Goal: Task Accomplishment & Management: Complete application form

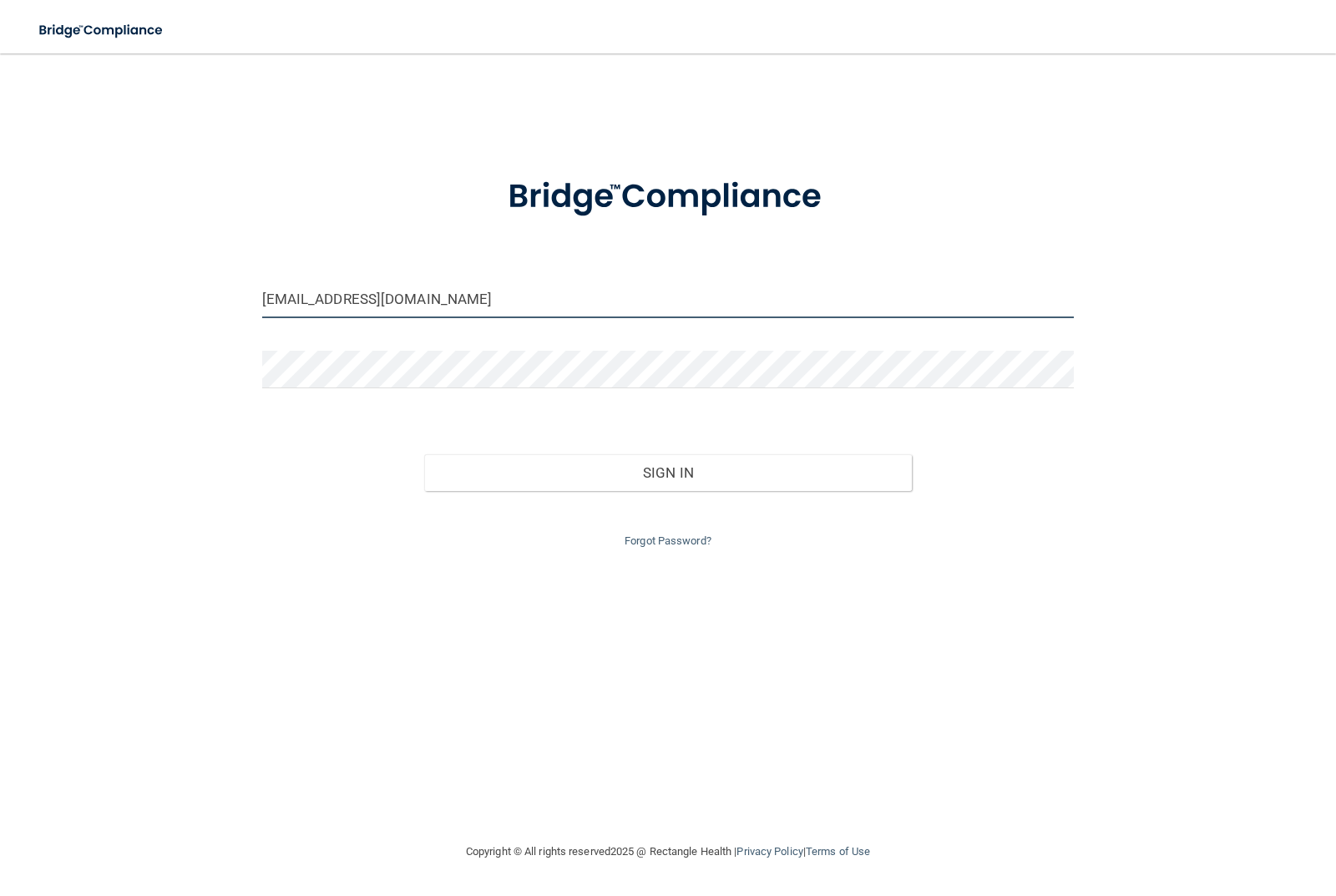
drag, startPoint x: 392, startPoint y: 300, endPoint x: 145, endPoint y: 278, distance: 248.0
click at [145, 278] on div "[EMAIL_ADDRESS][DOMAIN_NAME] Invalid email/password. You don't have permission …" at bounding box center [668, 448] width 1269 height 755
type input "[EMAIL_ADDRESS][DOMAIN_NAME]"
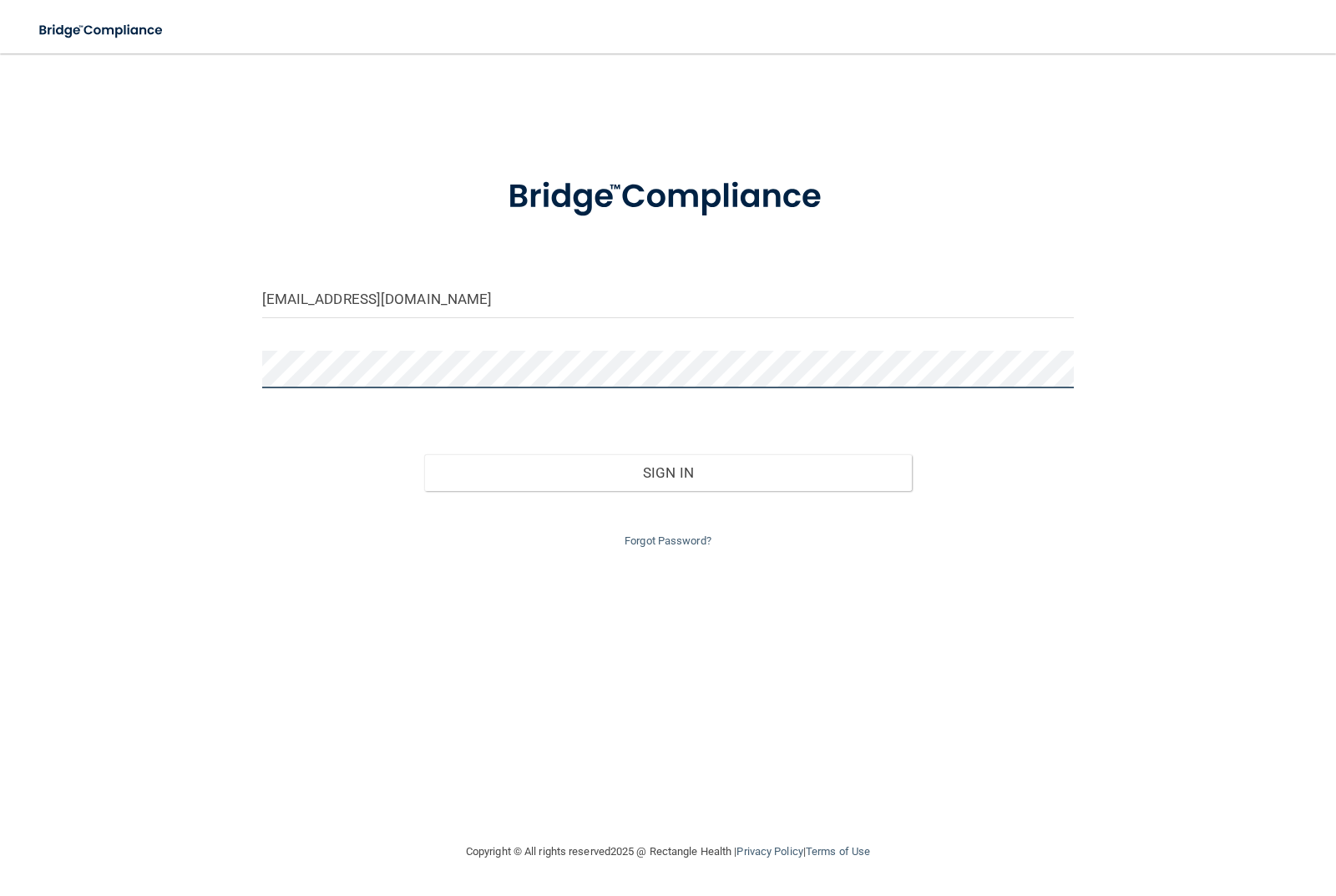
click at [199, 369] on div "[EMAIL_ADDRESS][DOMAIN_NAME] Invalid email/password. You don't have permission …" at bounding box center [668, 448] width 1269 height 755
click at [424, 455] on button "Sign In" at bounding box center [668, 473] width 488 height 37
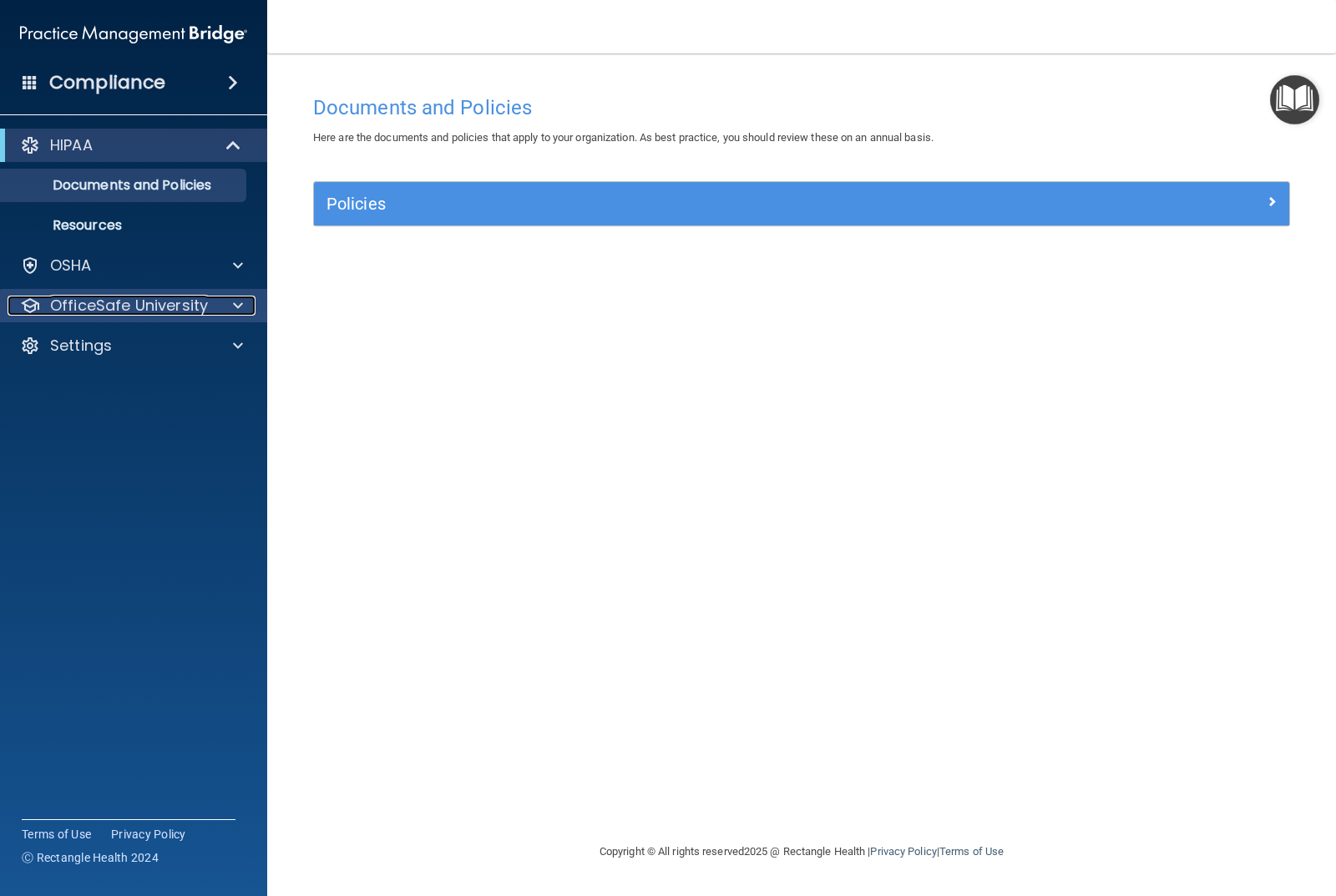
click at [222, 302] on div at bounding box center [235, 305] width 42 height 20
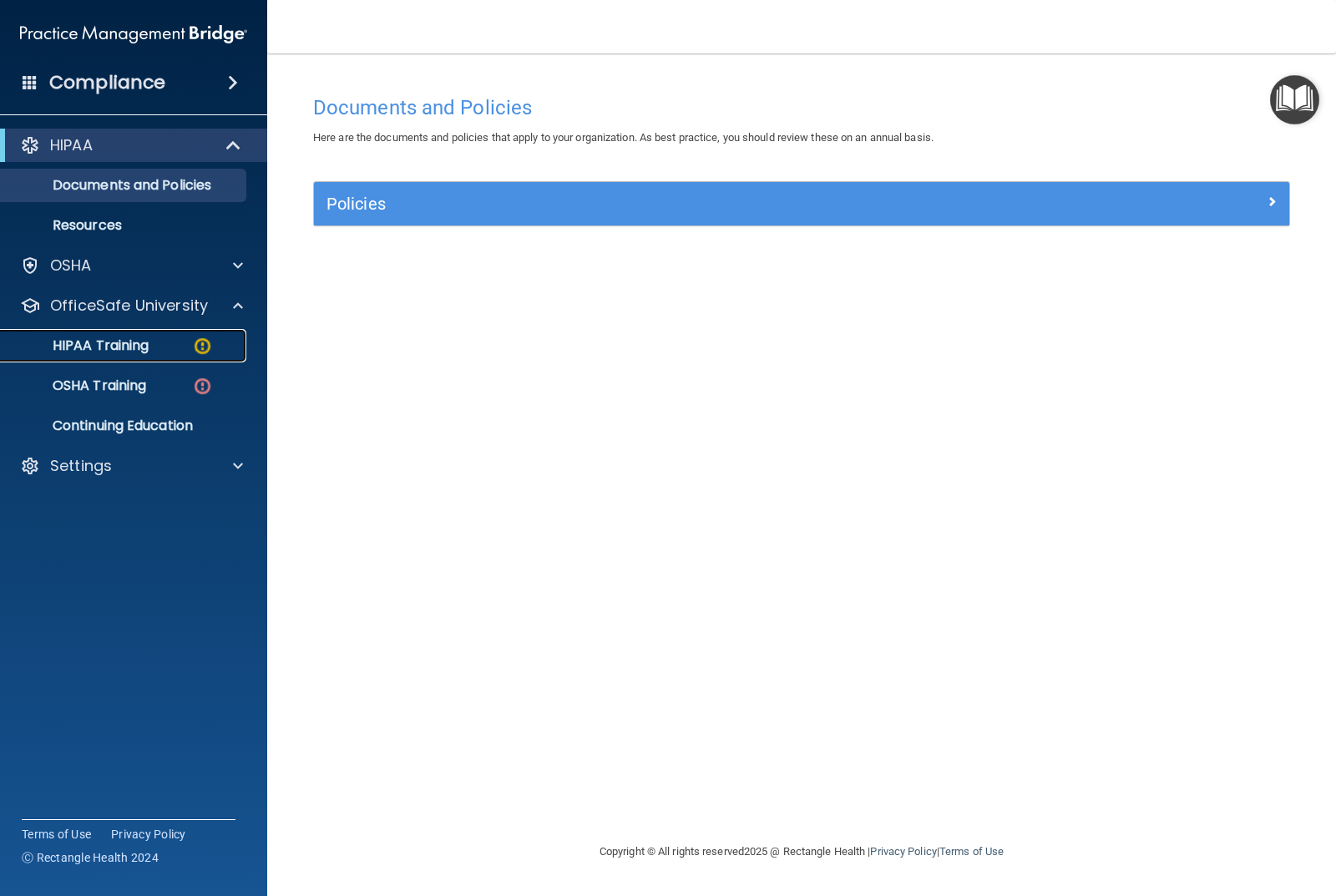
click at [164, 343] on div "HIPAA Training" at bounding box center [124, 345] width 228 height 17
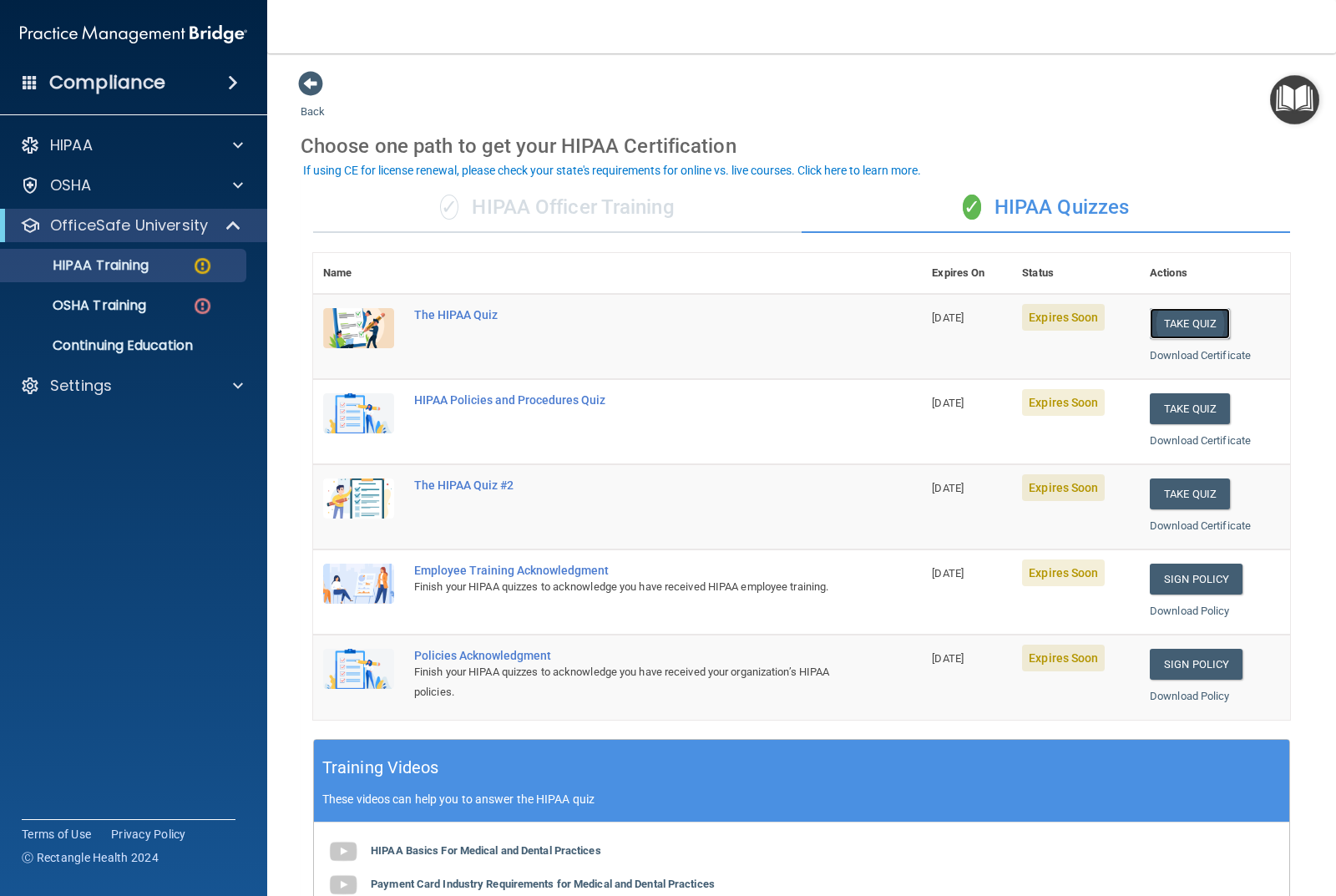
click at [1190, 320] on button "Take Quiz" at bounding box center [1190, 324] width 80 height 31
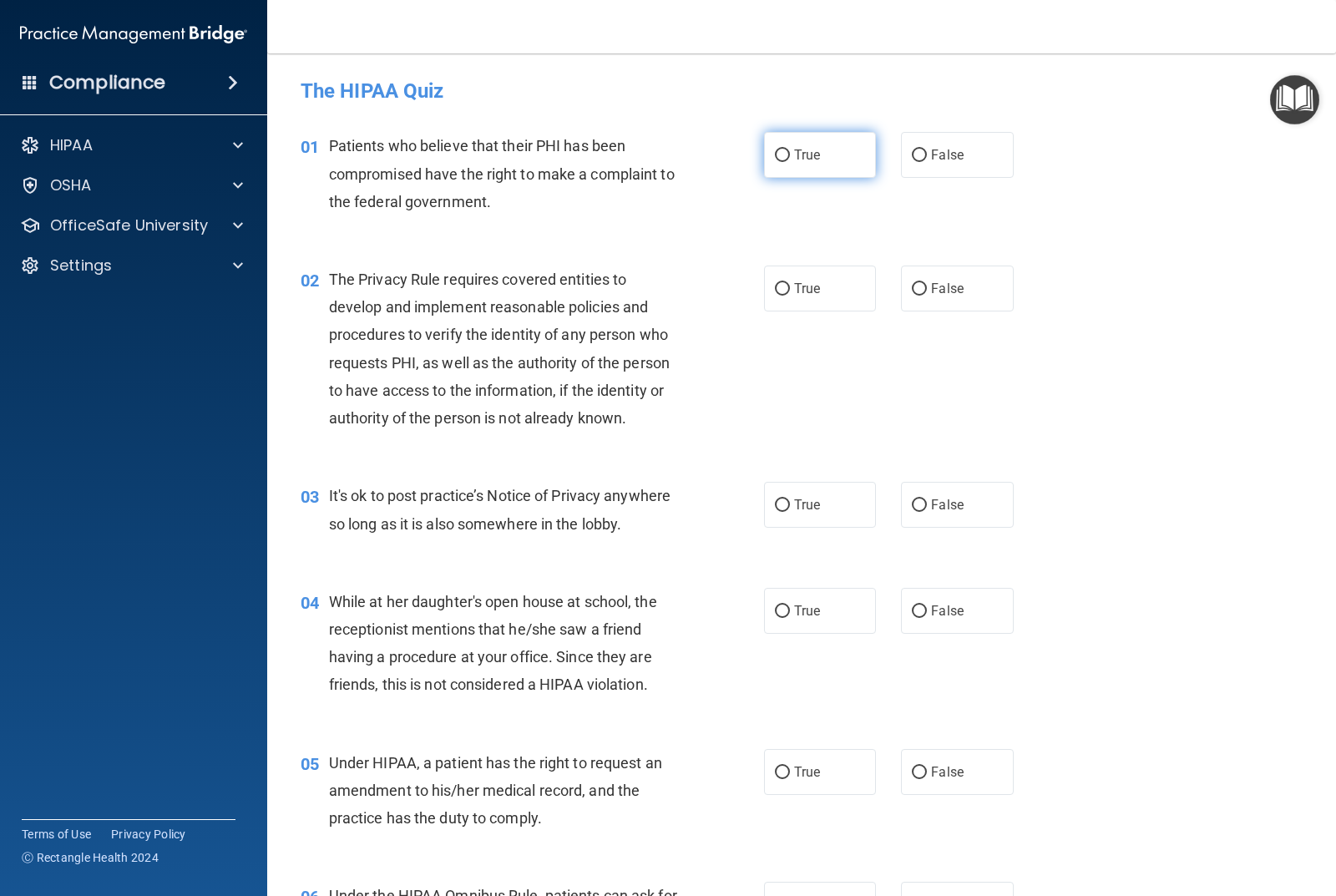
click at [780, 155] on input "True" at bounding box center [781, 156] width 15 height 13
radio input "true"
click at [782, 290] on input "True" at bounding box center [781, 289] width 15 height 13
radio input "true"
drag, startPoint x: 911, startPoint y: 503, endPoint x: 921, endPoint y: 522, distance: 21.5
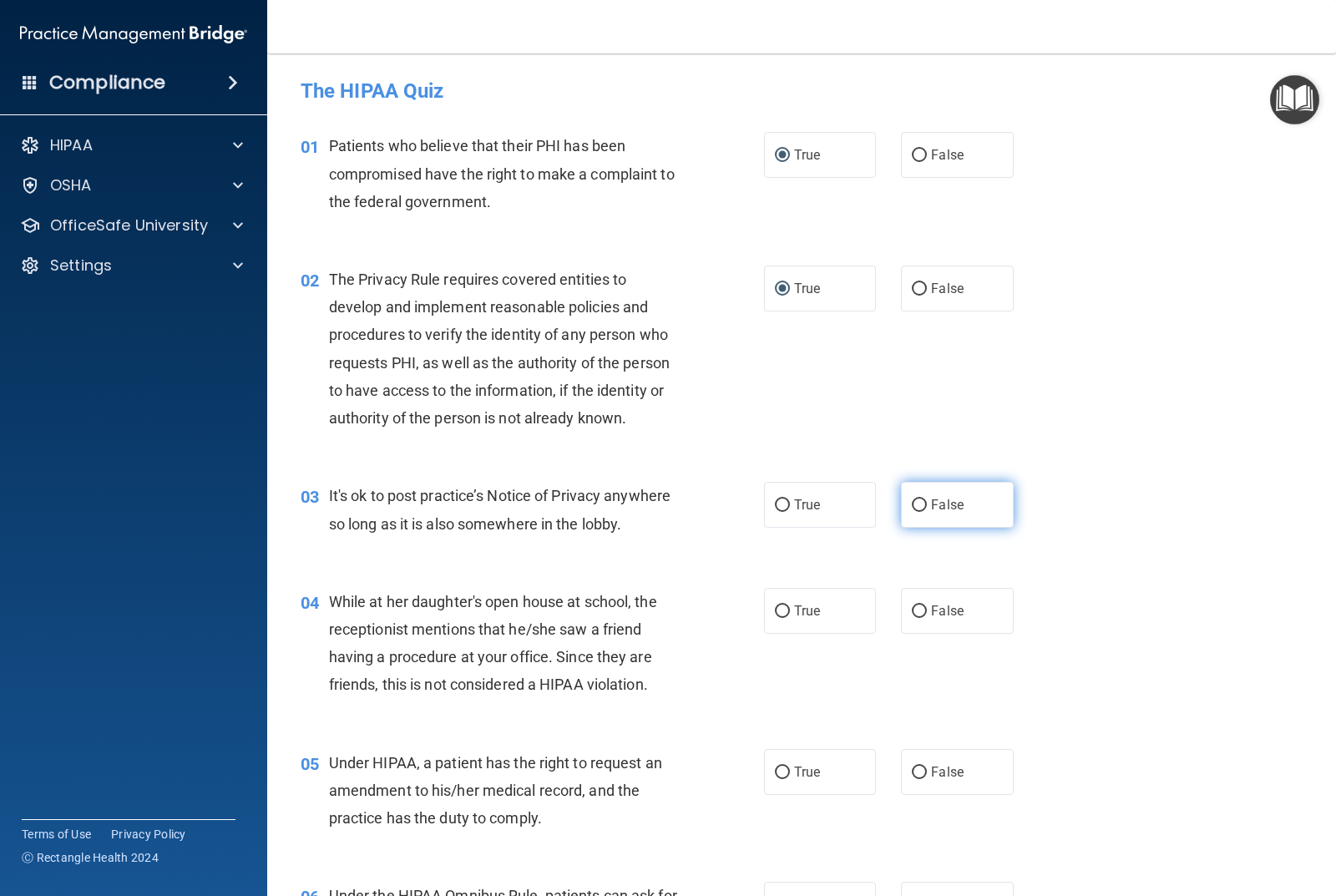
click at [913, 505] on input "False" at bounding box center [919, 506] width 15 height 13
radio input "true"
click at [913, 610] on input "False" at bounding box center [919, 611] width 15 height 13
radio input "true"
click at [913, 768] on input "False" at bounding box center [919, 773] width 15 height 13
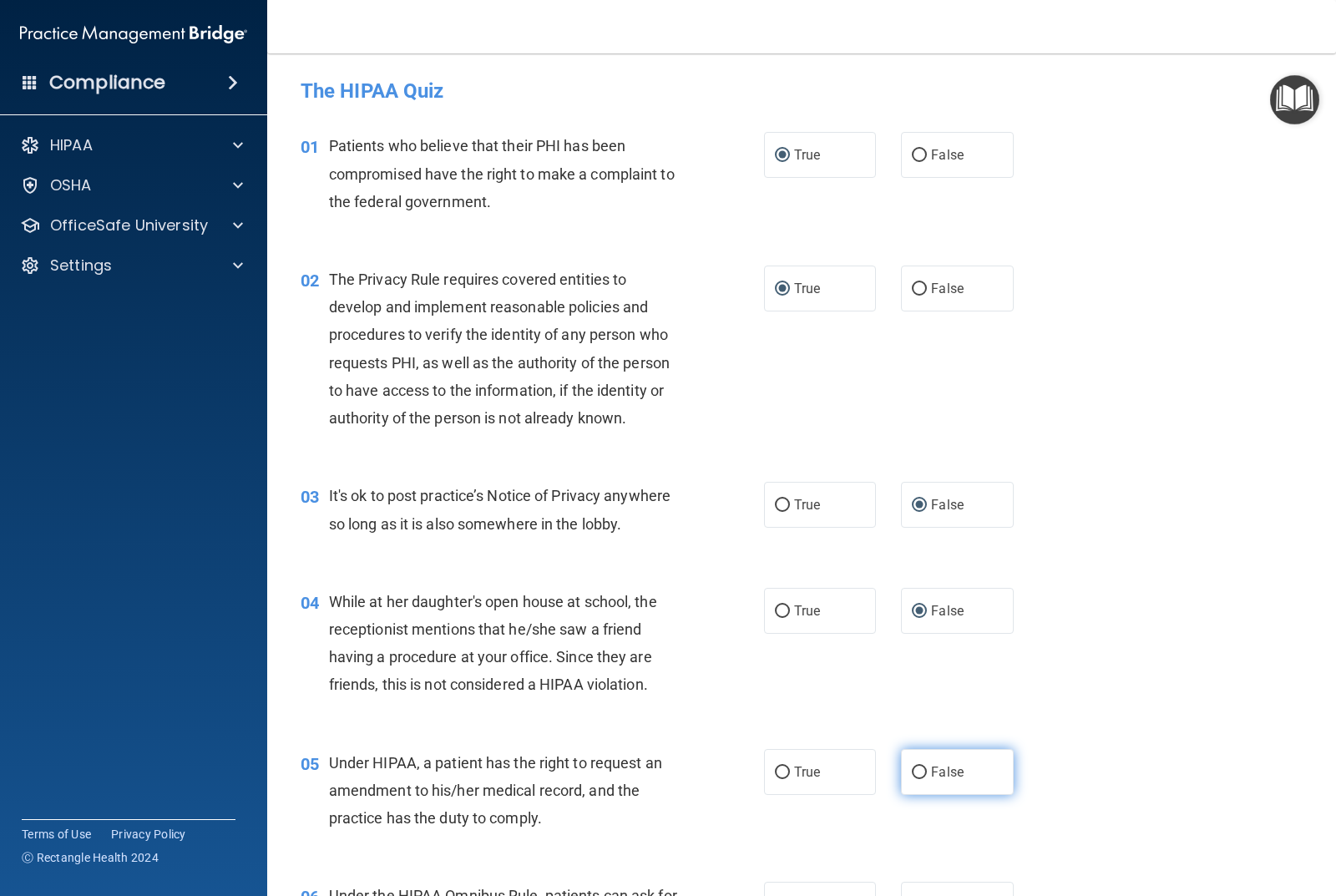
radio input "true"
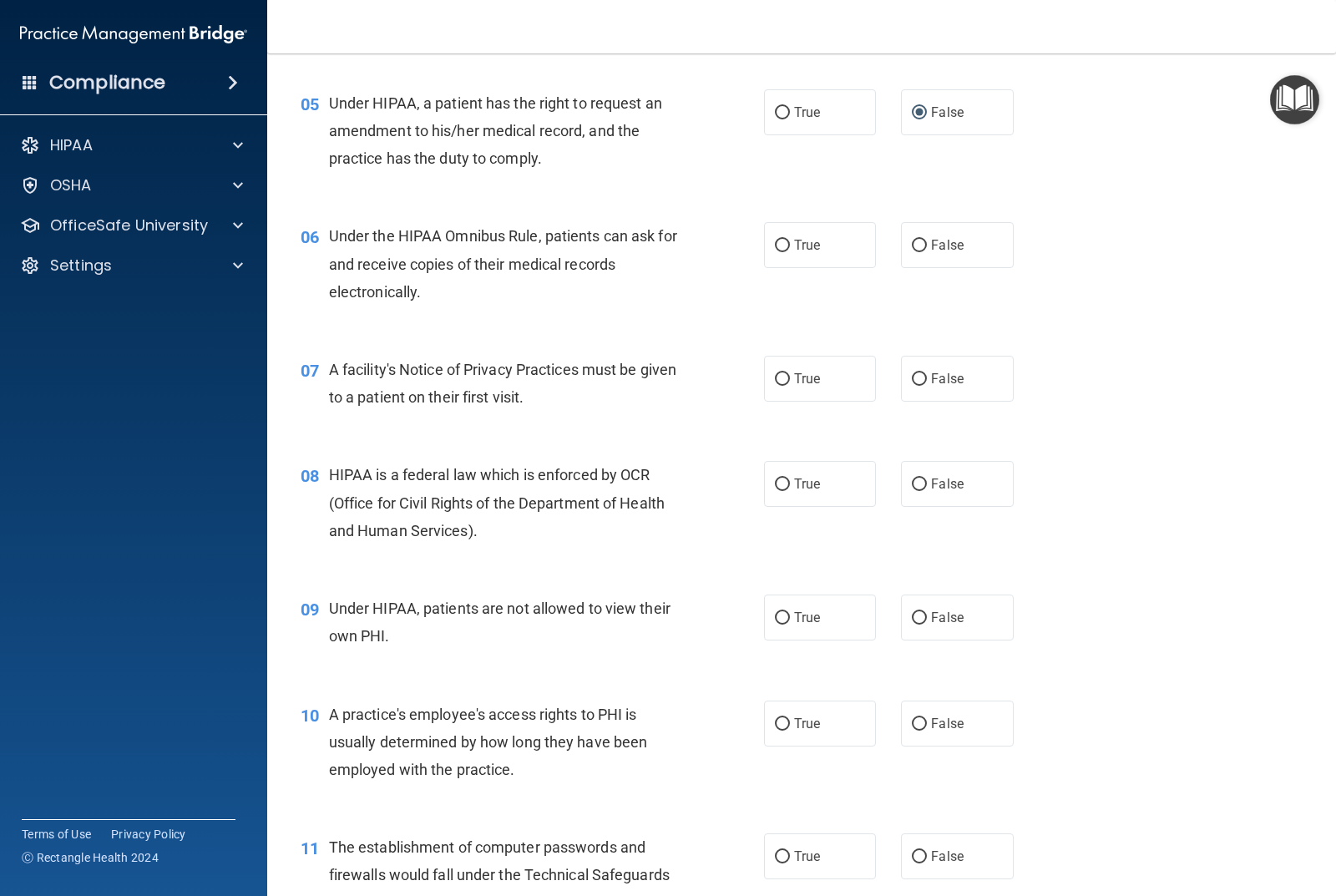
scroll to position [668, 0]
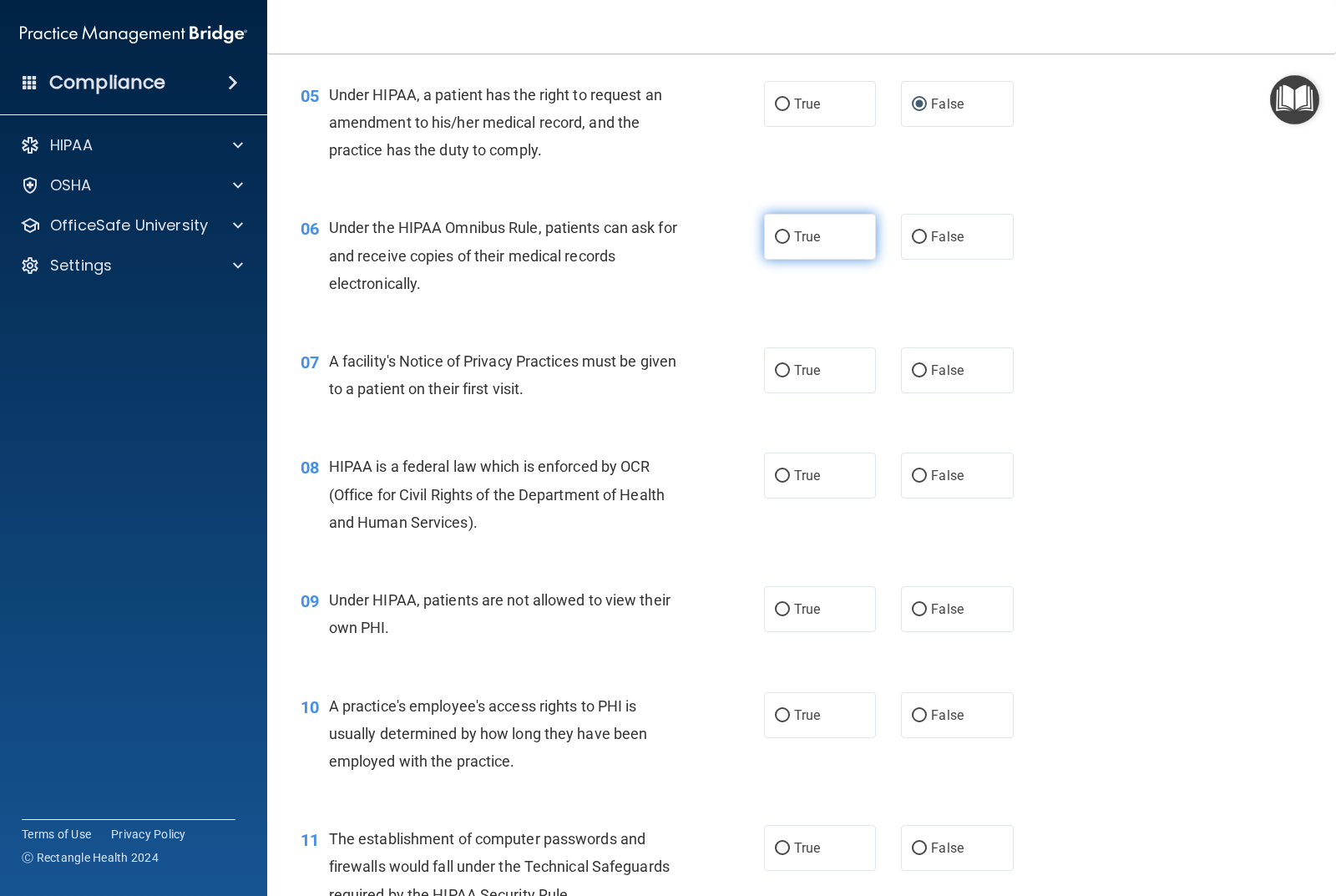
click at [775, 236] on input "True" at bounding box center [781, 238] width 15 height 13
radio input "true"
click at [779, 368] on input "True" at bounding box center [781, 371] width 15 height 13
radio input "true"
click at [779, 471] on input "True" at bounding box center [781, 476] width 15 height 13
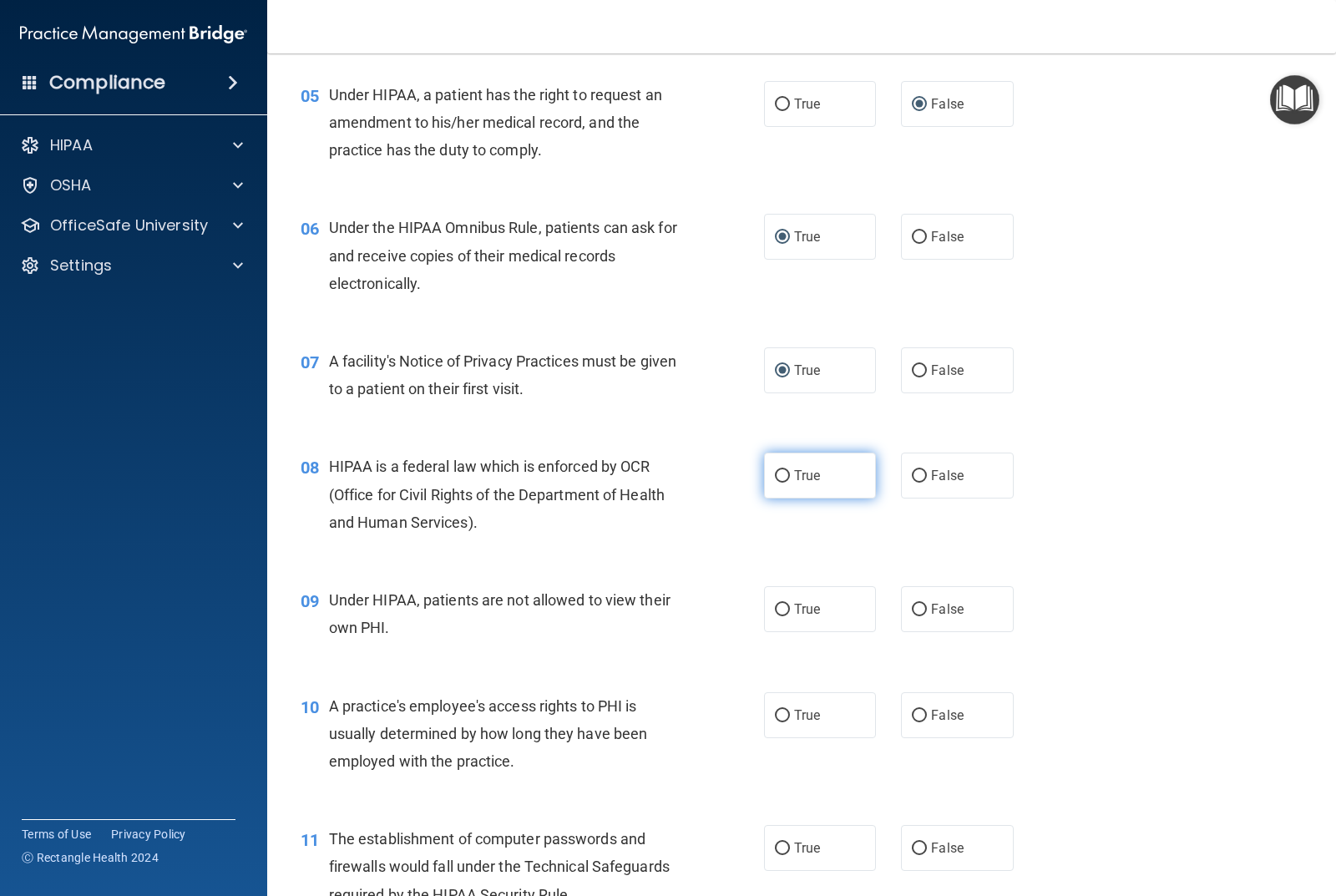
radio input "true"
click at [913, 609] on input "False" at bounding box center [919, 609] width 15 height 13
radio input "true"
click at [913, 714] on input "False" at bounding box center [919, 716] width 15 height 13
radio input "true"
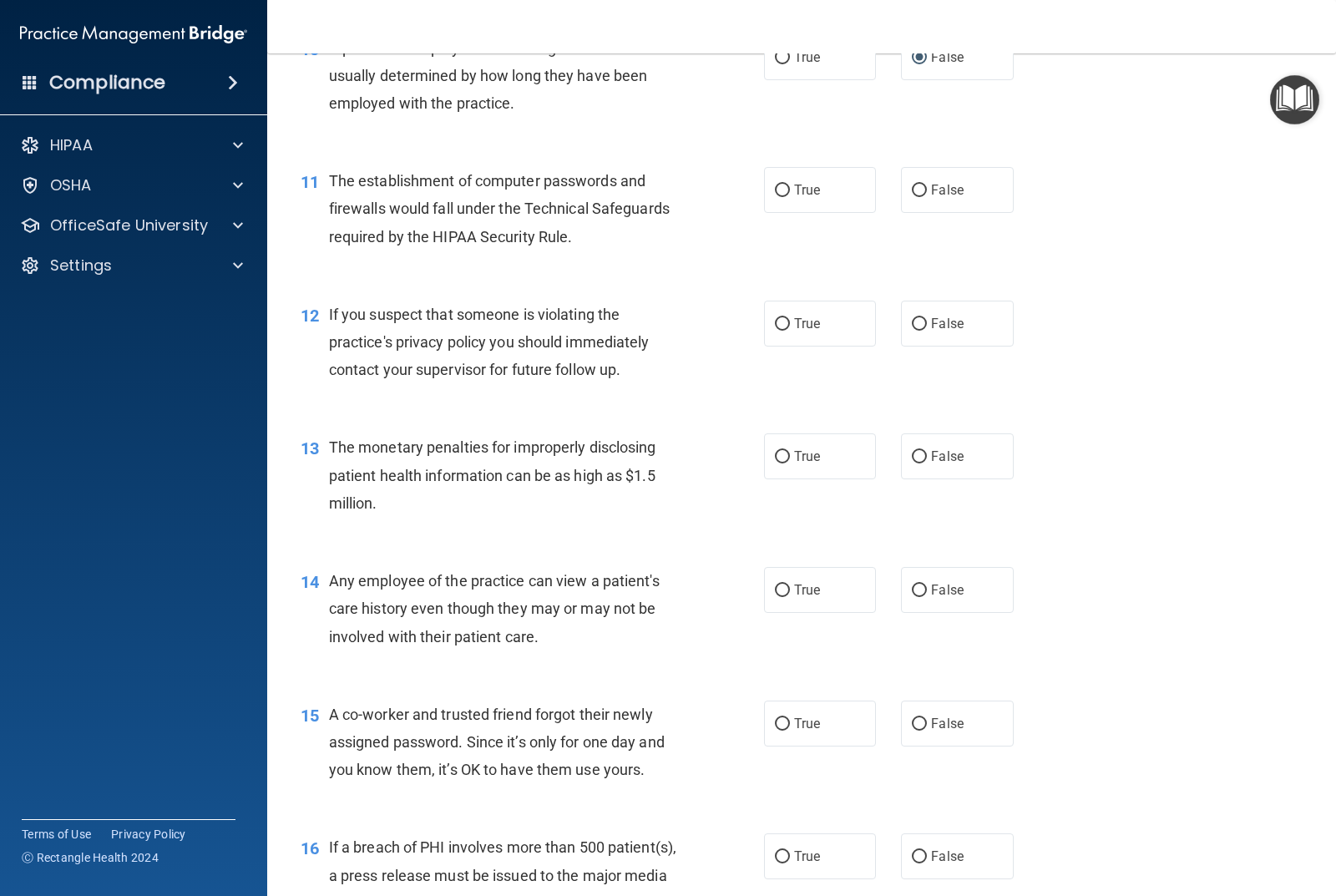
scroll to position [1336, 0]
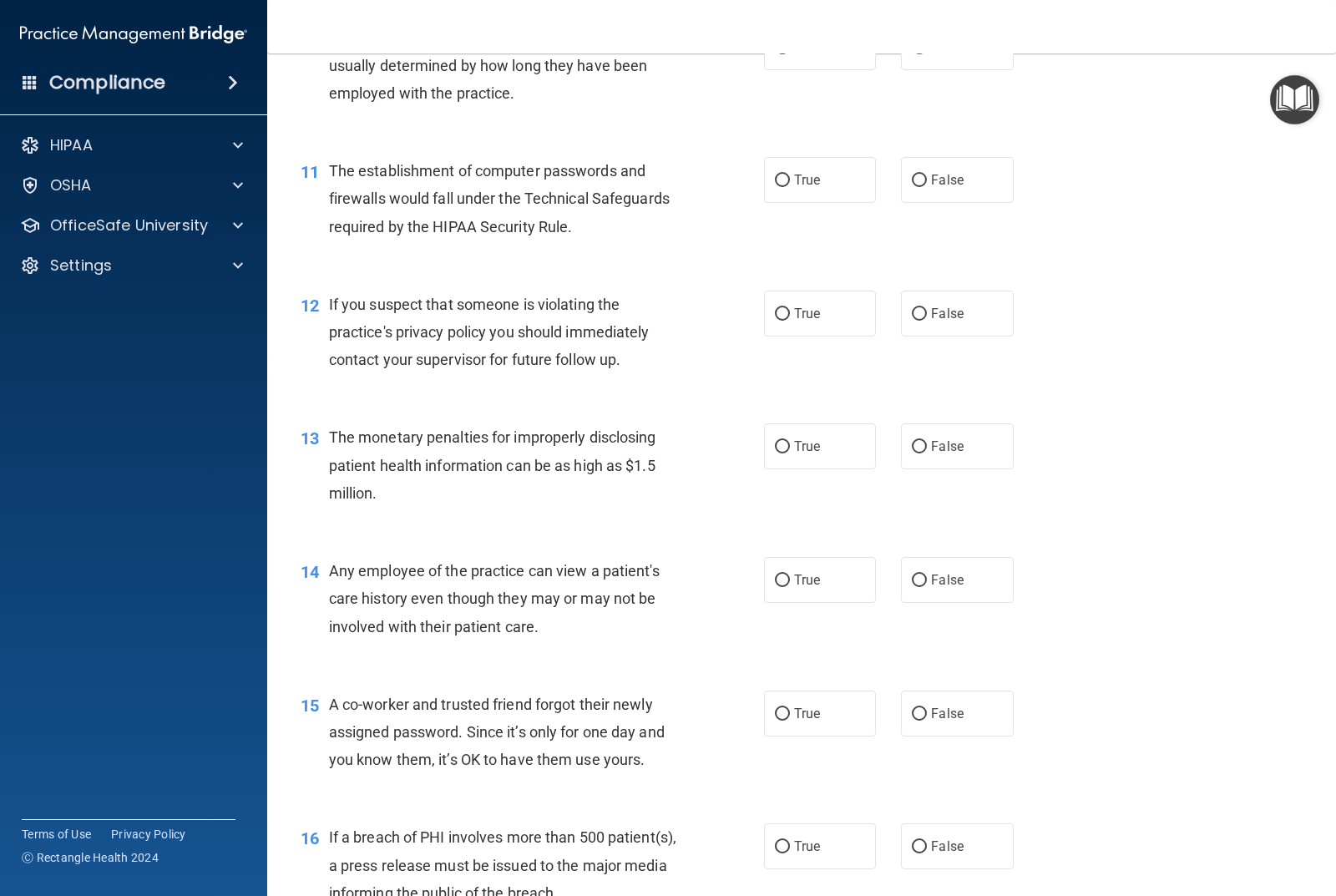
drag, startPoint x: 775, startPoint y: 182, endPoint x: 762, endPoint y: 218, distance: 38.3
click at [775, 182] on input "True" at bounding box center [781, 180] width 15 height 13
radio input "true"
drag, startPoint x: 779, startPoint y: 308, endPoint x: 811, endPoint y: 429, distance: 125.2
click at [779, 310] on input "True" at bounding box center [781, 314] width 15 height 13
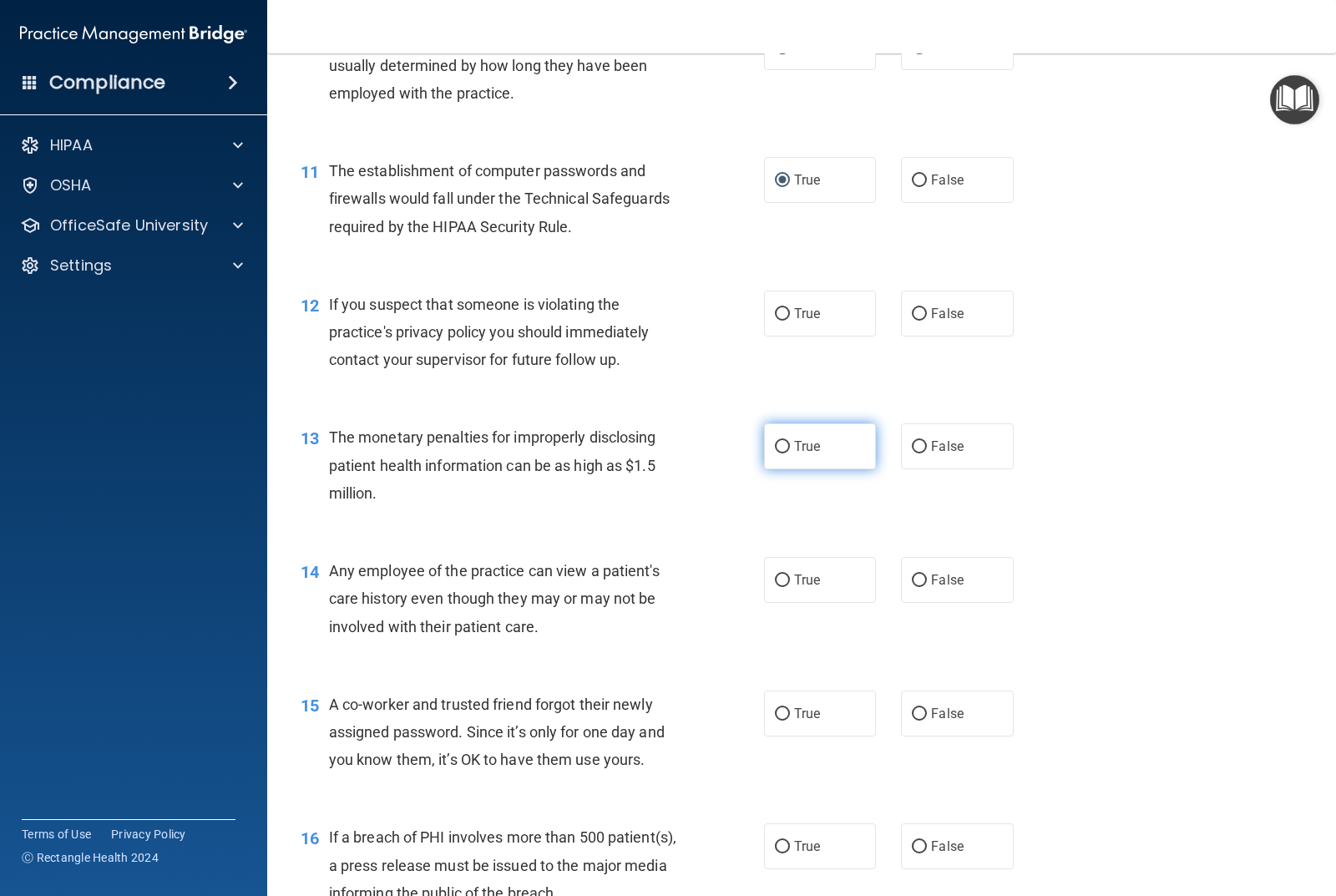
radio input "true"
click at [777, 441] on input "True" at bounding box center [781, 447] width 15 height 13
radio input "true"
drag, startPoint x: 913, startPoint y: 577, endPoint x: 913, endPoint y: 587, distance: 10.0
click at [913, 577] on input "False" at bounding box center [919, 581] width 15 height 13
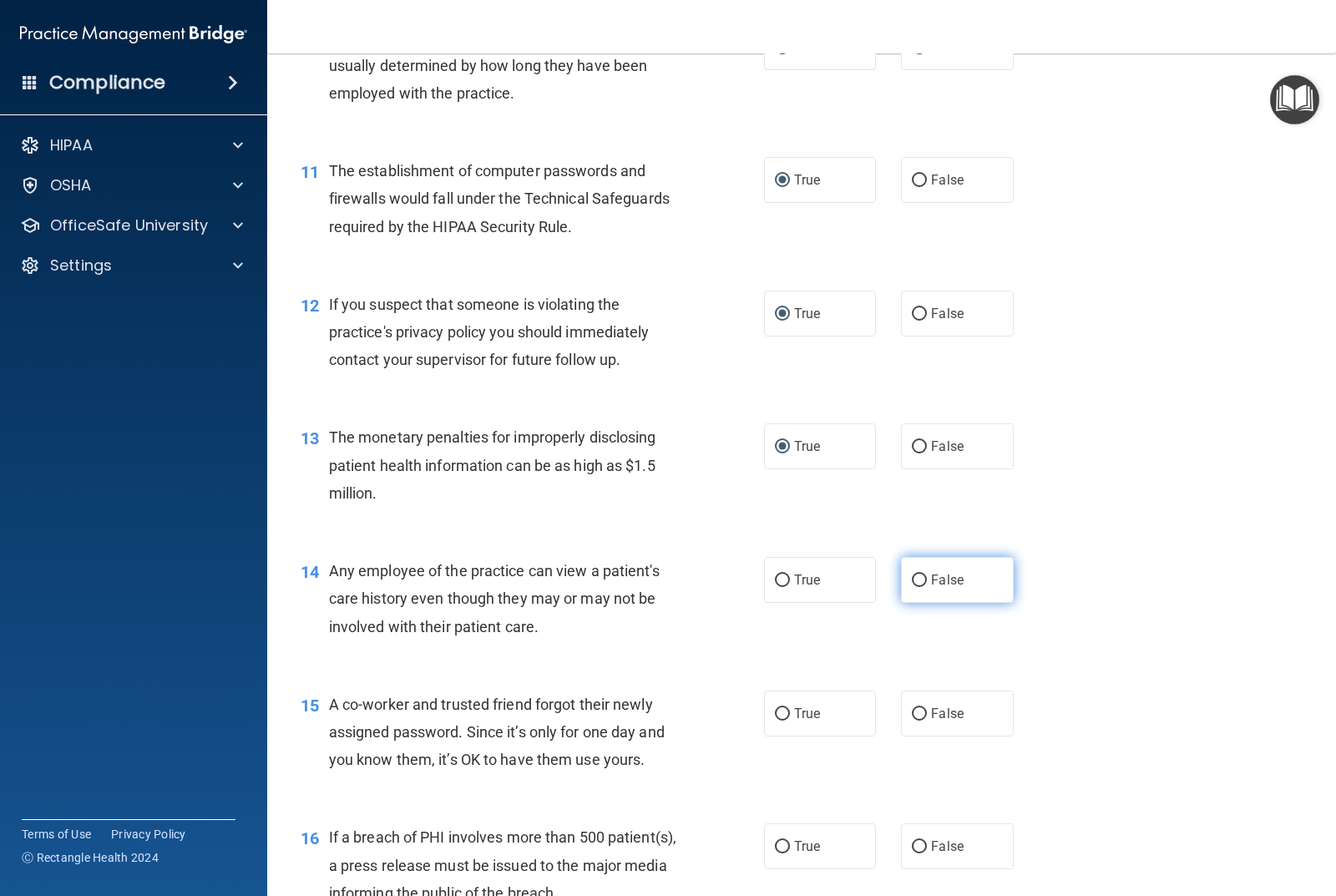
radio input "true"
click at [913, 708] on input "False" at bounding box center [919, 714] width 15 height 13
radio input "true"
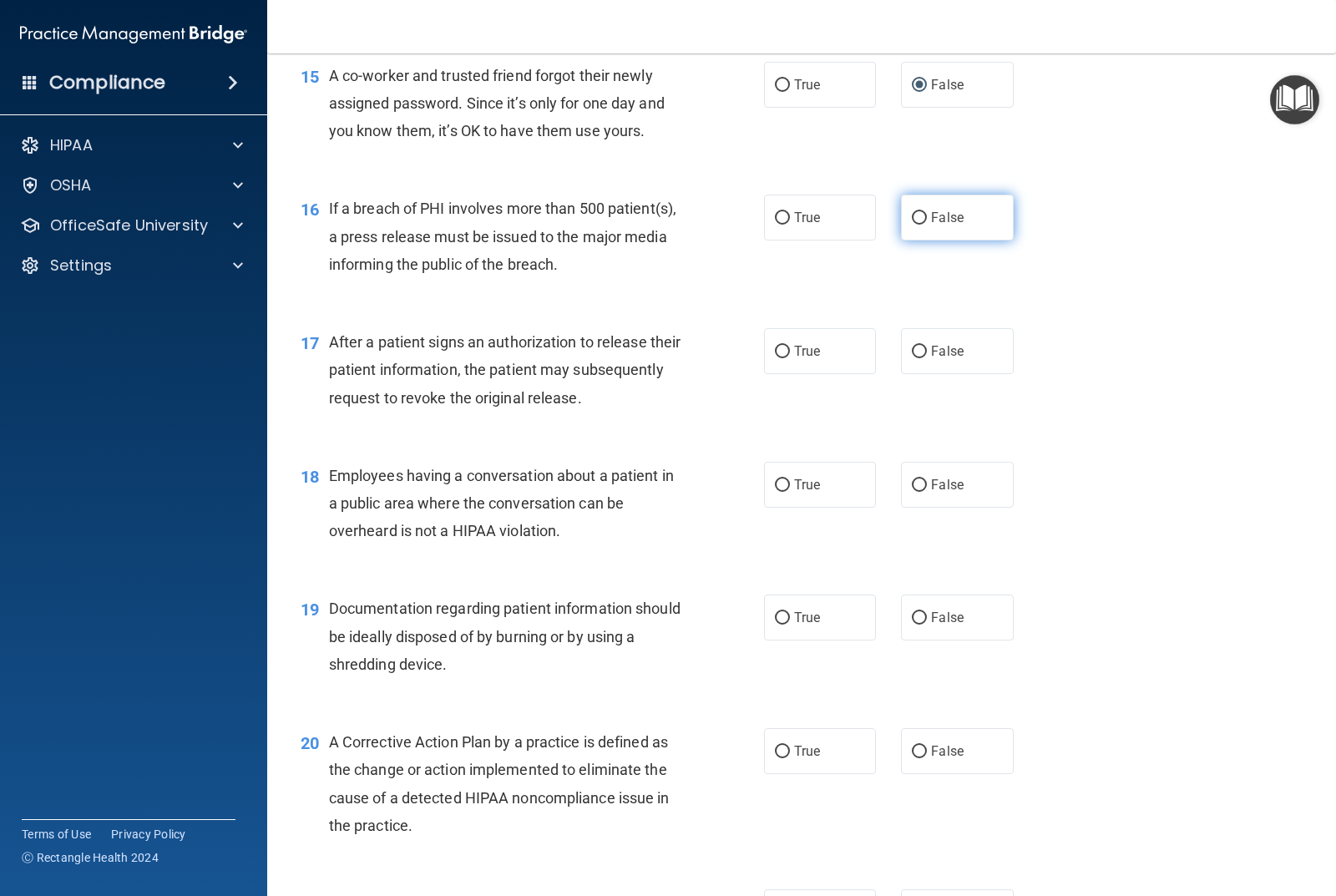
scroll to position [2005, 0]
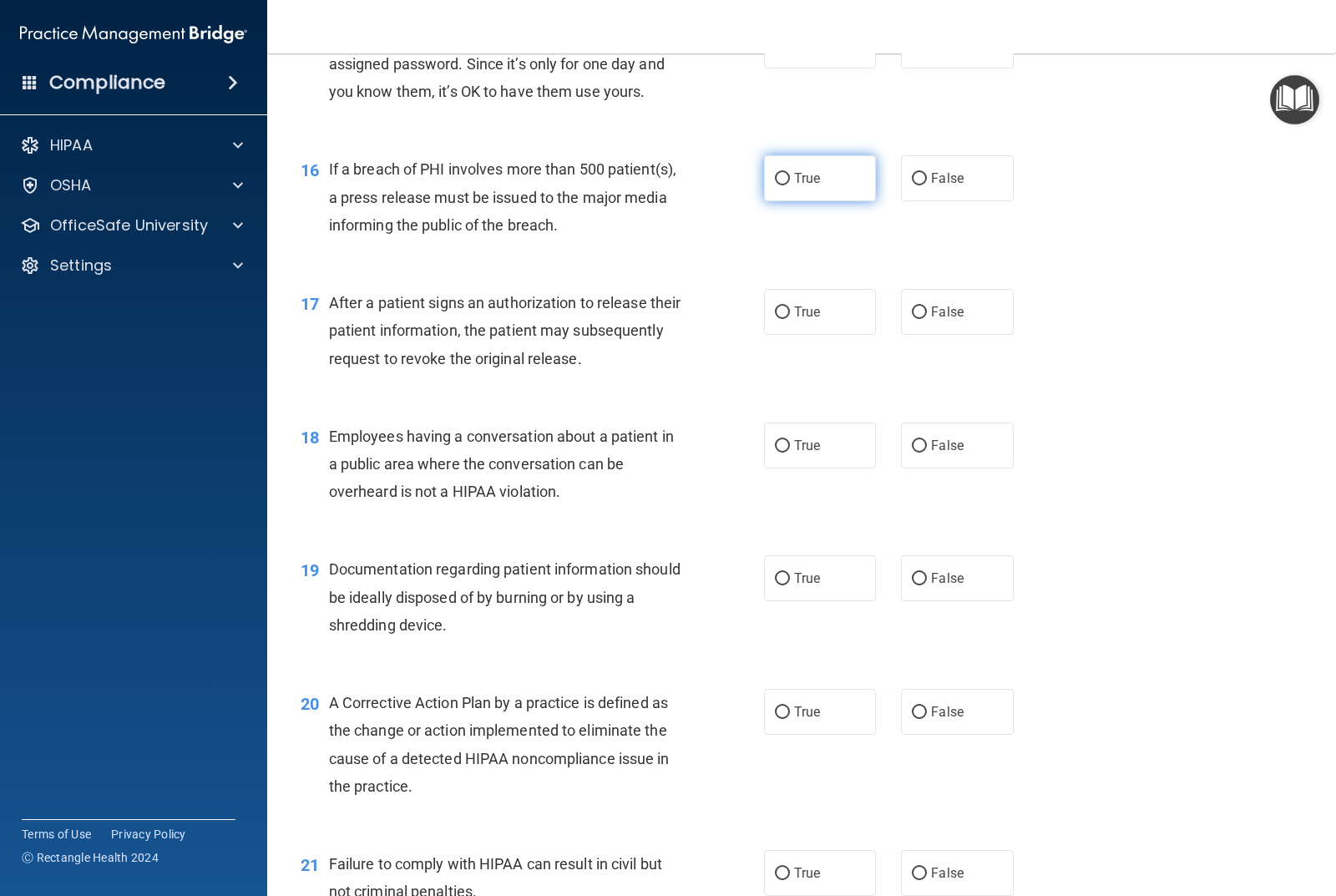
click at [775, 175] on input "True" at bounding box center [781, 179] width 15 height 13
radio input "true"
click at [775, 314] on input "True" at bounding box center [781, 312] width 15 height 13
radio input "true"
click at [913, 445] on input "False" at bounding box center [919, 446] width 15 height 13
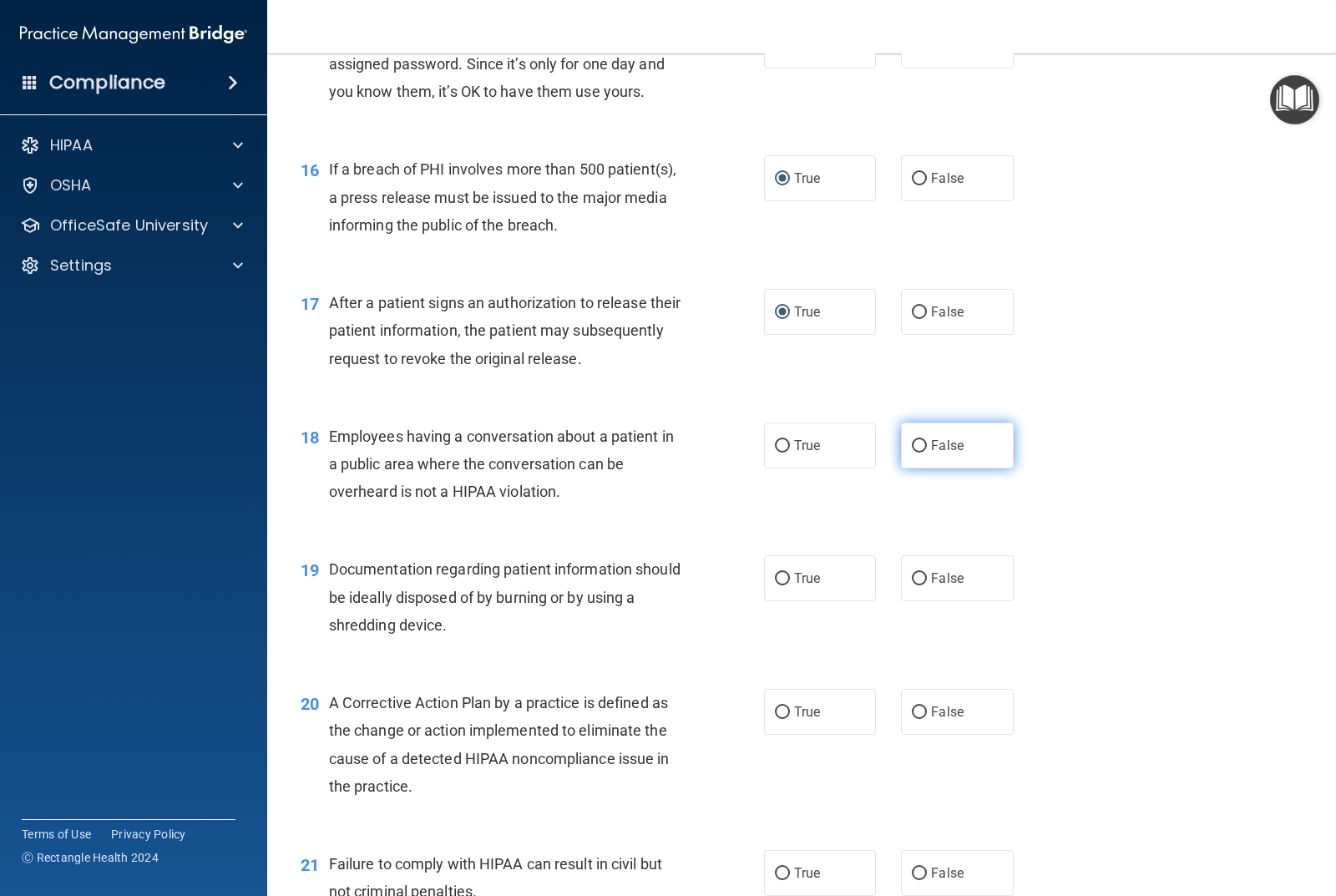
radio input "true"
click at [779, 579] on input "True" at bounding box center [781, 579] width 15 height 13
radio input "true"
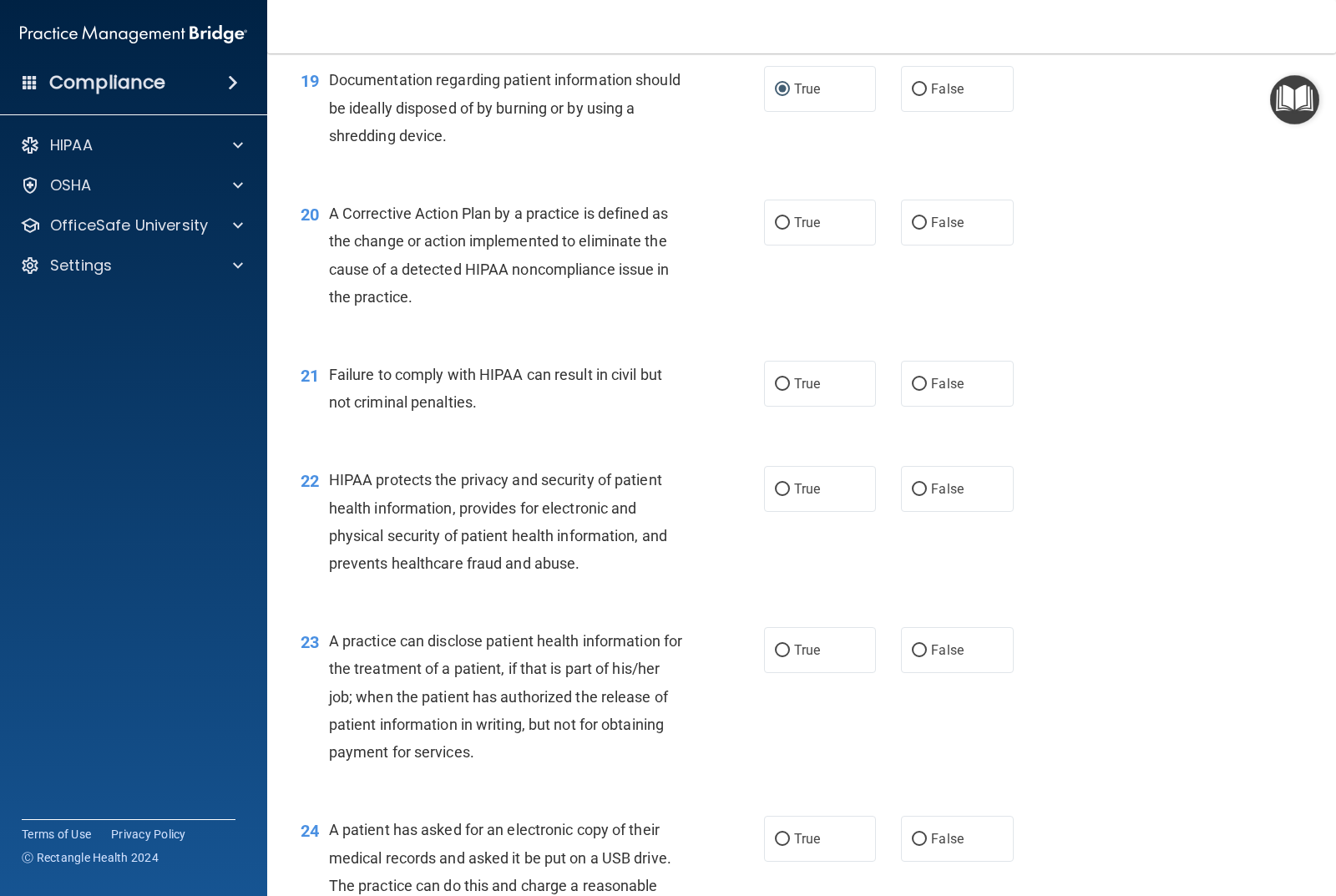
scroll to position [2506, 0]
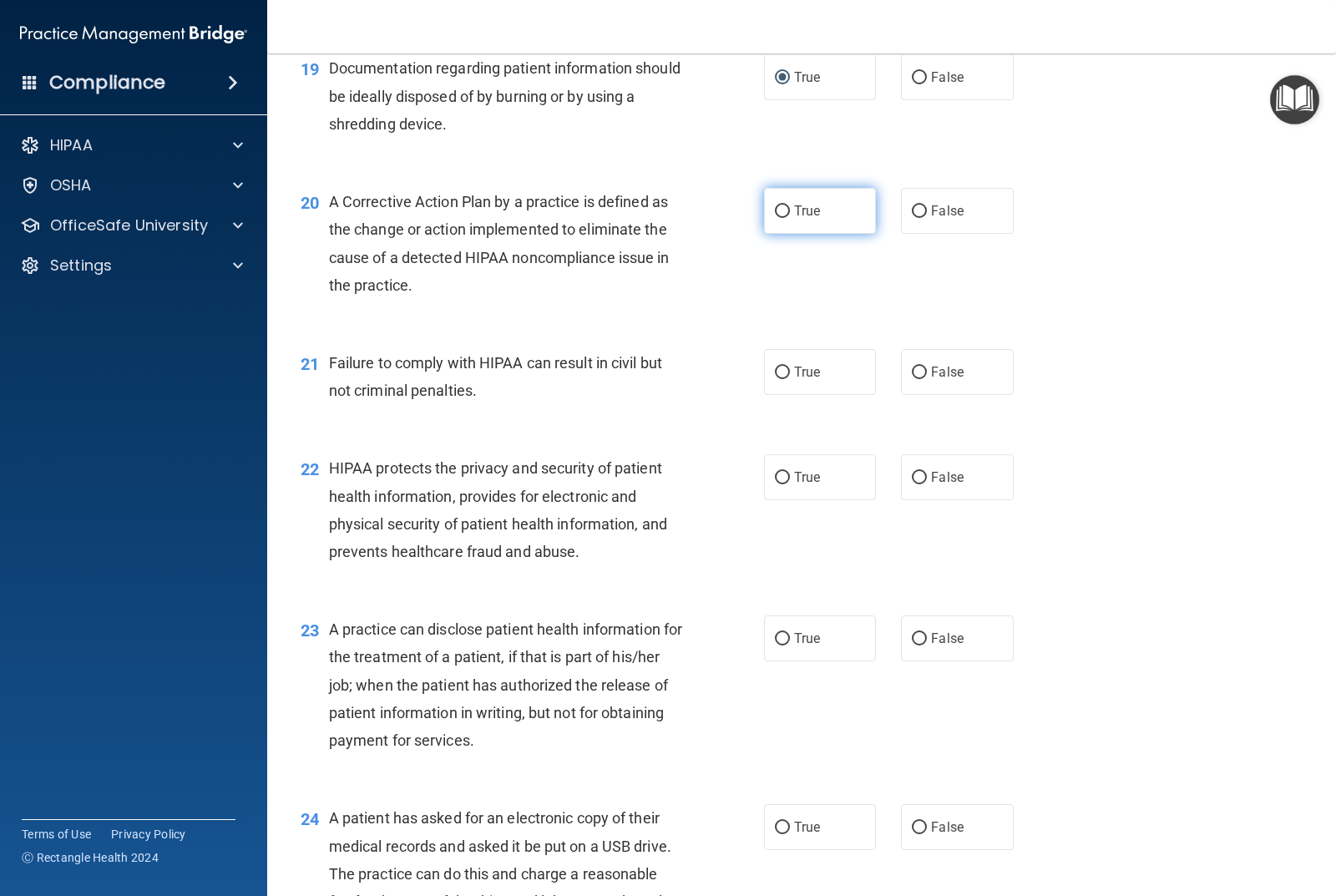
click at [775, 214] on input "True" at bounding box center [781, 211] width 15 height 13
radio input "true"
click at [913, 373] on input "False" at bounding box center [919, 373] width 15 height 13
radio input "true"
click at [779, 478] on input "True" at bounding box center [781, 477] width 15 height 13
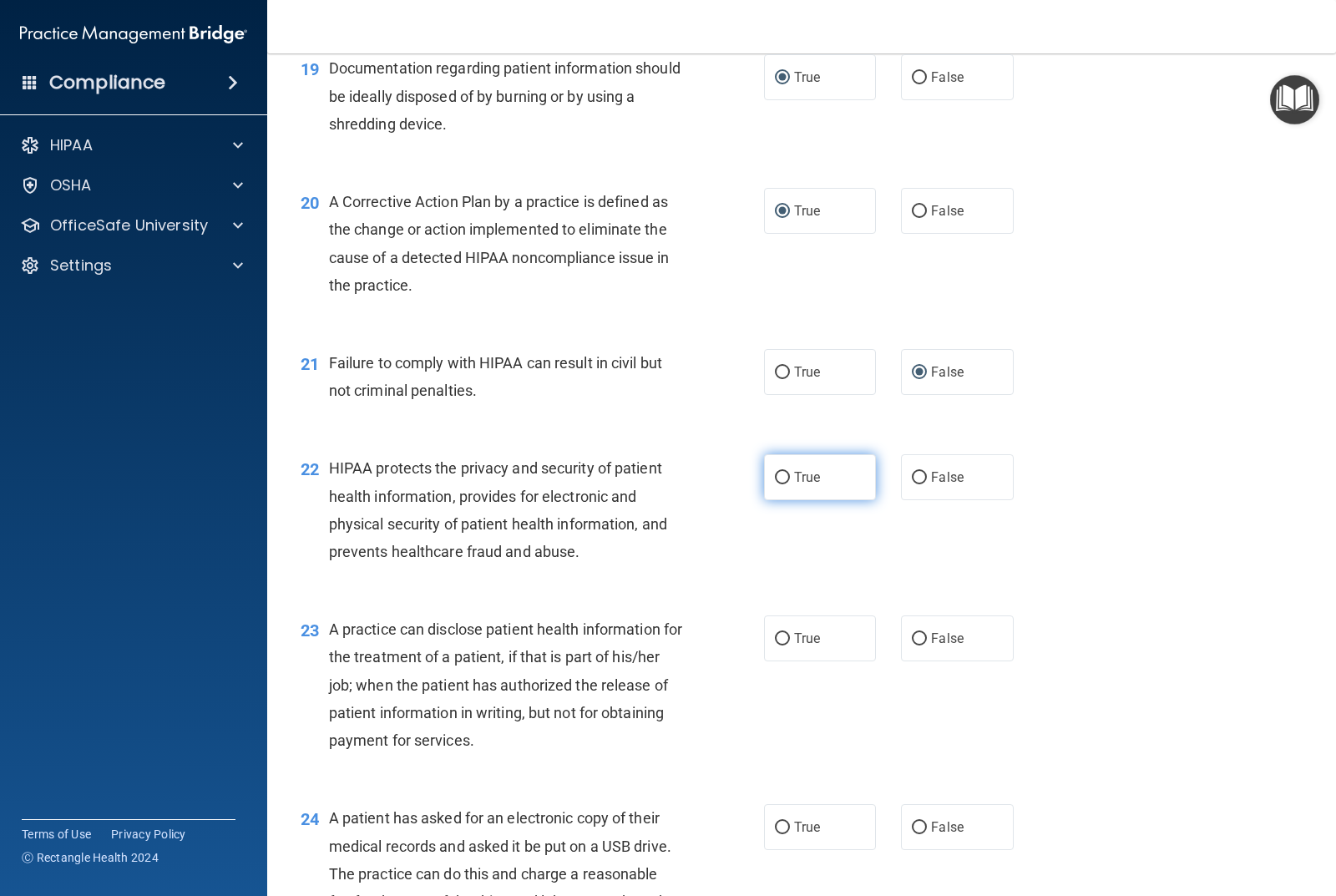
radio input "true"
click at [913, 641] on input "False" at bounding box center [919, 639] width 15 height 13
radio input "true"
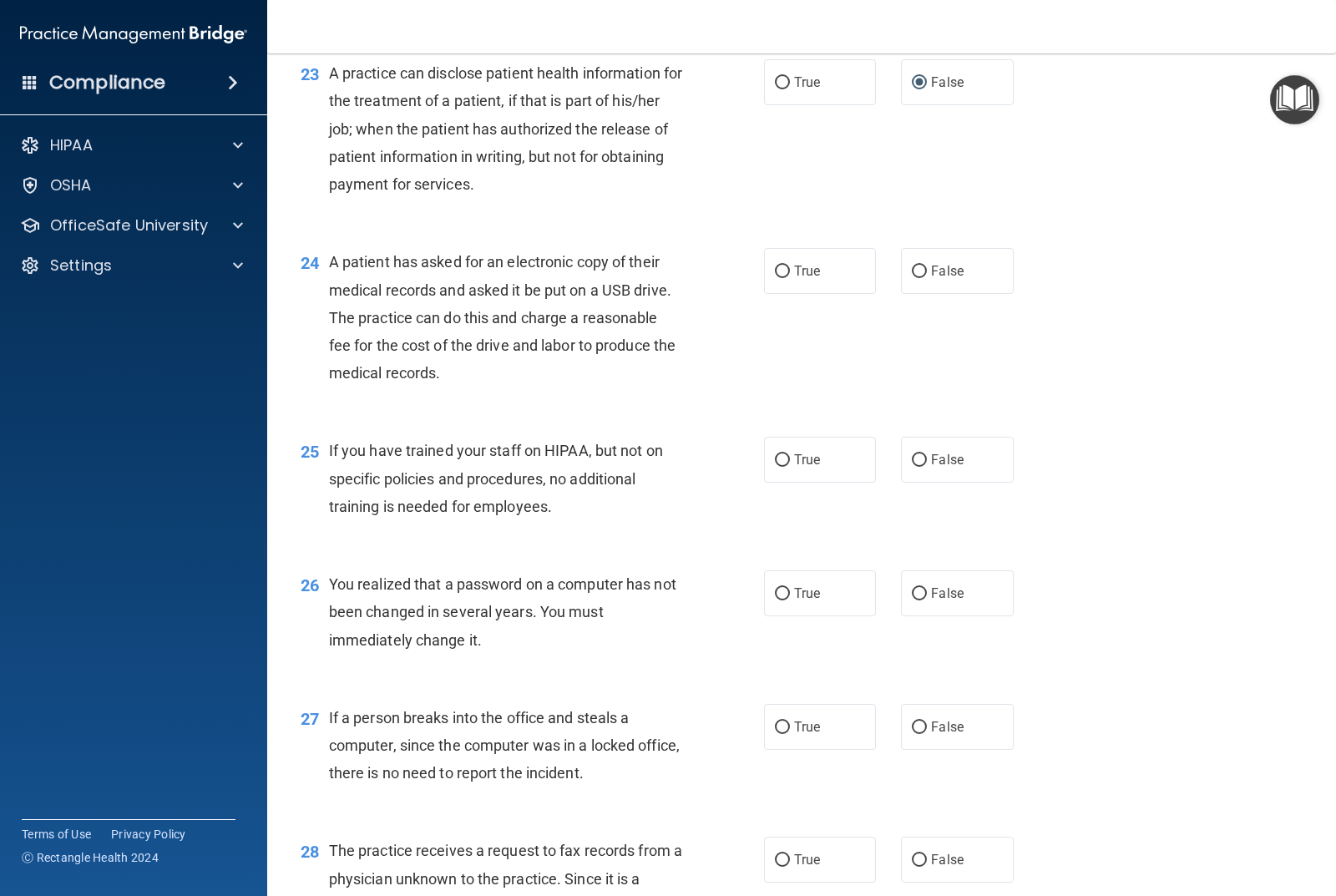
scroll to position [3091, 0]
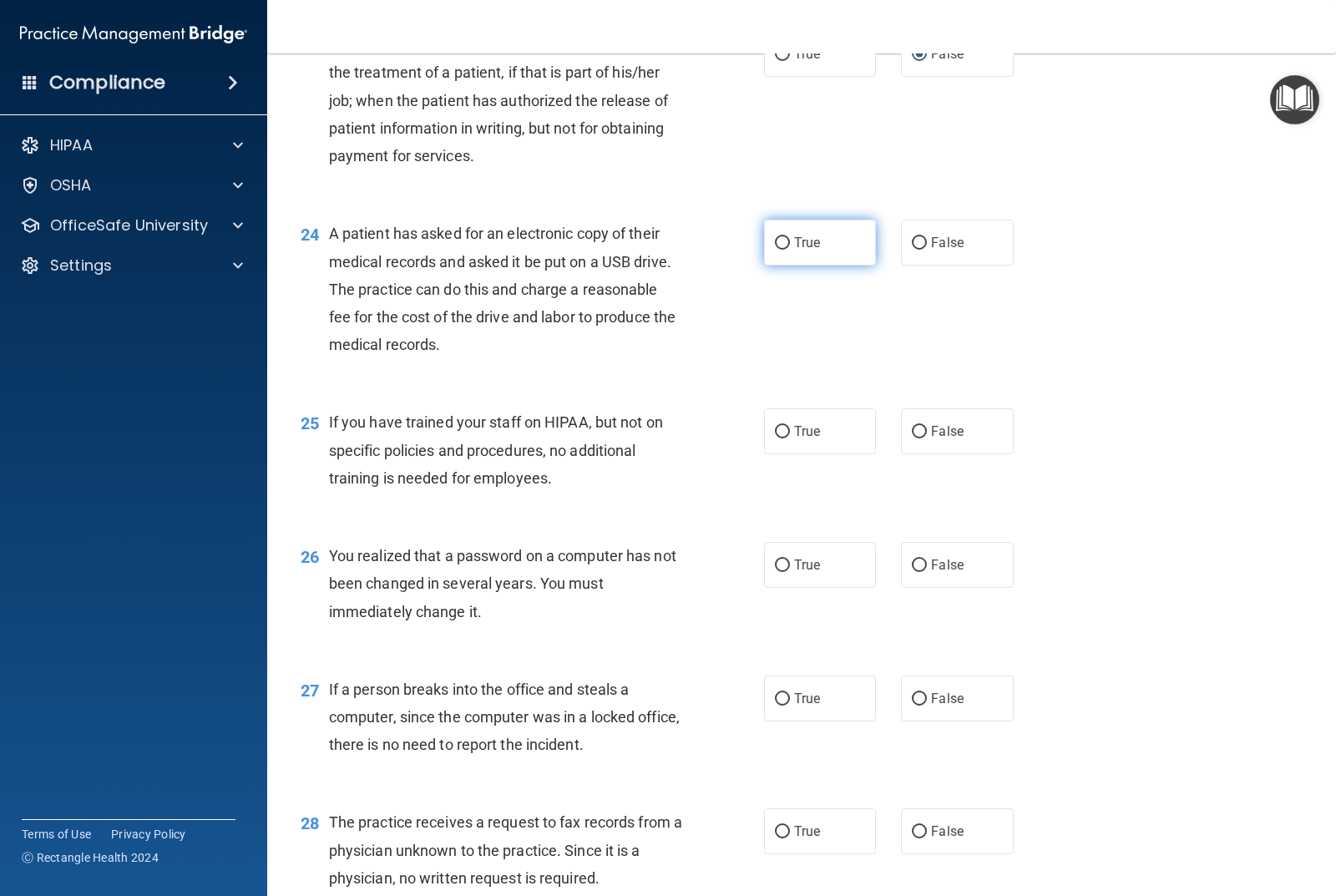
click at [775, 245] on input "True" at bounding box center [781, 244] width 15 height 13
radio input "true"
click at [913, 432] on input "False" at bounding box center [919, 432] width 15 height 13
radio input "true"
click at [775, 566] on input "True" at bounding box center [781, 565] width 15 height 13
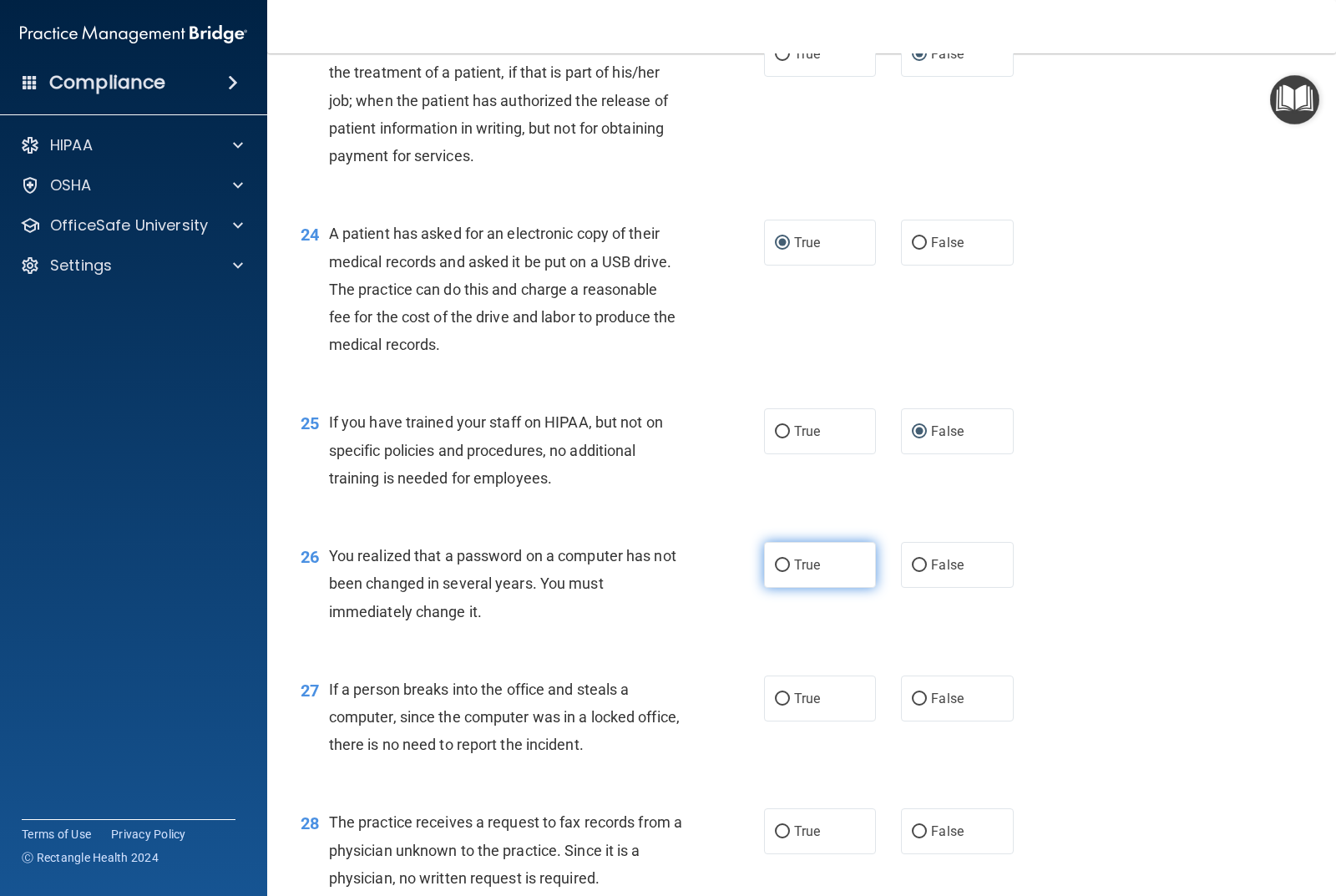
radio input "true"
click at [913, 697] on input "False" at bounding box center [919, 699] width 15 height 13
radio input "true"
click at [913, 827] on input "False" at bounding box center [919, 832] width 15 height 13
radio input "true"
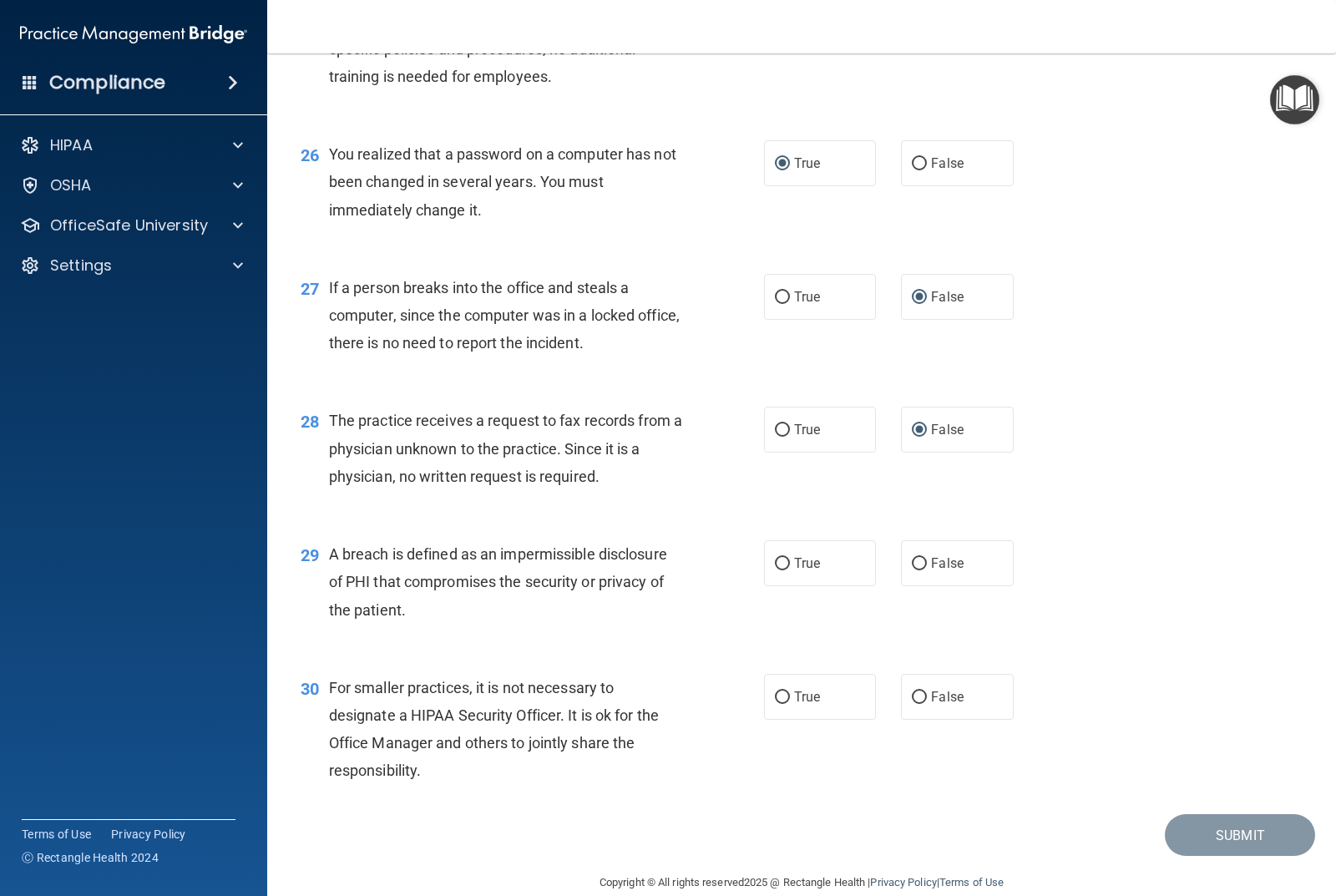
scroll to position [3519, 0]
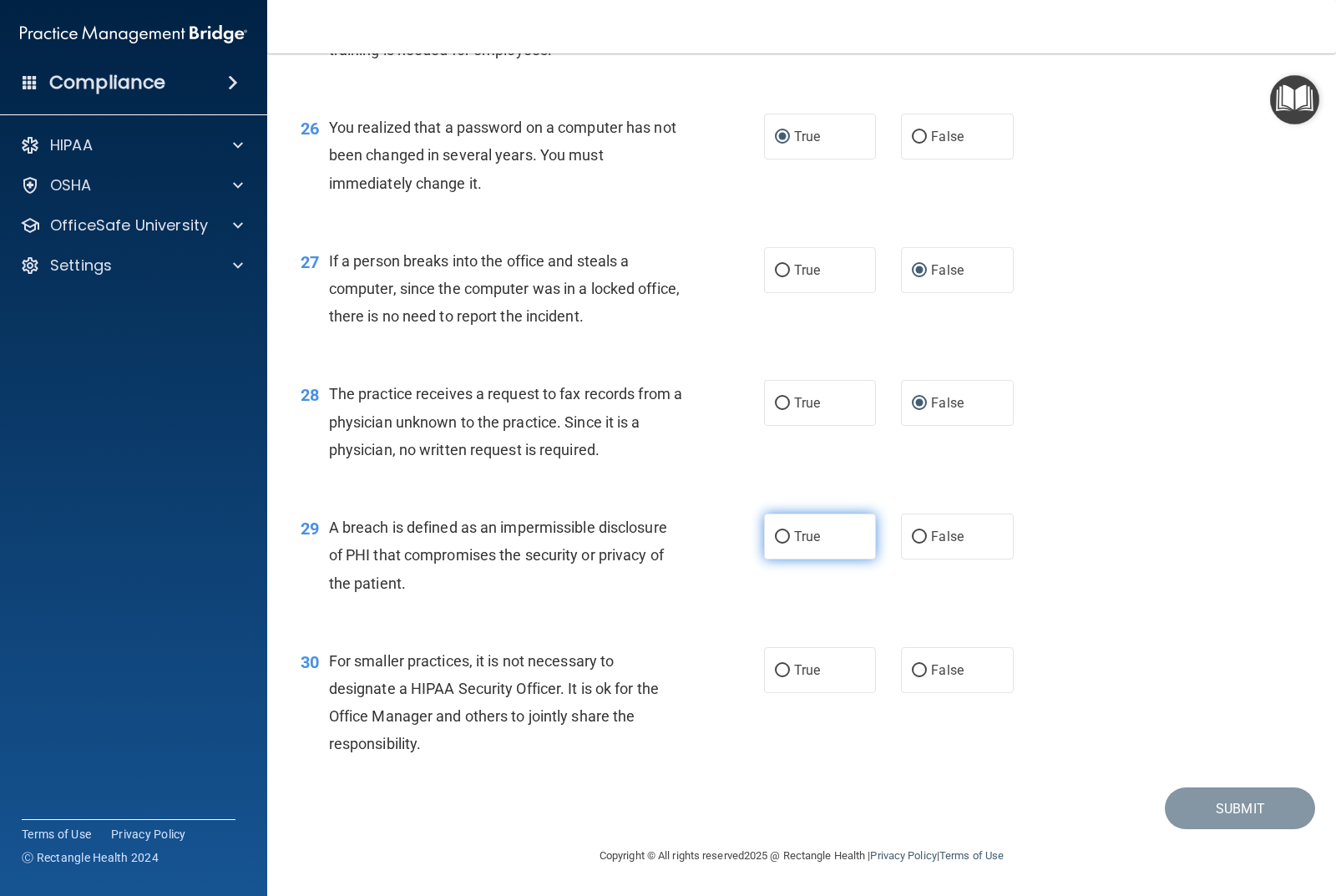
click at [775, 536] on input "True" at bounding box center [781, 537] width 15 height 13
radio input "true"
click at [913, 665] on input "False" at bounding box center [919, 671] width 15 height 13
radio input "true"
click at [1211, 807] on button "Submit" at bounding box center [1240, 809] width 151 height 43
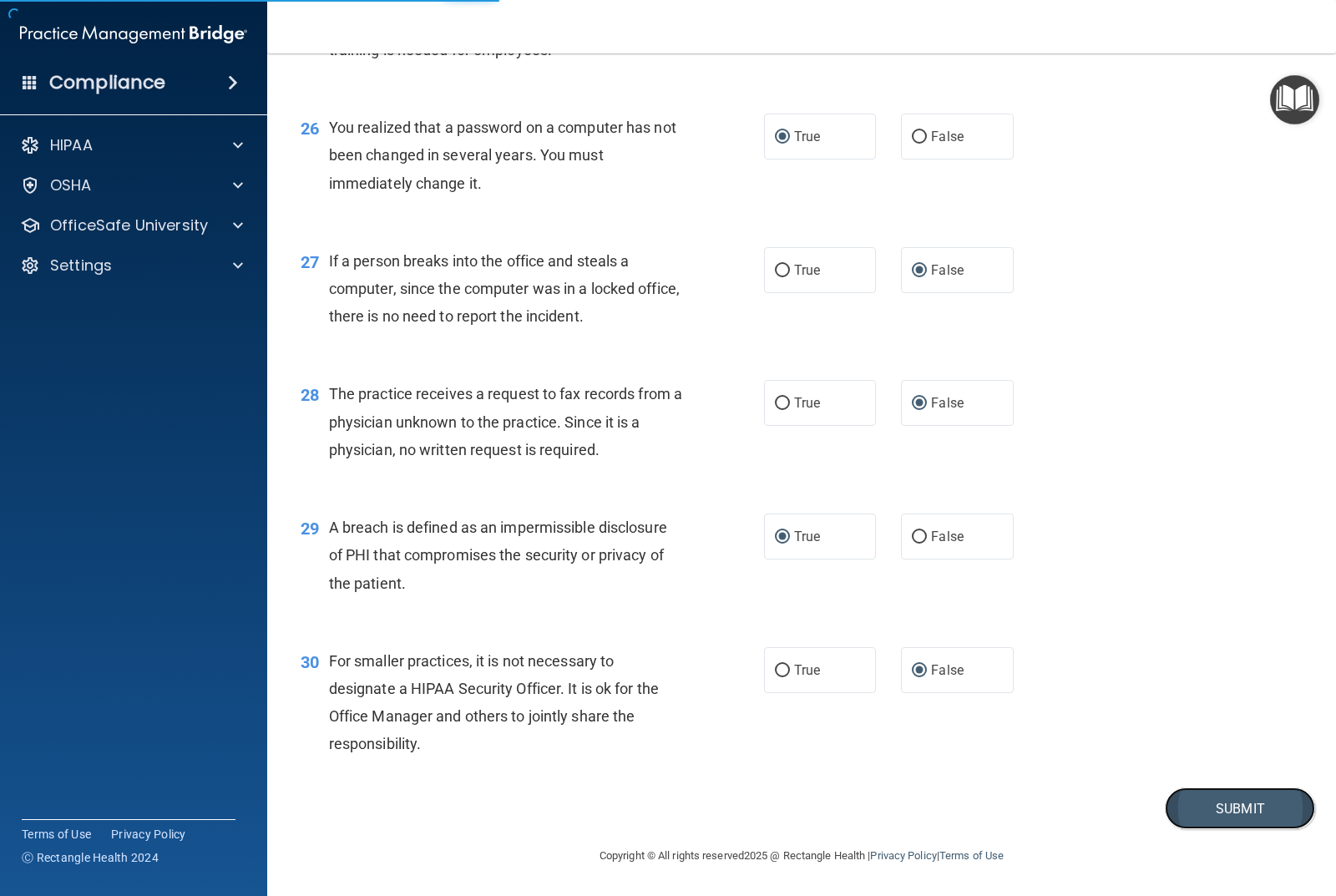
click at [1165, 787] on button "Submit" at bounding box center [1240, 809] width 151 height 43
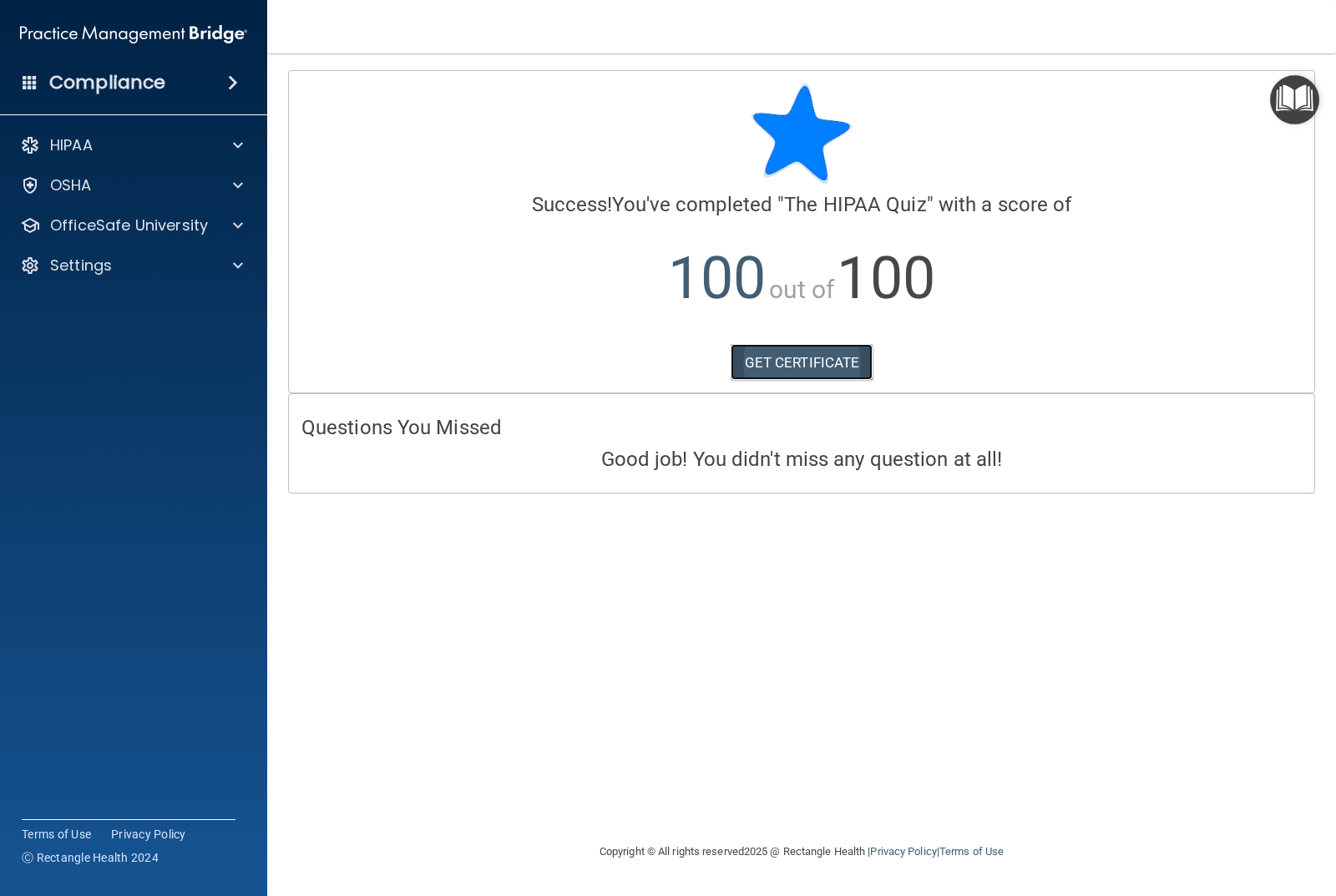
click at [792, 352] on link "GET CERTIFICATE" at bounding box center [802, 363] width 143 height 37
click at [235, 133] on div "HIPAA" at bounding box center [134, 146] width 268 height 33
click at [242, 147] on span at bounding box center [238, 145] width 10 height 20
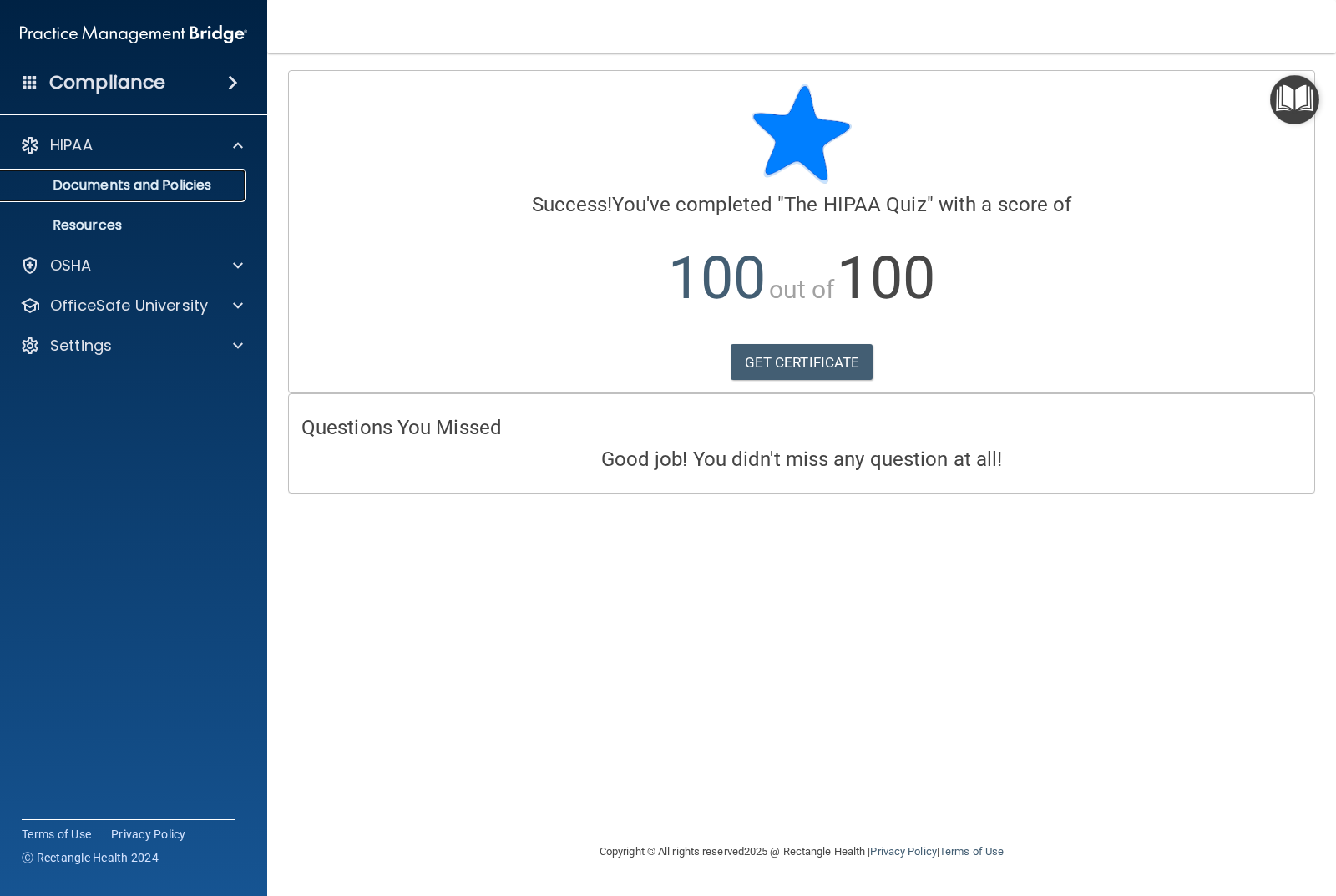
click at [168, 189] on p "Documents and Policies" at bounding box center [124, 185] width 228 height 17
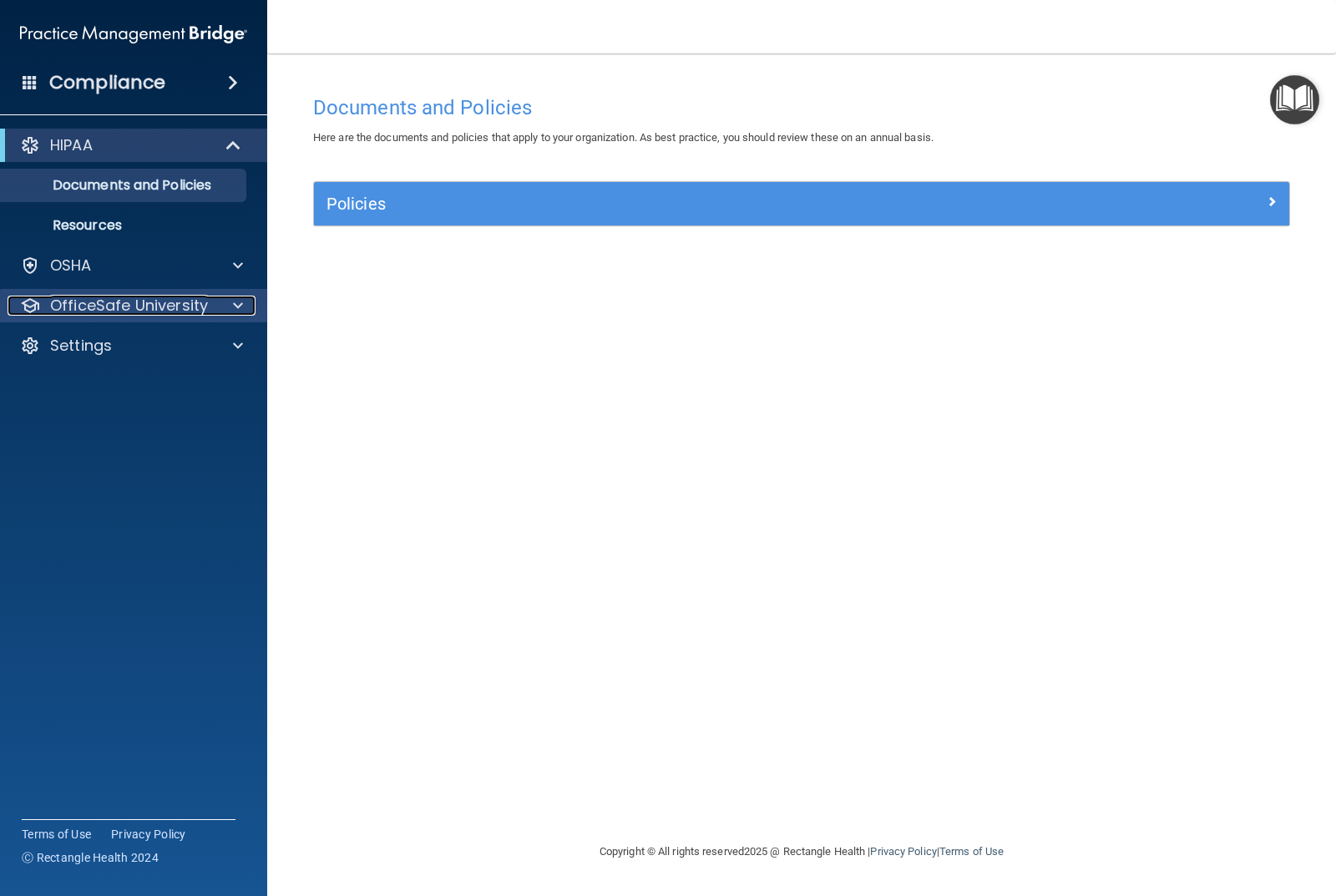
click at [235, 314] on span at bounding box center [238, 305] width 10 height 20
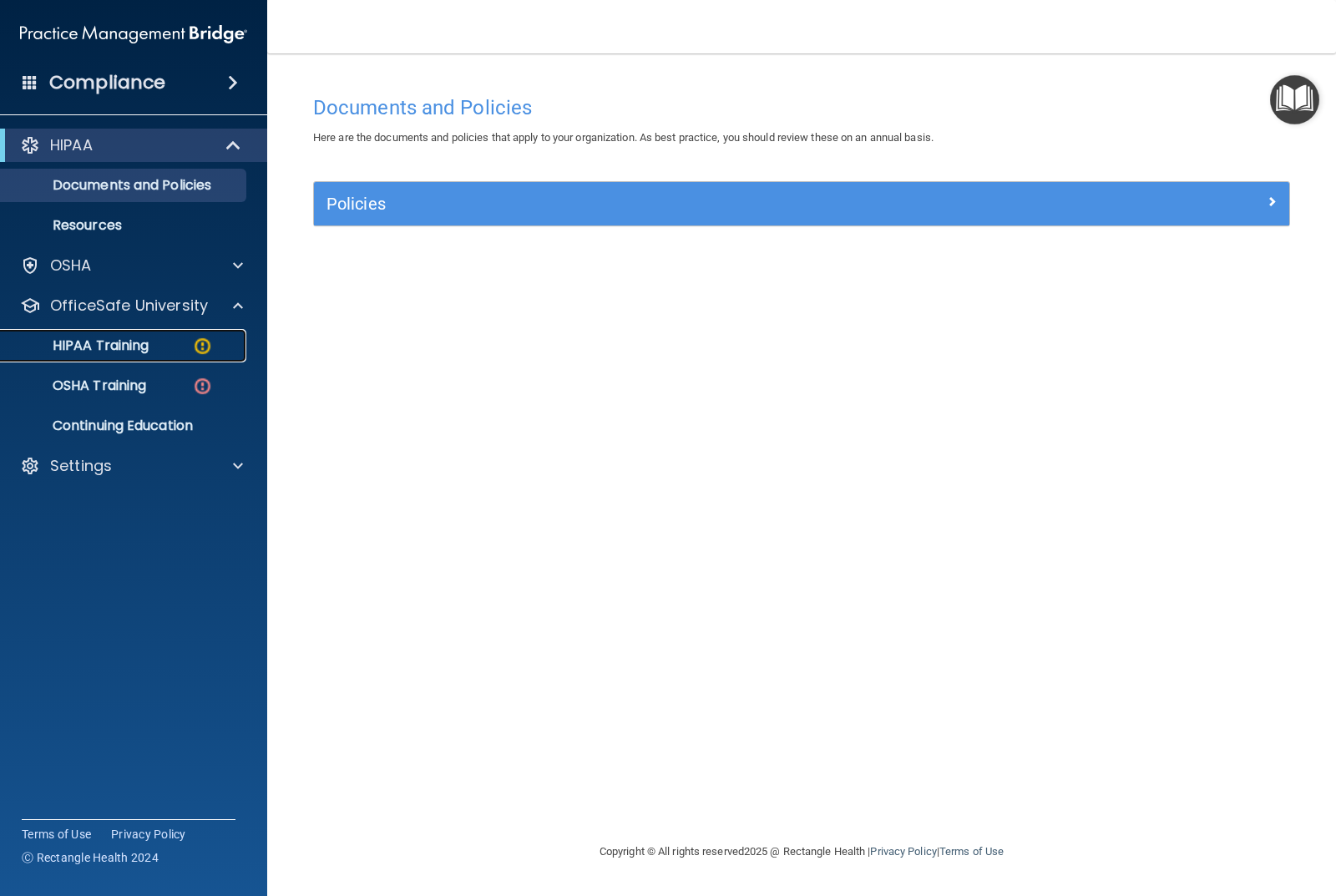
click at [131, 342] on p "HIPAA Training" at bounding box center [79, 345] width 138 height 17
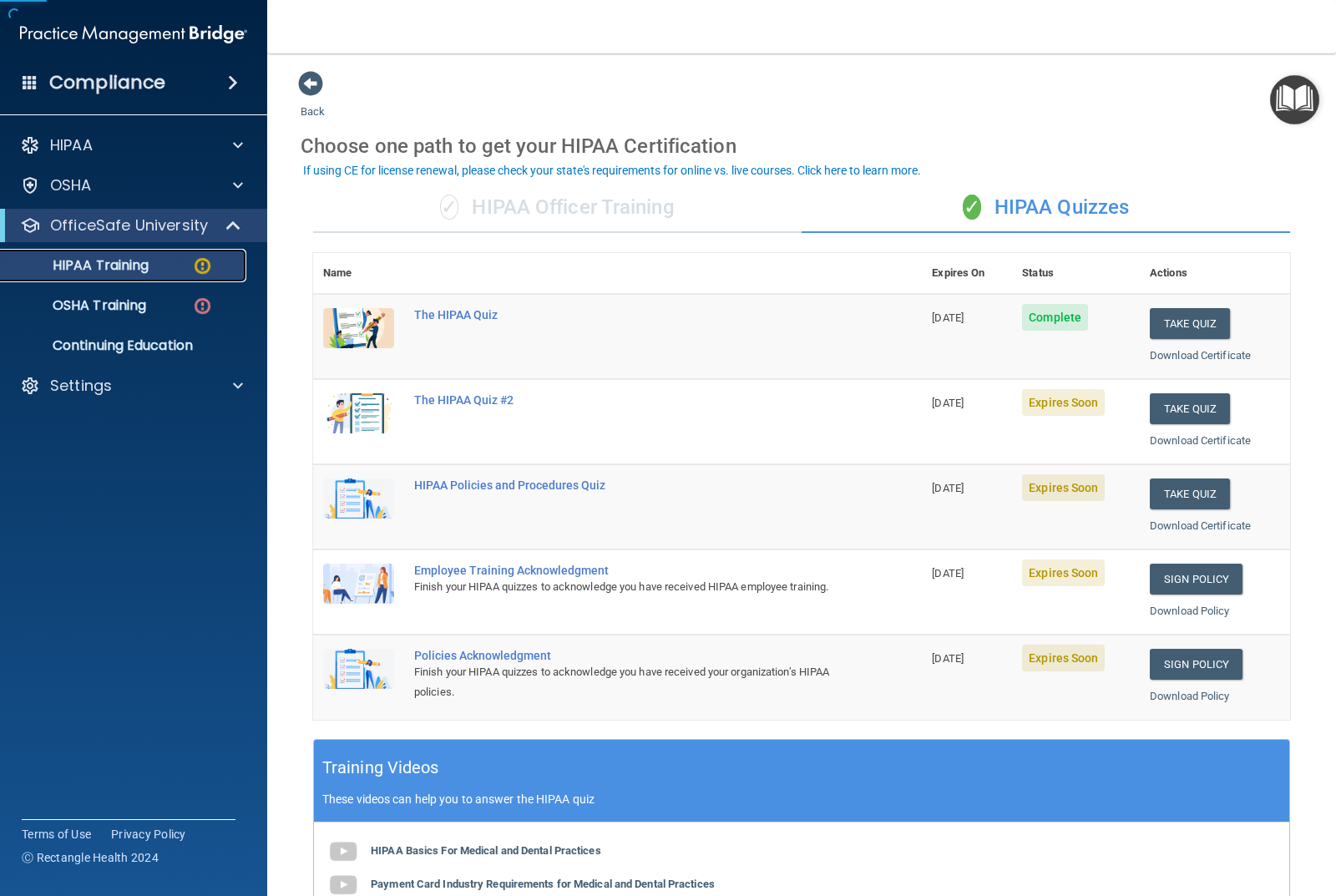
click at [113, 263] on p "HIPAA Training" at bounding box center [79, 265] width 138 height 17
click at [1194, 409] on button "Take Quiz" at bounding box center [1190, 409] width 80 height 31
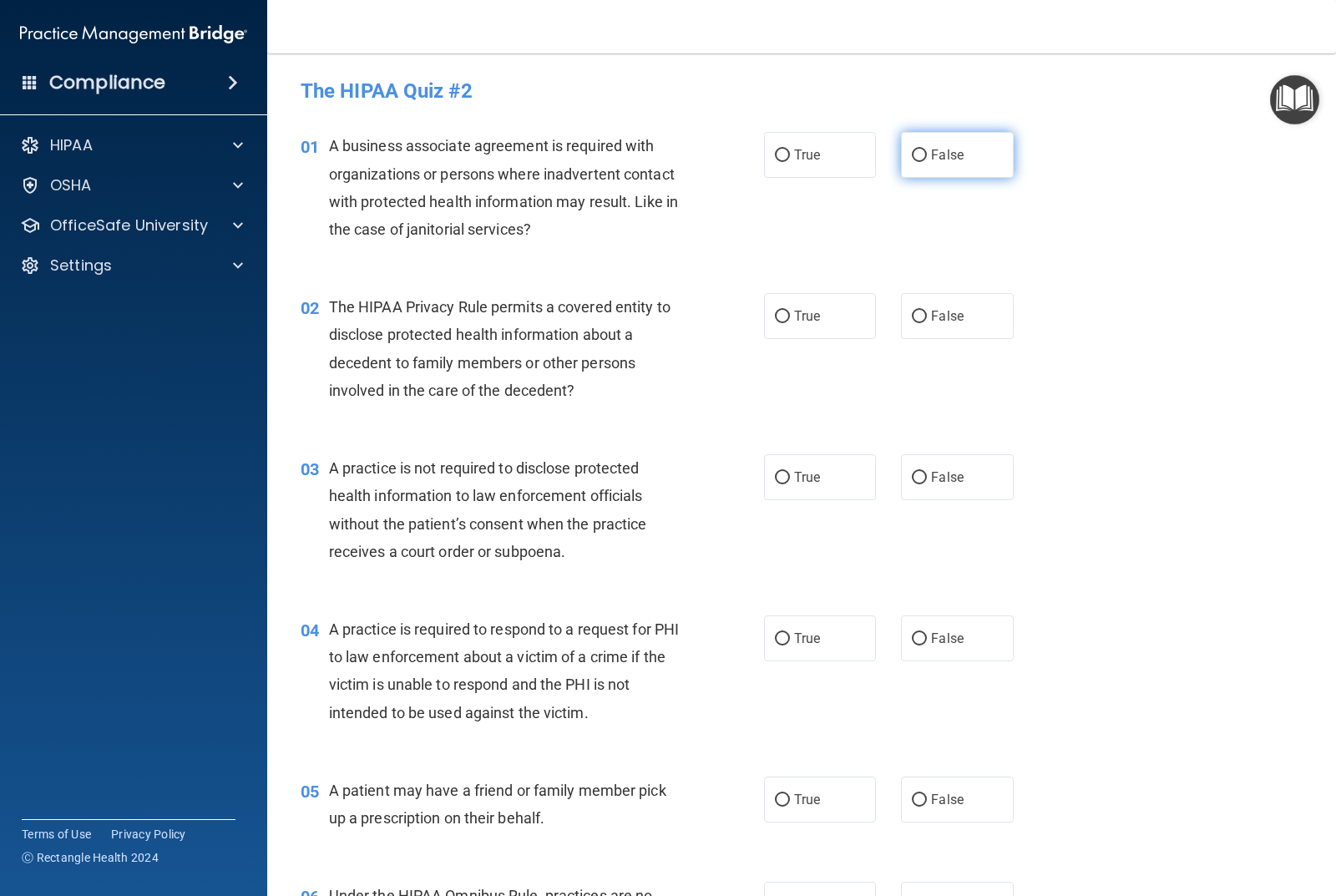
click at [913, 152] on input "False" at bounding box center [919, 156] width 15 height 13
radio input "true"
click at [777, 311] on input "True" at bounding box center [781, 317] width 15 height 13
radio input "true"
click at [913, 478] on input "False" at bounding box center [919, 477] width 15 height 13
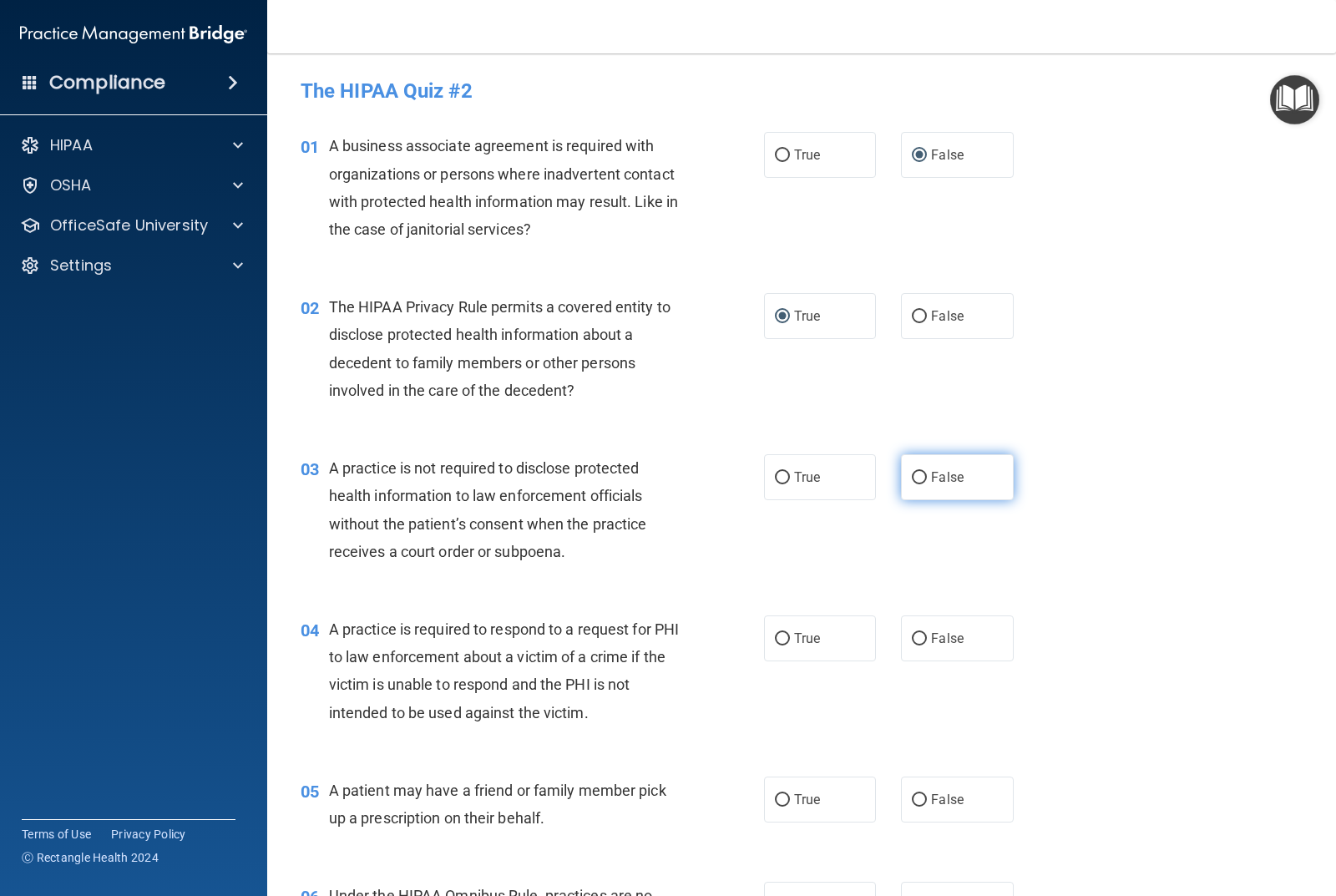
radio input "true"
click at [780, 636] on input "True" at bounding box center [781, 639] width 15 height 13
radio input "true"
click at [779, 798] on input "True" at bounding box center [781, 800] width 15 height 13
radio input "true"
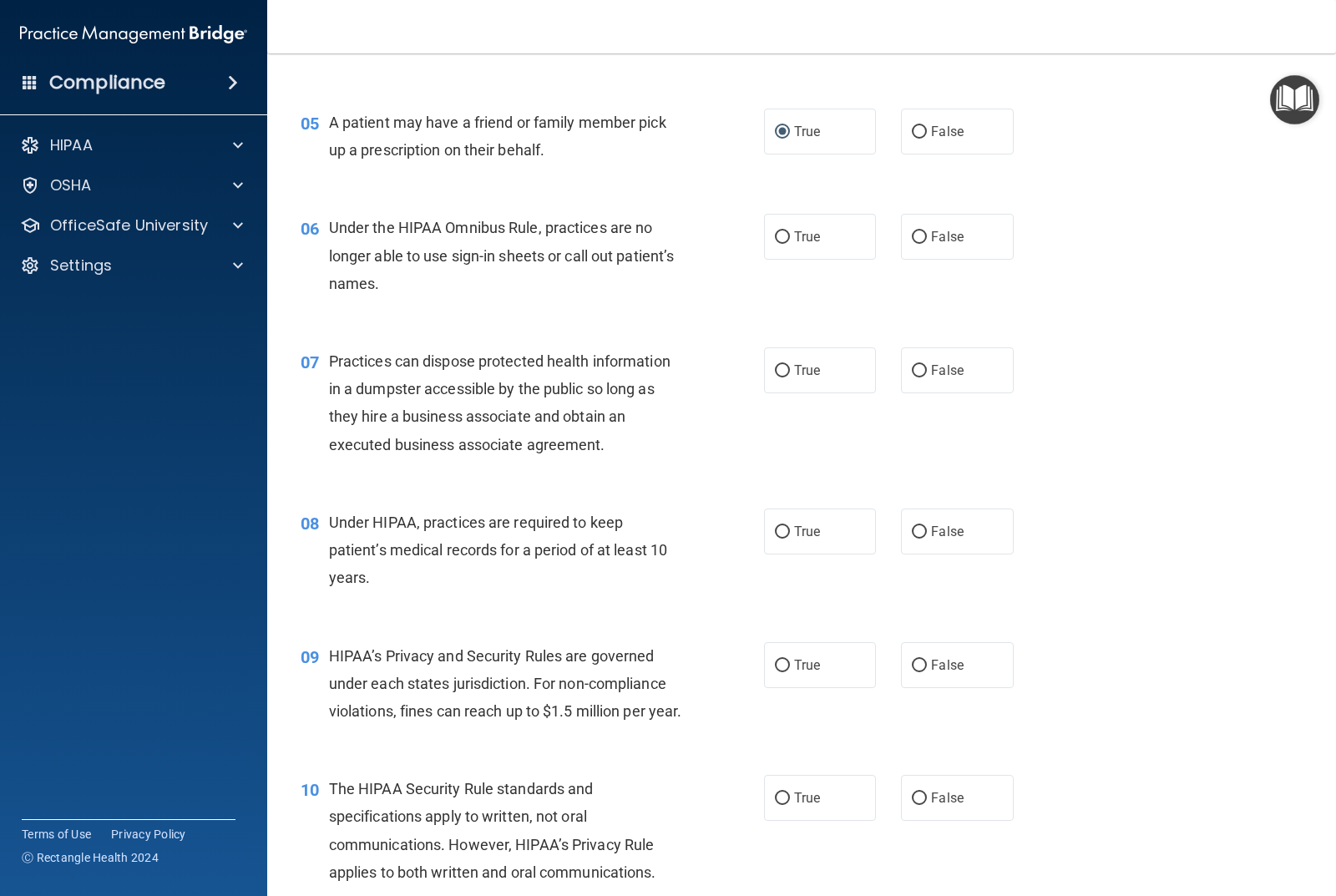
scroll to position [752, 0]
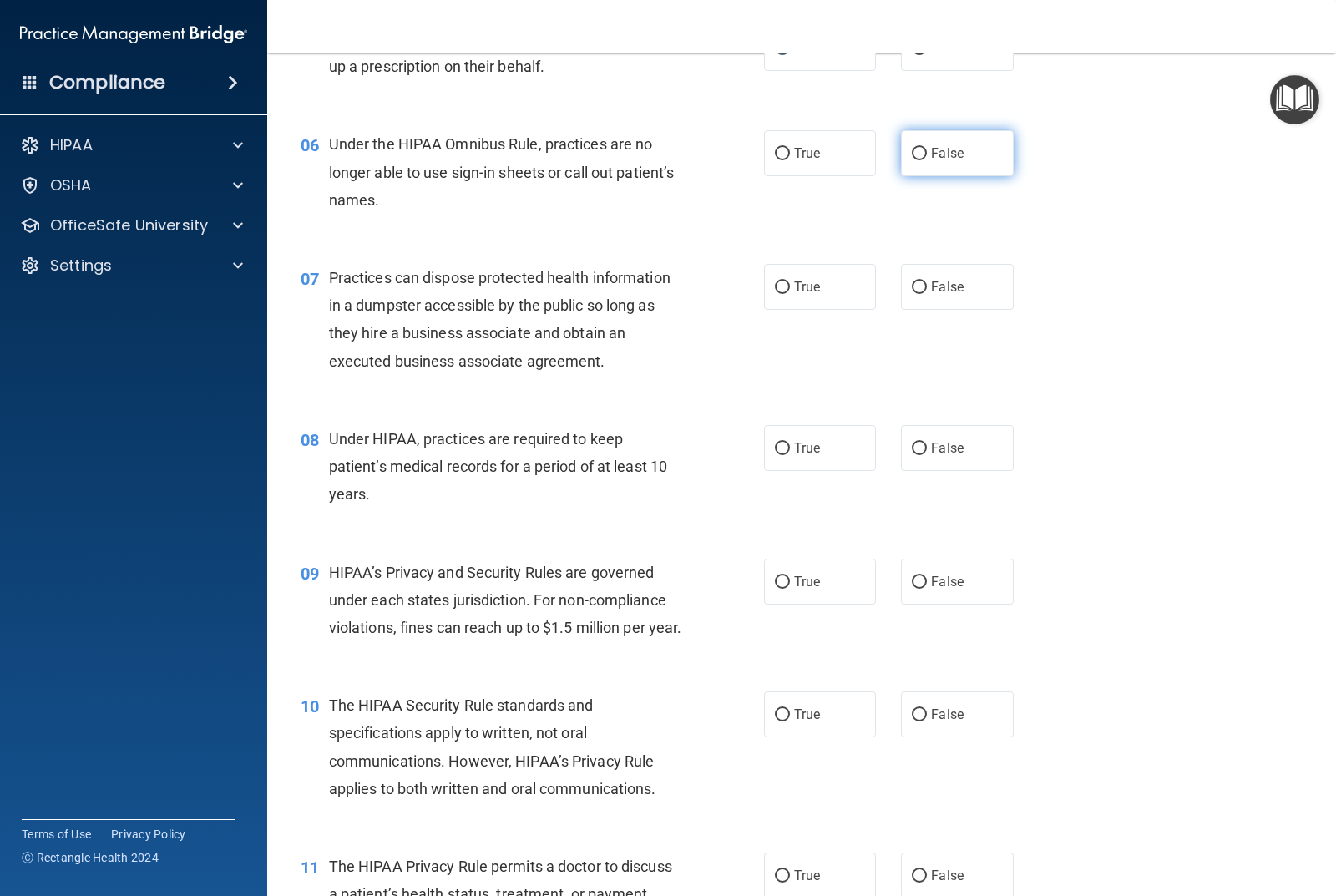
click at [913, 152] on input "False" at bounding box center [919, 154] width 15 height 13
radio input "true"
click at [913, 283] on input "False" at bounding box center [919, 288] width 15 height 13
radio input "true"
drag, startPoint x: 913, startPoint y: 443, endPoint x: 907, endPoint y: 492, distance: 49.4
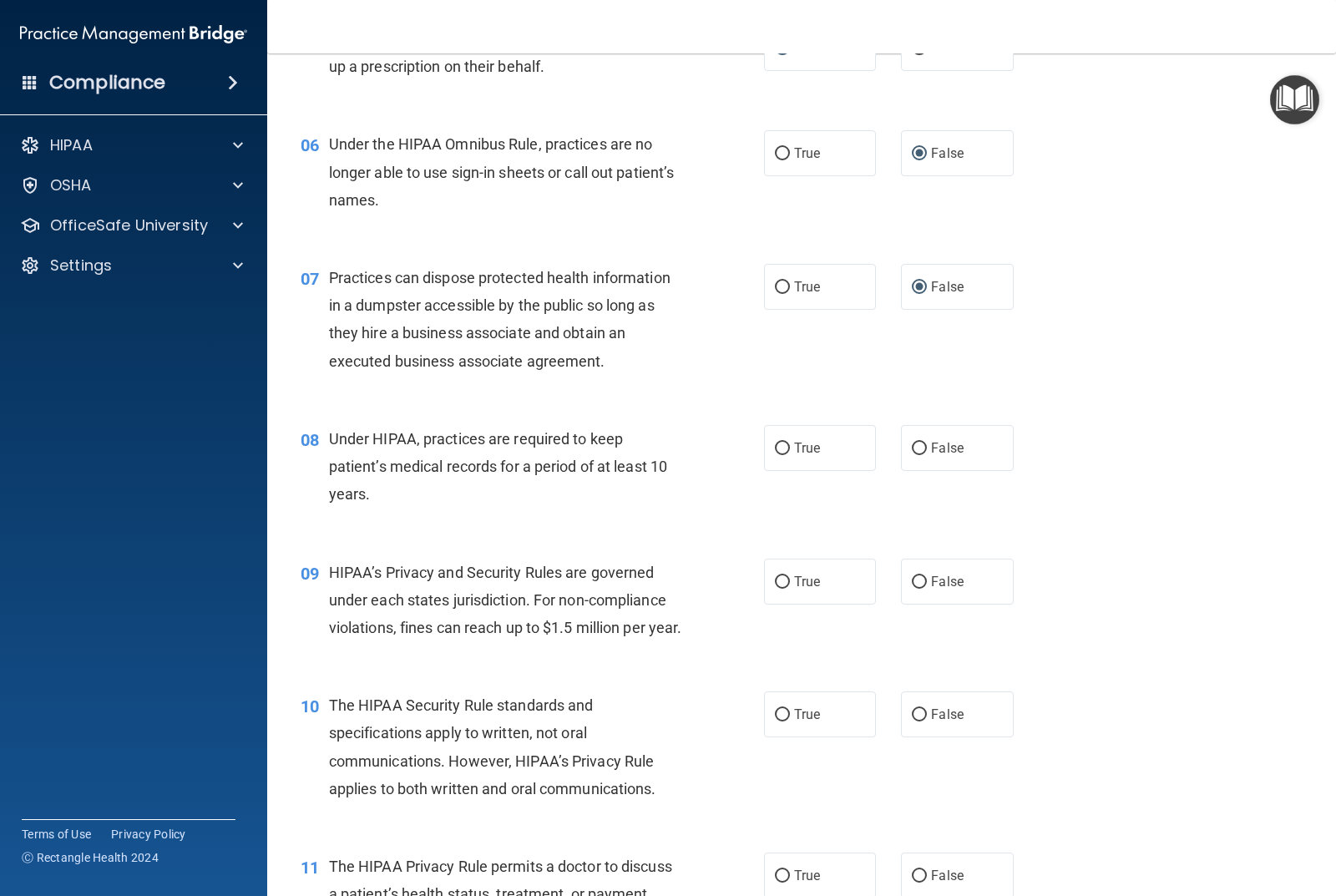
click at [913, 443] on input "False" at bounding box center [919, 449] width 15 height 13
radio input "true"
click at [913, 581] on input "False" at bounding box center [919, 582] width 15 height 13
radio input "true"
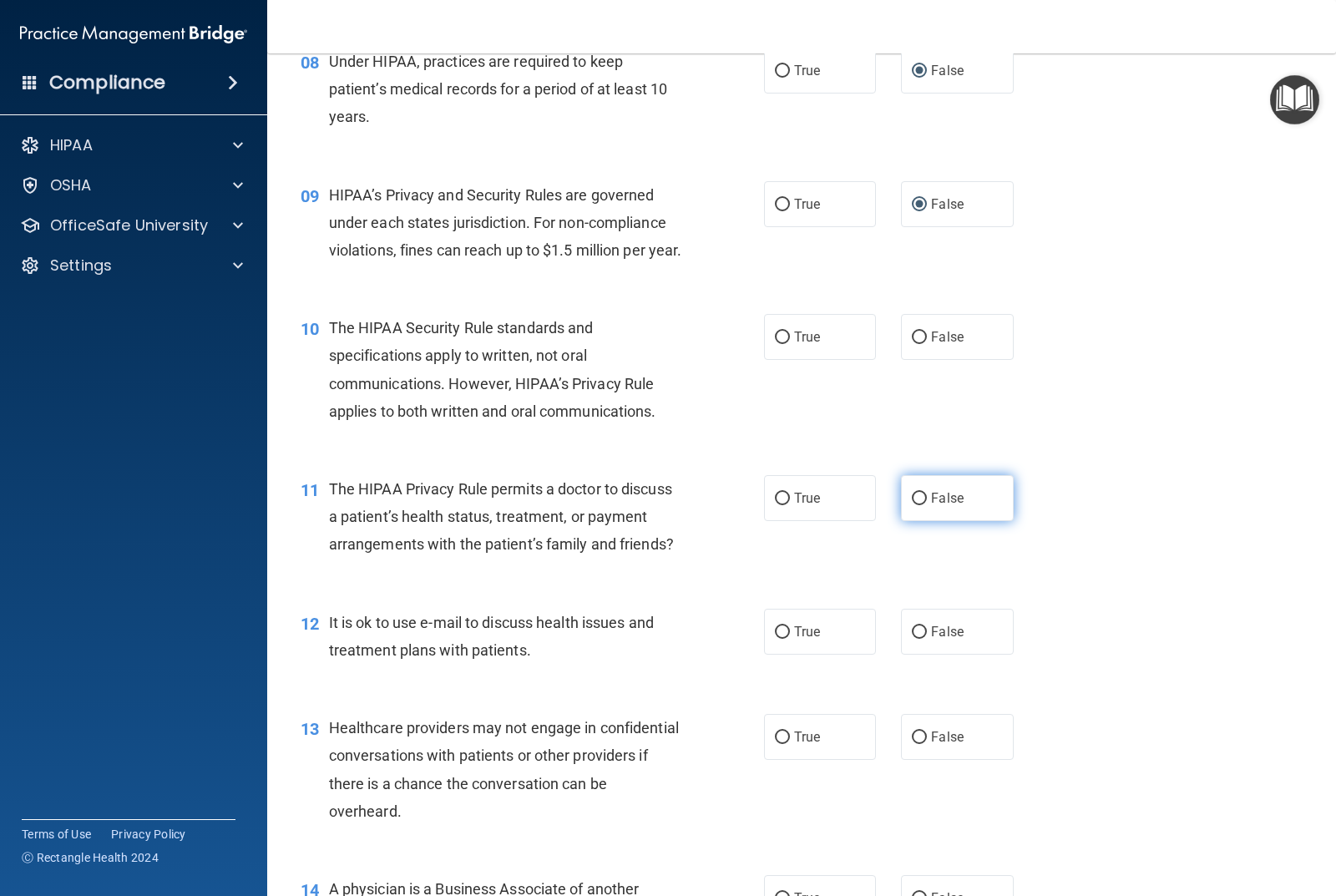
scroll to position [1170, 0]
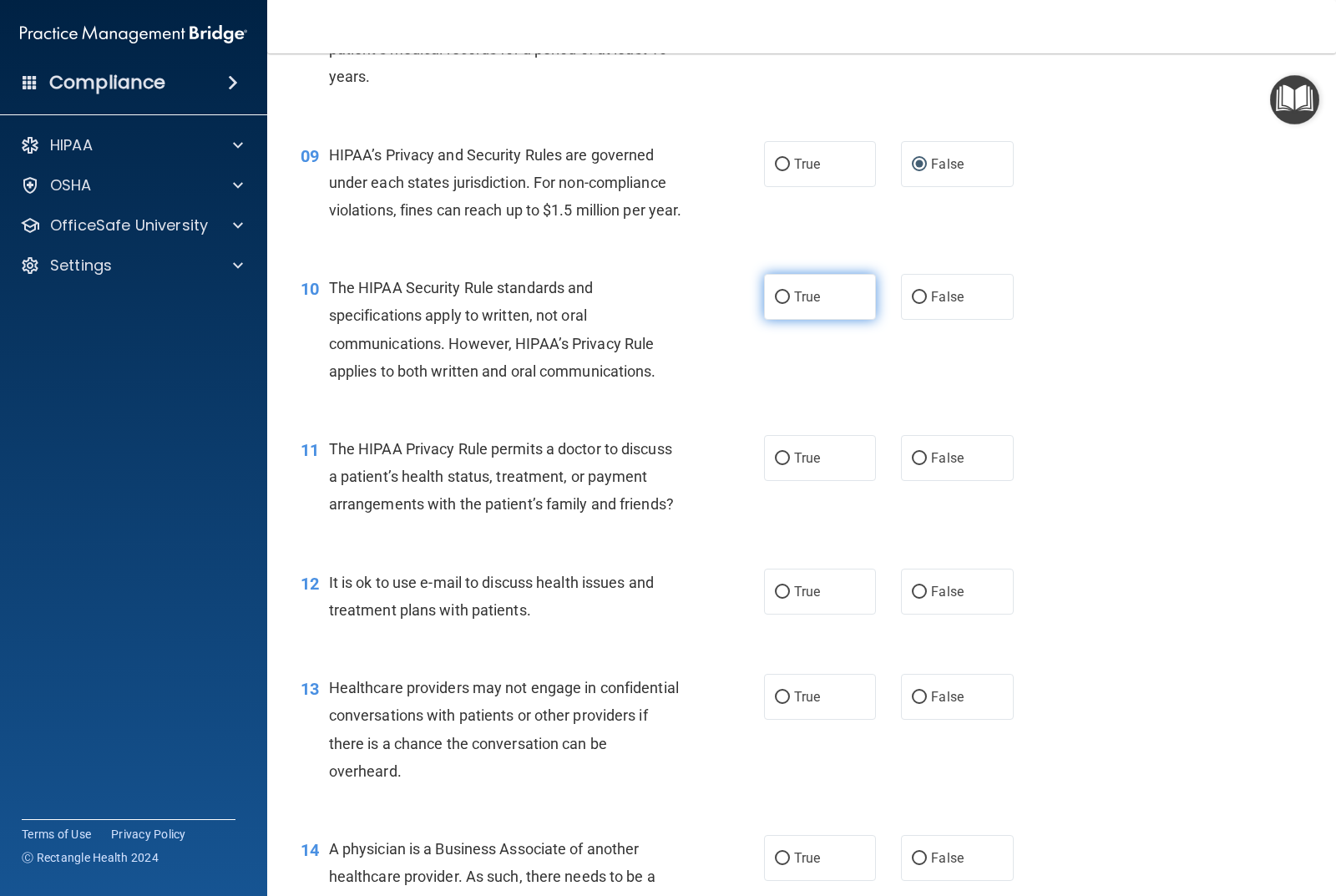
click at [775, 304] on input "True" at bounding box center [781, 297] width 15 height 13
radio input "true"
drag, startPoint x: 775, startPoint y: 482, endPoint x: 777, endPoint y: 512, distance: 30.1
click at [776, 466] on input "True" at bounding box center [781, 459] width 15 height 13
radio input "true"
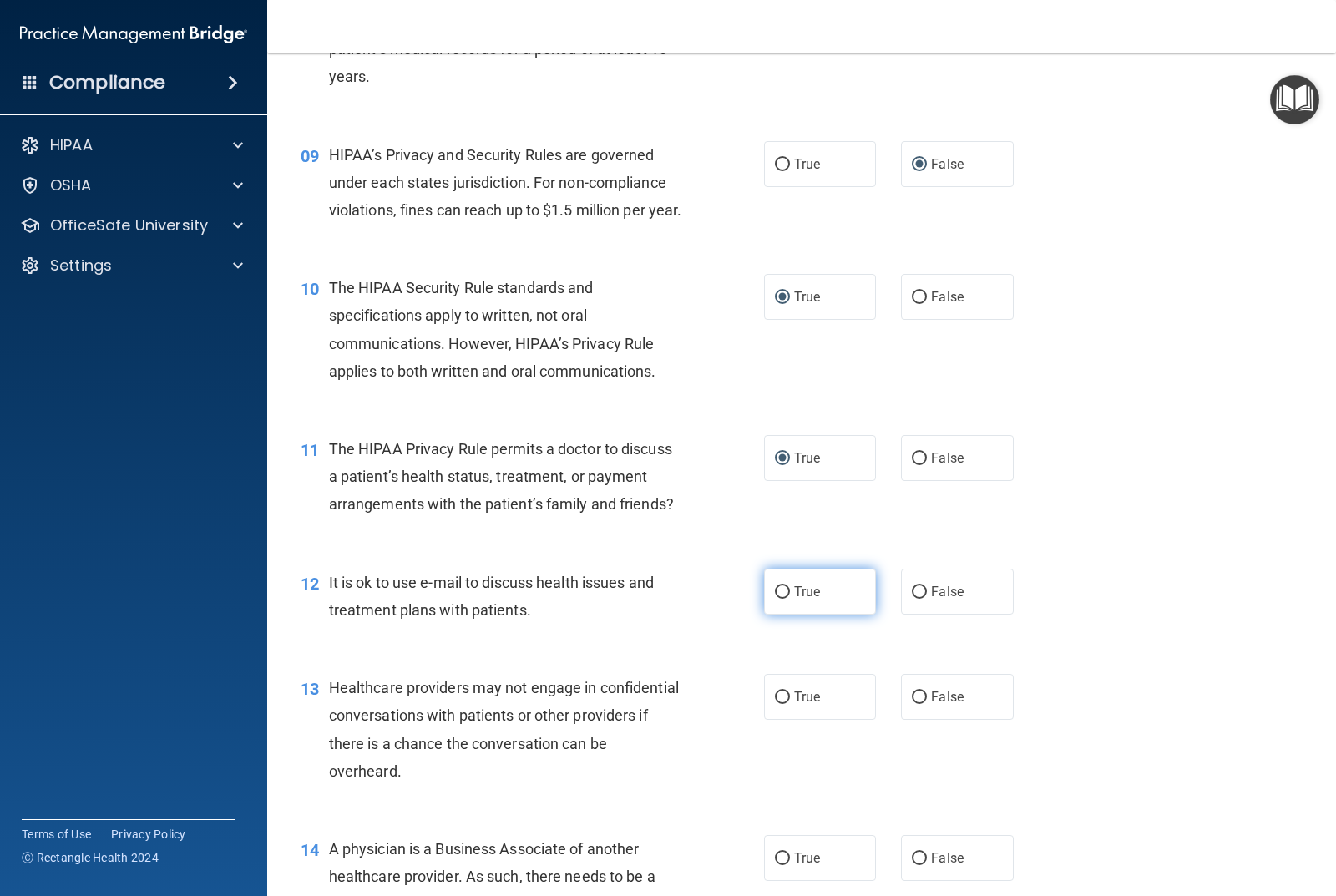
click at [776, 599] on input "True" at bounding box center [781, 592] width 15 height 13
radio input "true"
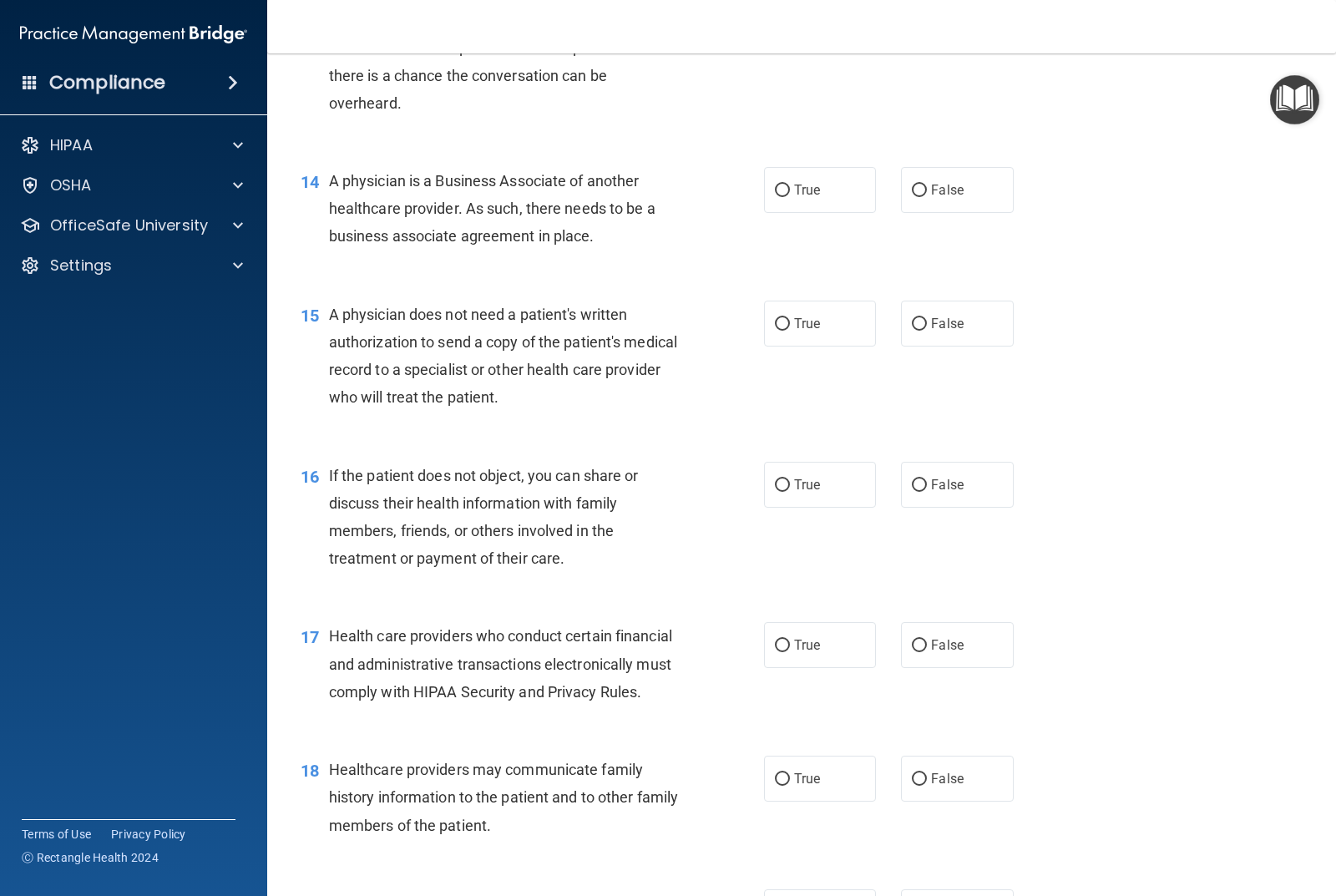
scroll to position [1754, 0]
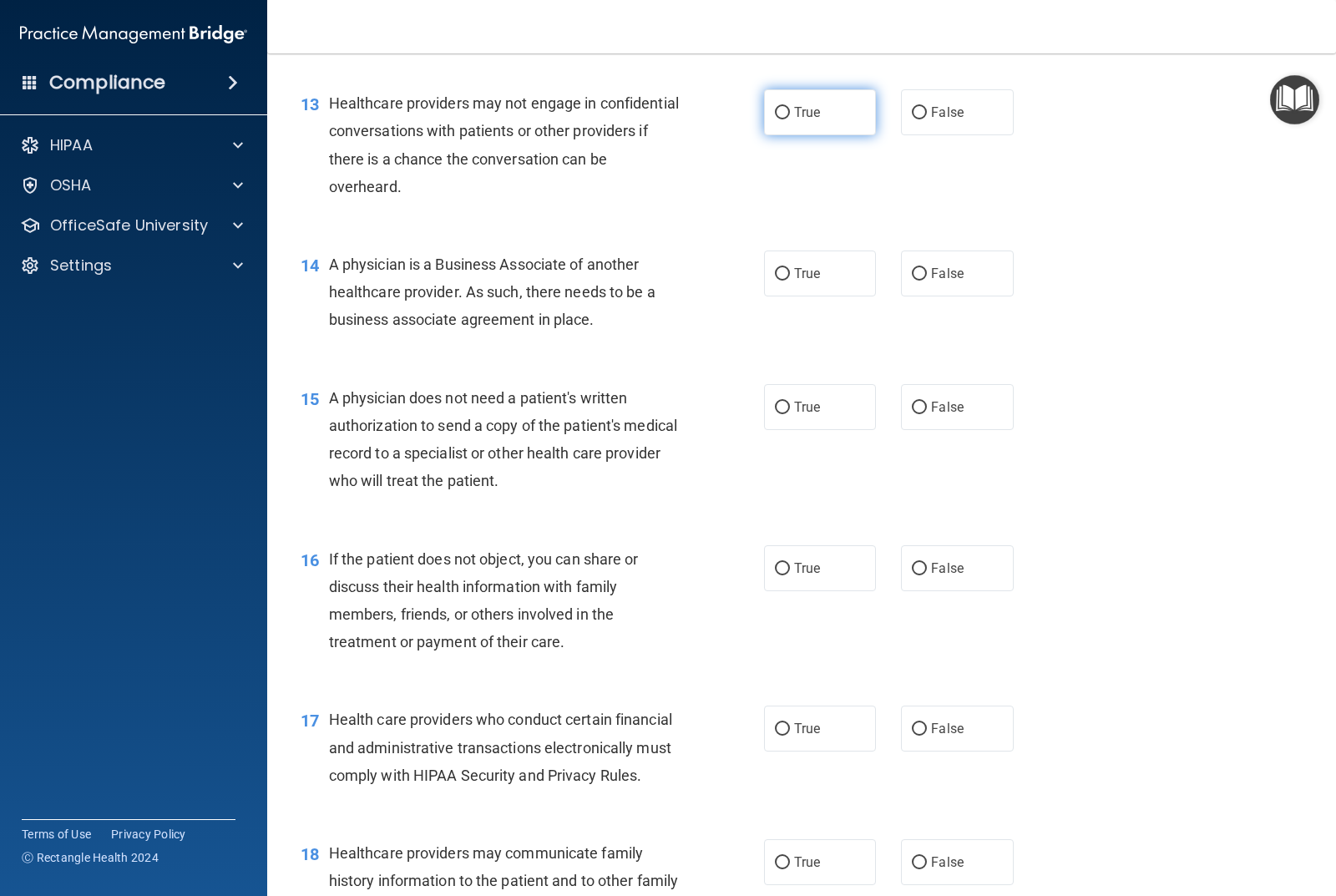
click at [776, 119] on input "True" at bounding box center [781, 112] width 15 height 13
radio input "true"
click at [775, 281] on input "True" at bounding box center [781, 274] width 15 height 13
radio input "true"
click at [913, 119] on input "False" at bounding box center [919, 112] width 15 height 13
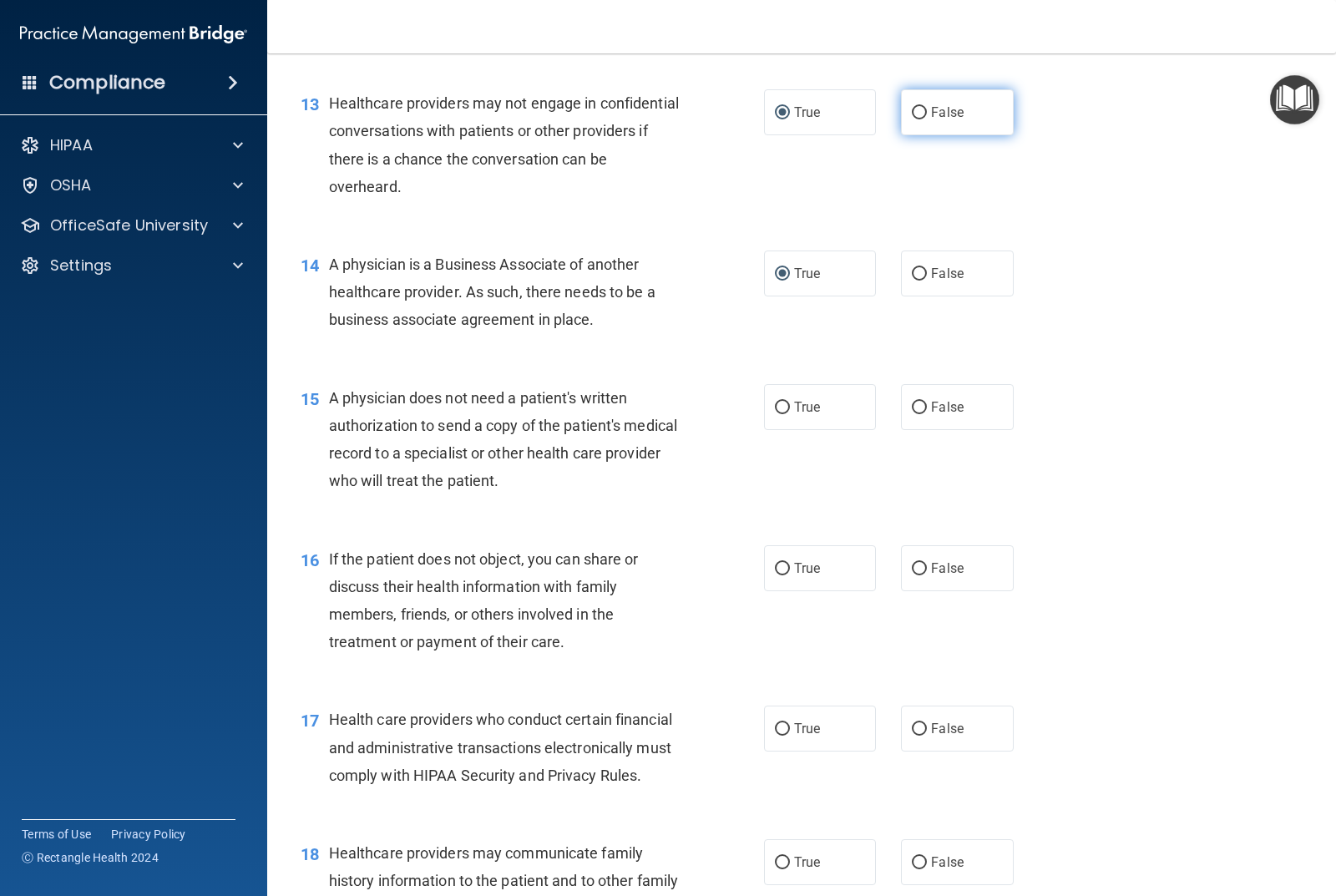
radio input "true"
radio input "false"
click at [913, 281] on input "False" at bounding box center [919, 274] width 15 height 13
radio input "true"
radio input "false"
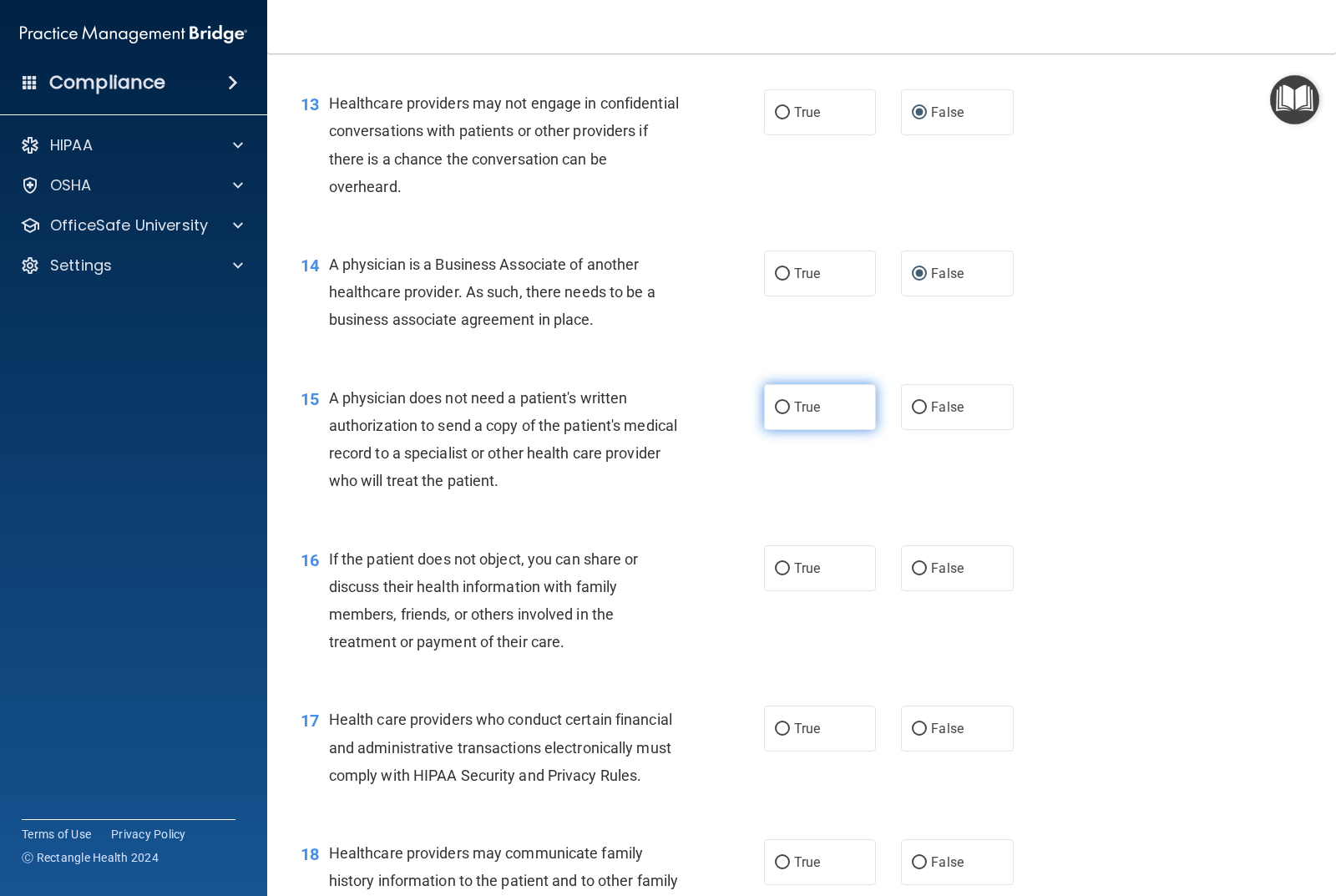
click at [778, 415] on input "True" at bounding box center [781, 408] width 15 height 13
radio input "true"
click at [775, 575] on input "True" at bounding box center [781, 569] width 15 height 13
radio input "true"
click at [777, 736] on input "True" at bounding box center [781, 730] width 15 height 13
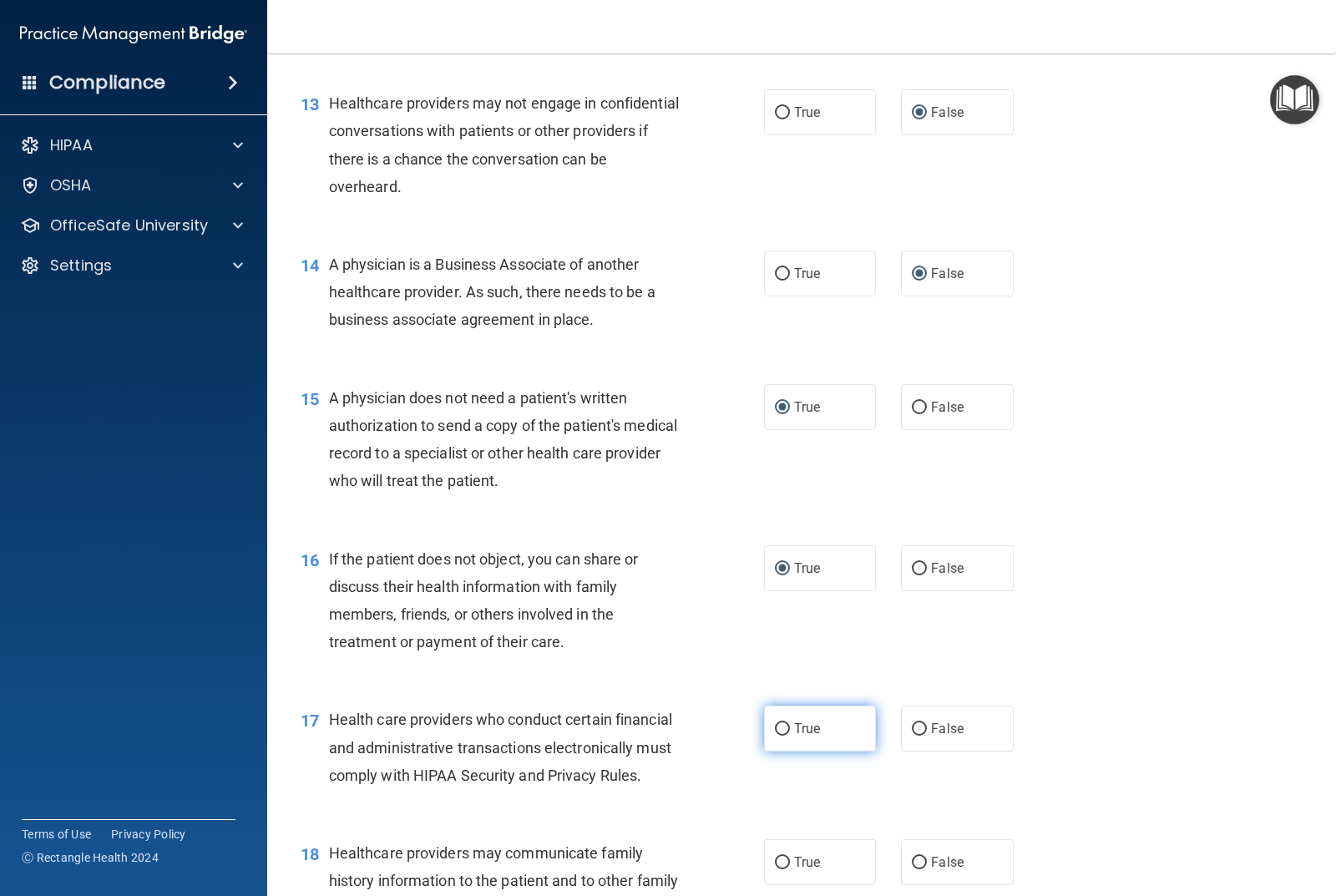
radio input "true"
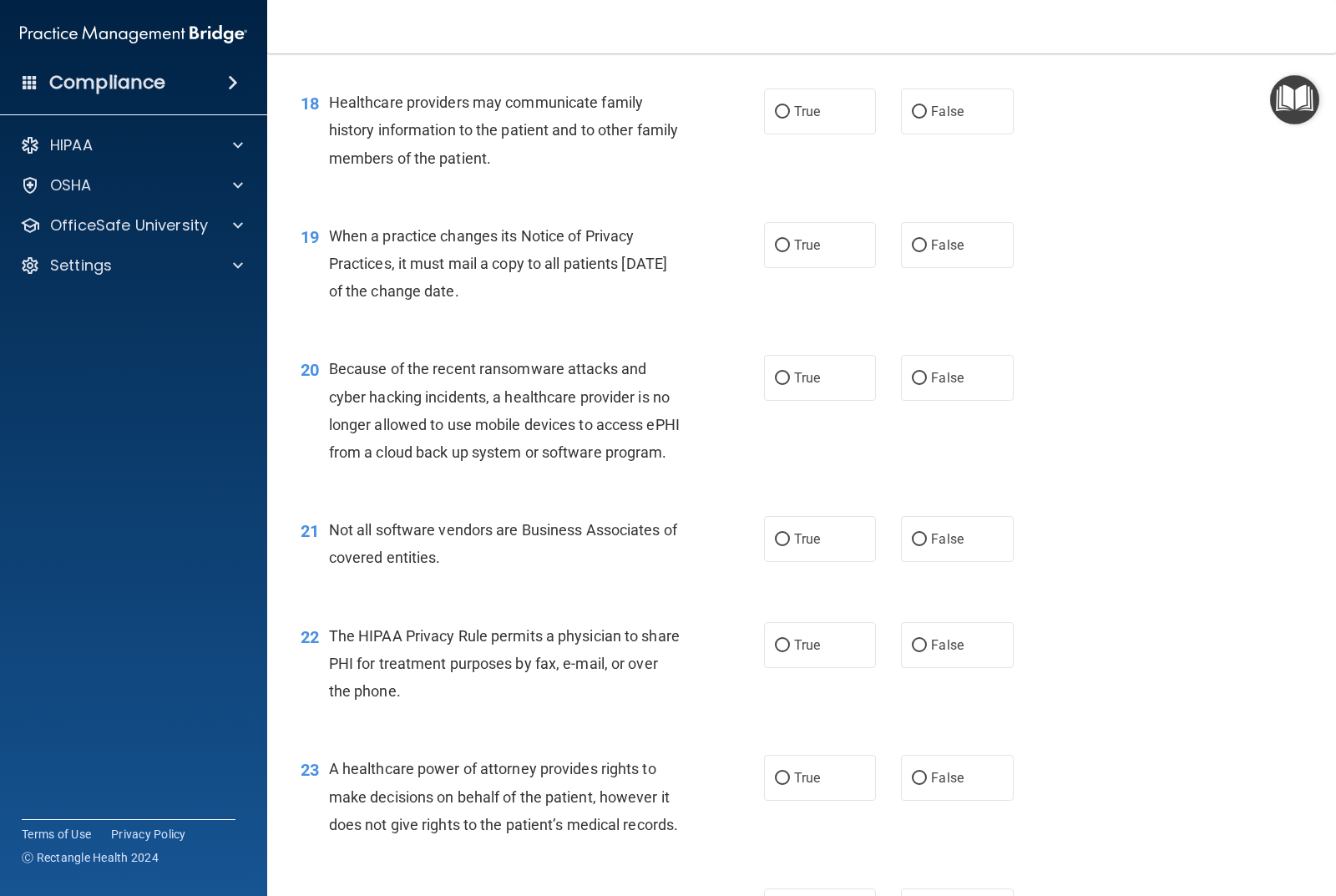
scroll to position [2506, 0]
click at [913, 117] on input "False" at bounding box center [919, 112] width 15 height 13
radio input "true"
click at [913, 251] on input "False" at bounding box center [919, 245] width 15 height 13
radio input "true"
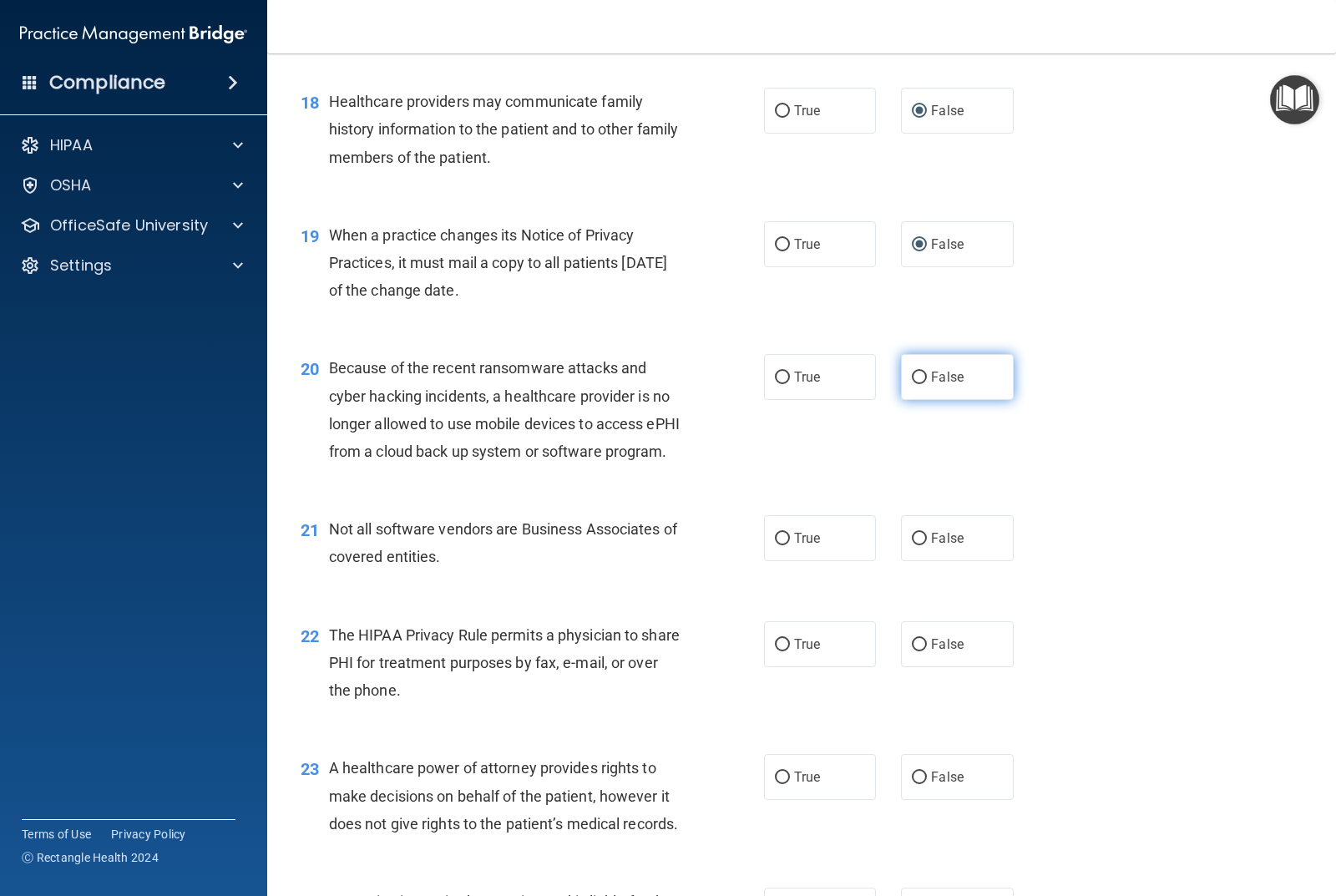
click at [913, 384] on input "False" at bounding box center [919, 378] width 15 height 13
radio input "true"
drag, startPoint x: 774, startPoint y: 589, endPoint x: 781, endPoint y: 637, distance: 48.5
click at [775, 546] on input "True" at bounding box center [781, 539] width 15 height 13
radio input "true"
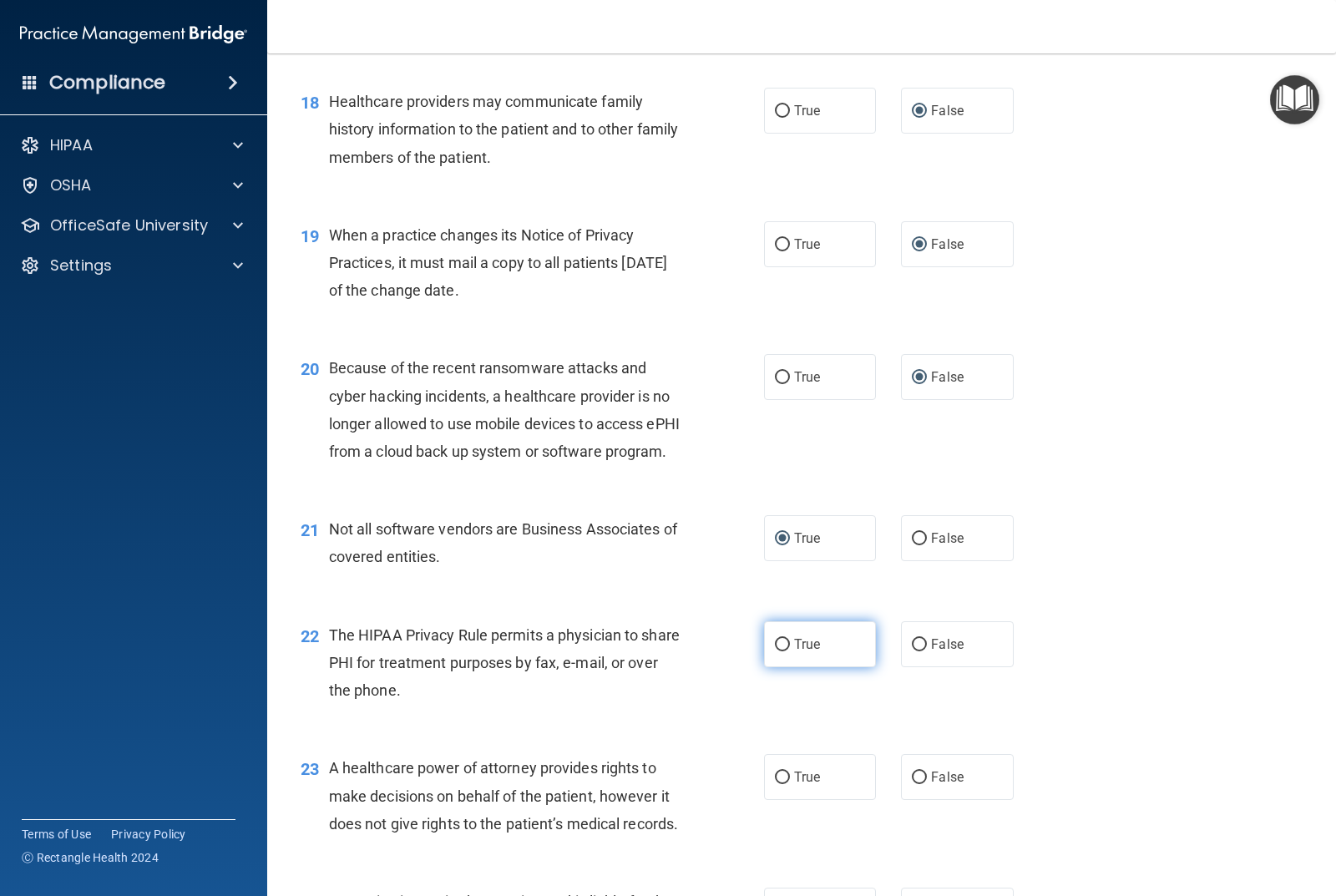
drag, startPoint x: 779, startPoint y: 697, endPoint x: 824, endPoint y: 687, distance: 46.1
click at [780, 651] on input "True" at bounding box center [781, 645] width 15 height 13
radio input "true"
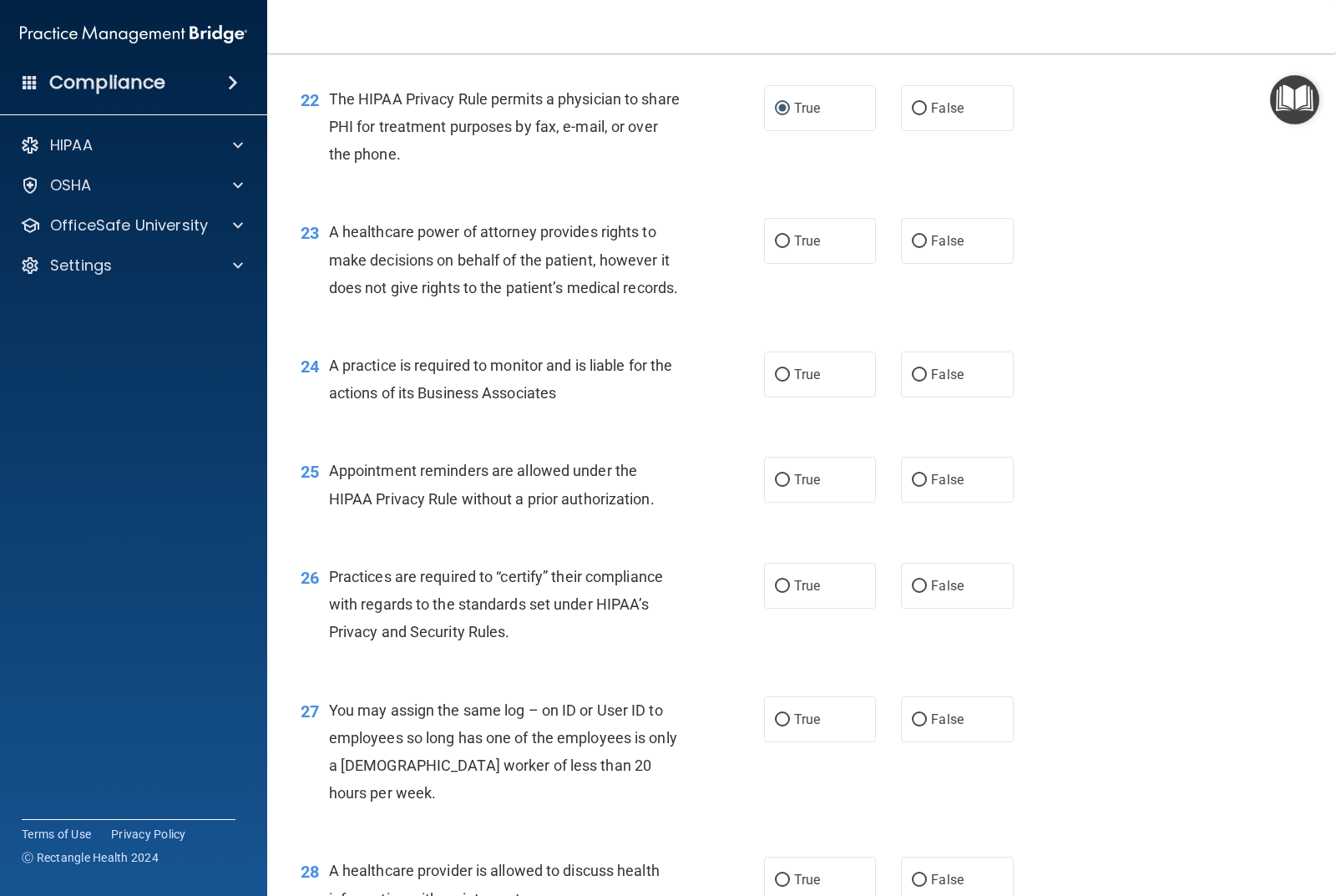
scroll to position [3091, 0]
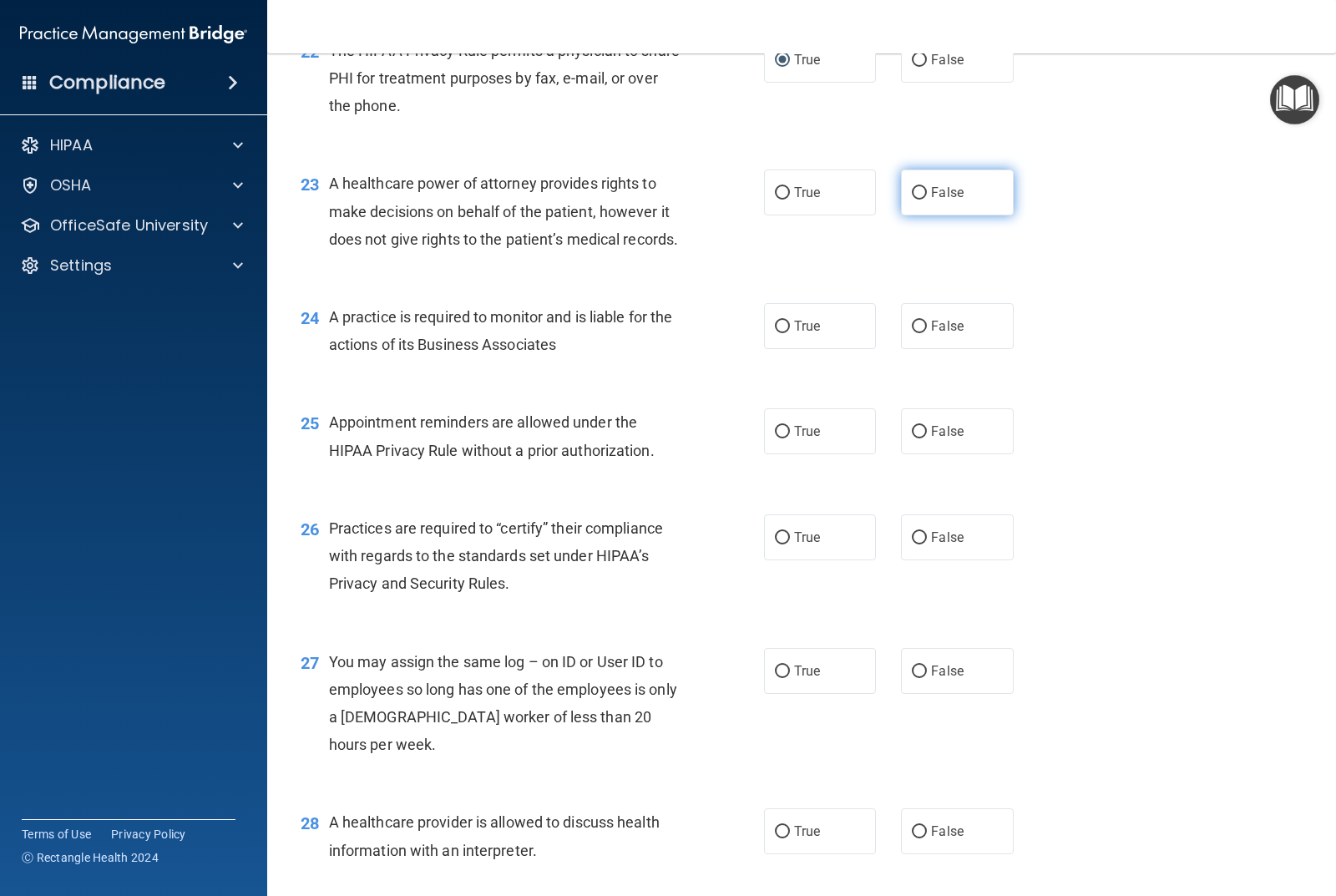
click at [913, 200] on input "False" at bounding box center [919, 193] width 15 height 13
radio input "true"
click at [913, 334] on input "False" at bounding box center [919, 327] width 15 height 13
radio input "true"
click at [775, 438] on input "True" at bounding box center [781, 432] width 15 height 13
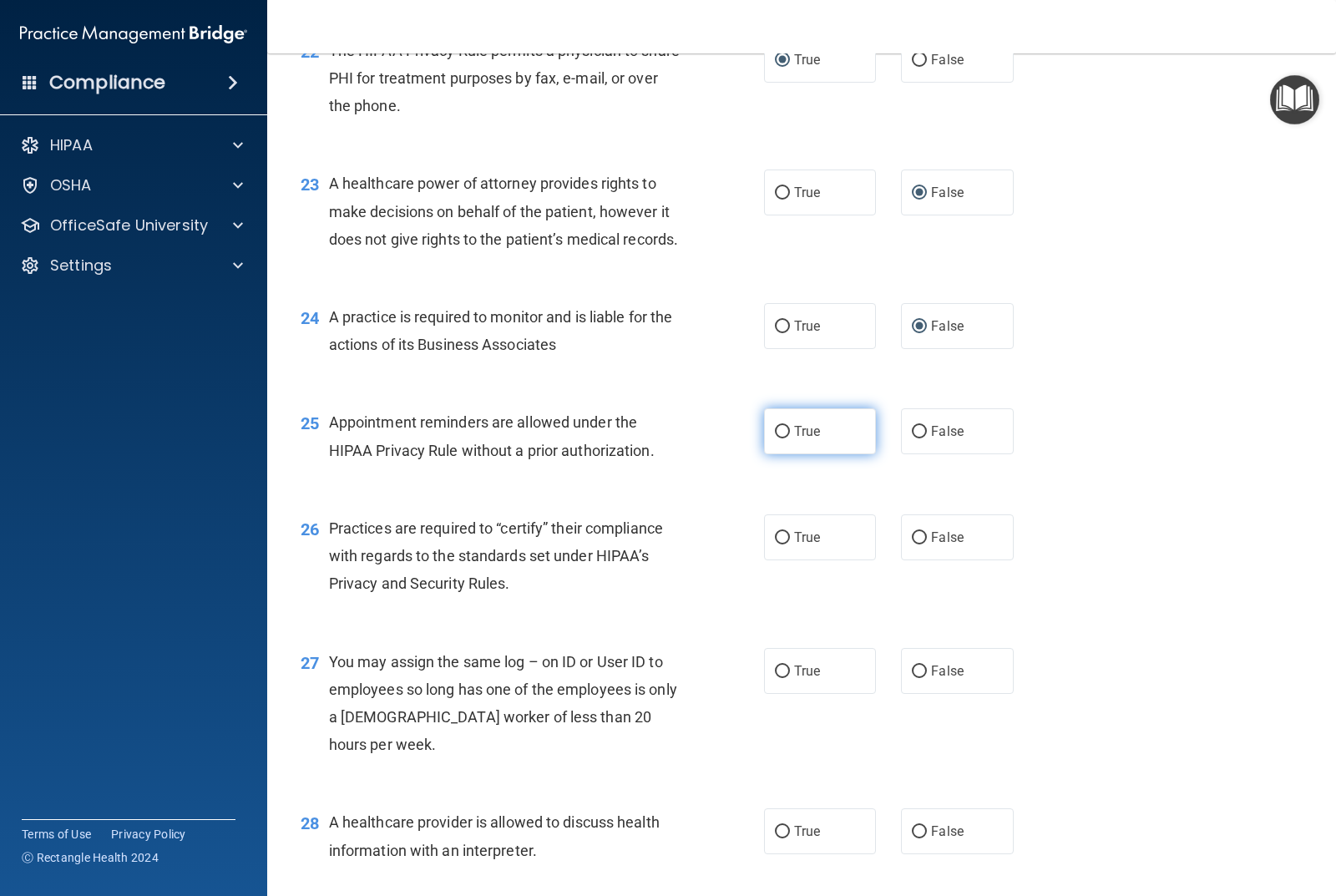
radio input "true"
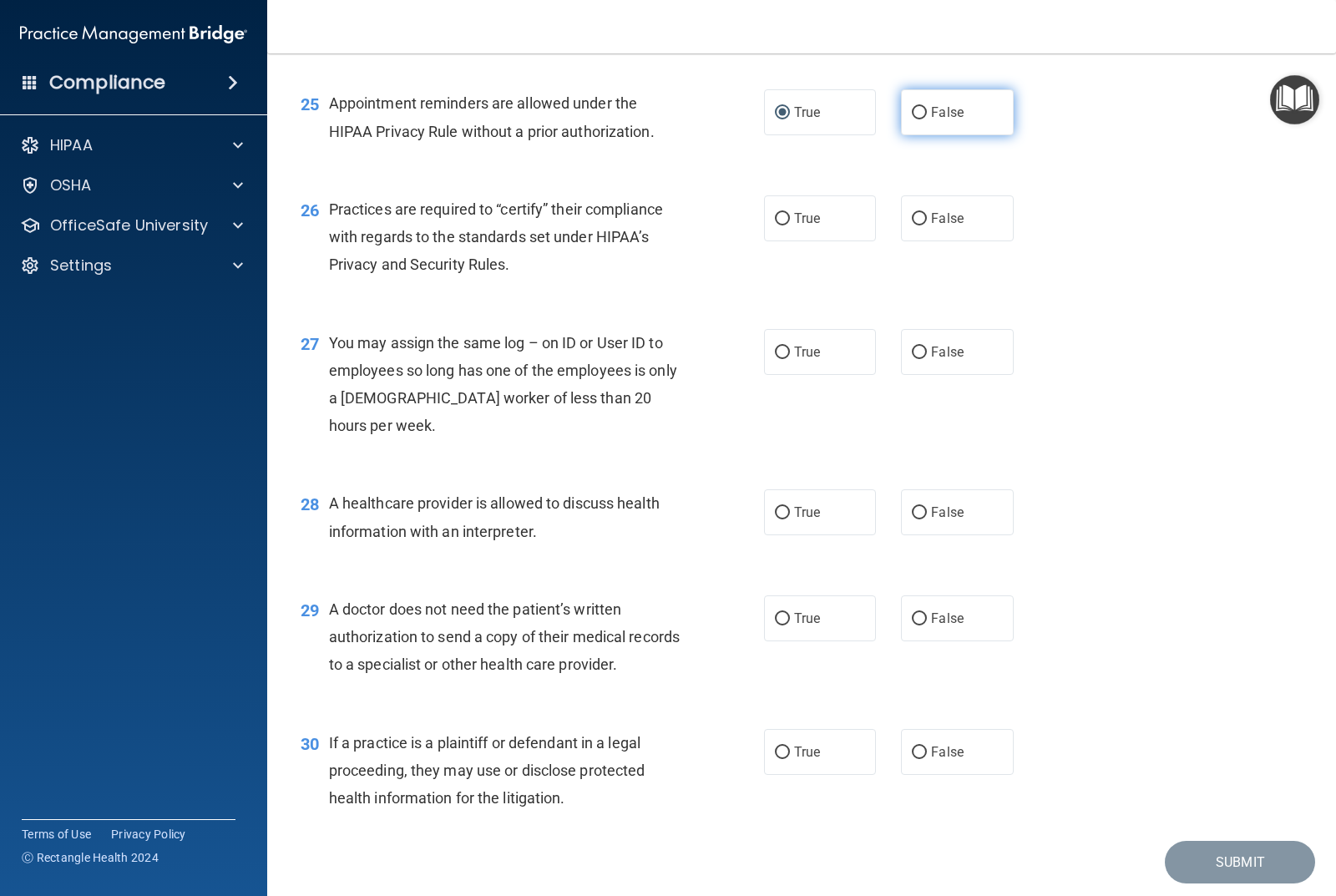
scroll to position [3425, 0]
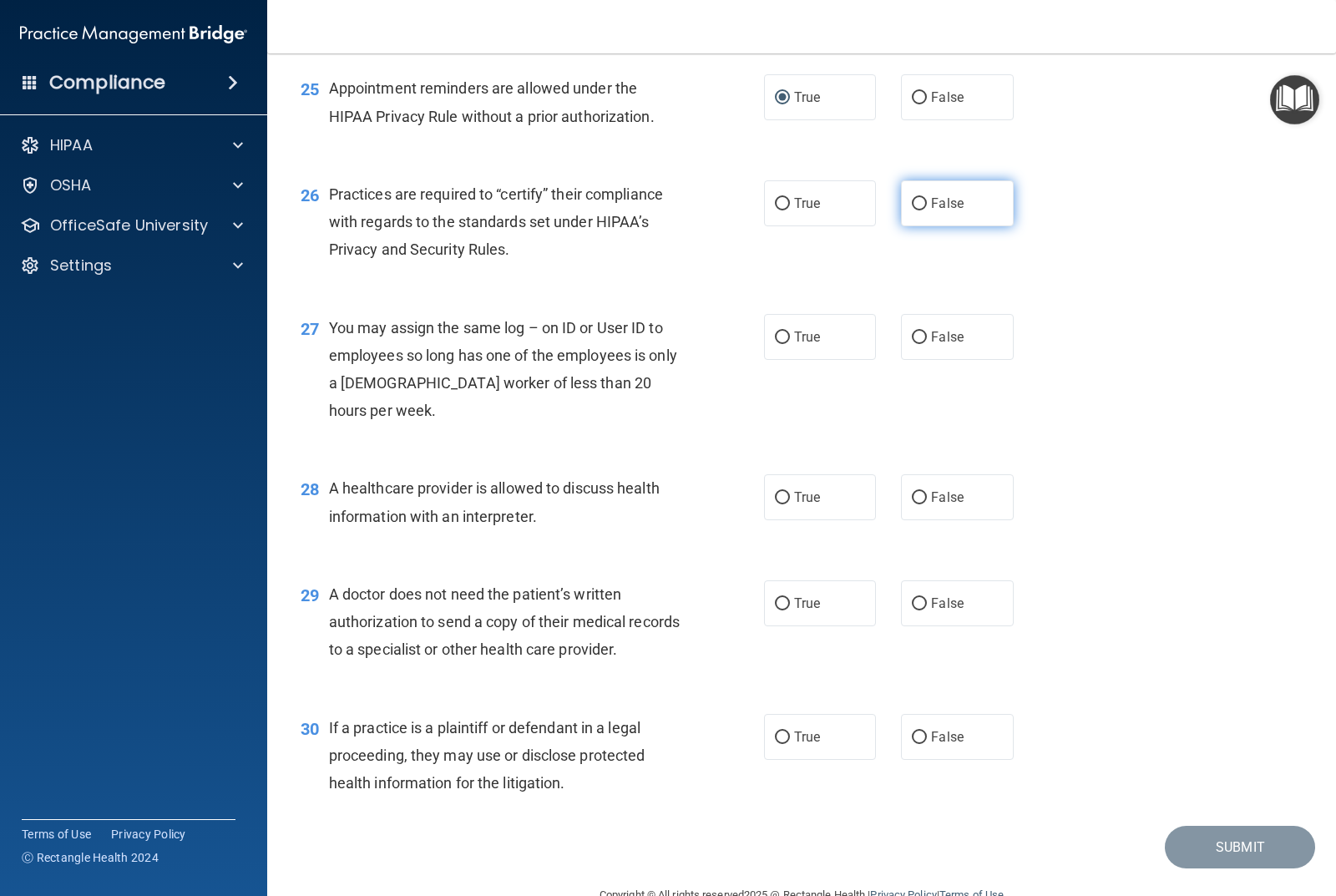
click at [913, 210] on input "False" at bounding box center [919, 203] width 15 height 13
radio input "true"
click at [913, 344] on input "False" at bounding box center [919, 337] width 15 height 13
radio input "true"
click at [778, 505] on input "True" at bounding box center [781, 498] width 15 height 13
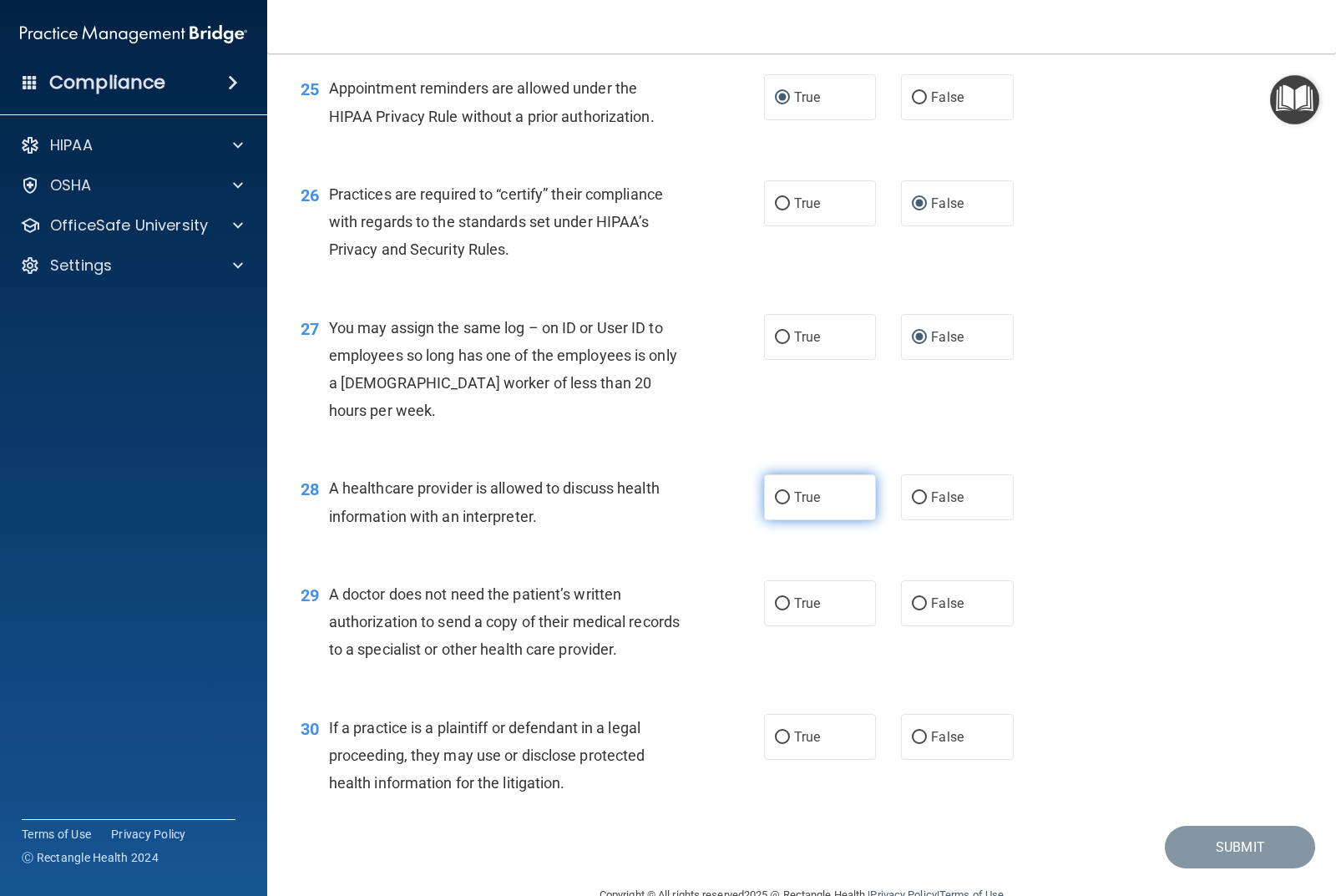
radio input "true"
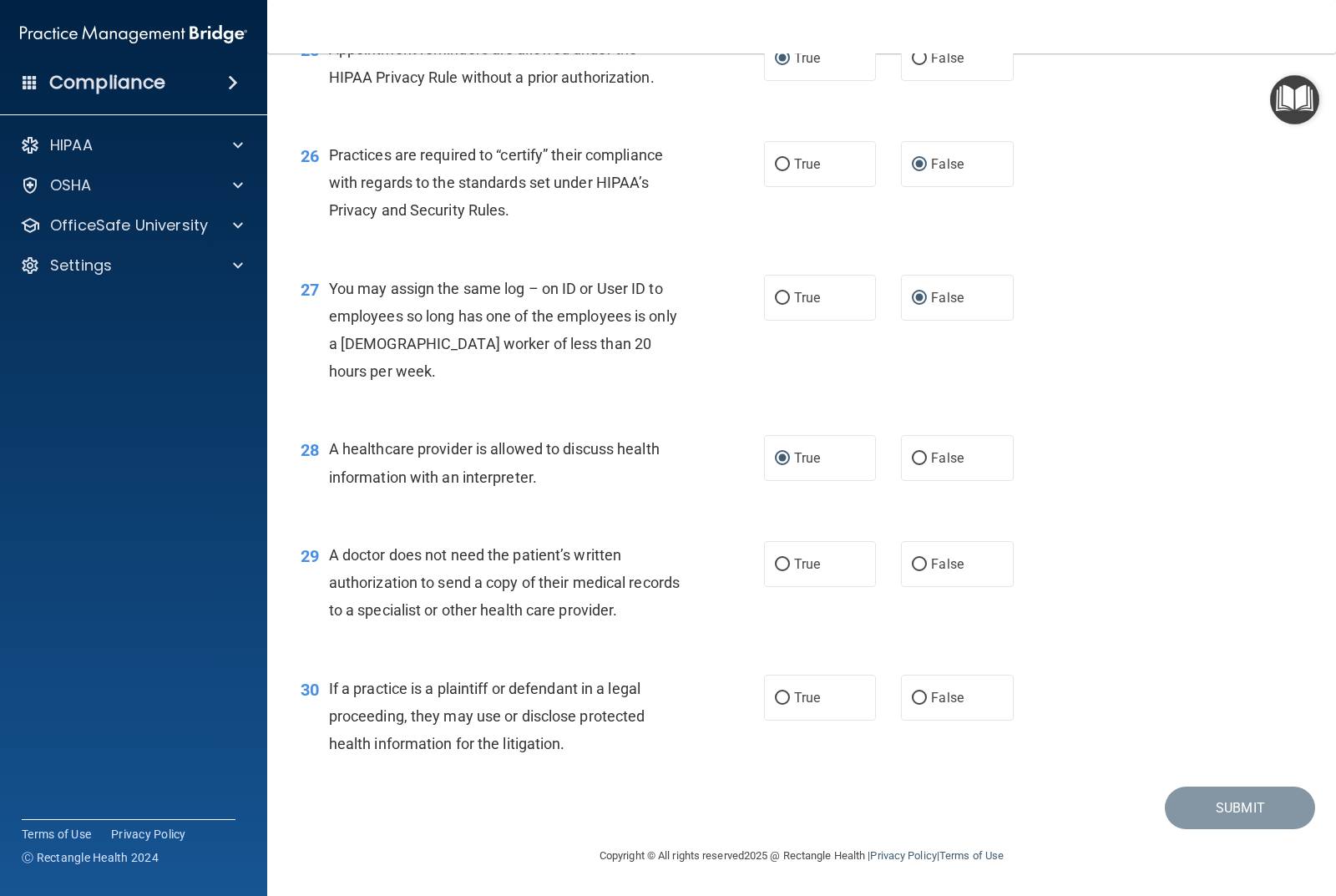
scroll to position [3547, 0]
click at [775, 563] on input "True" at bounding box center [781, 564] width 15 height 13
radio input "true"
click at [778, 694] on input "True" at bounding box center [781, 698] width 15 height 13
radio input "true"
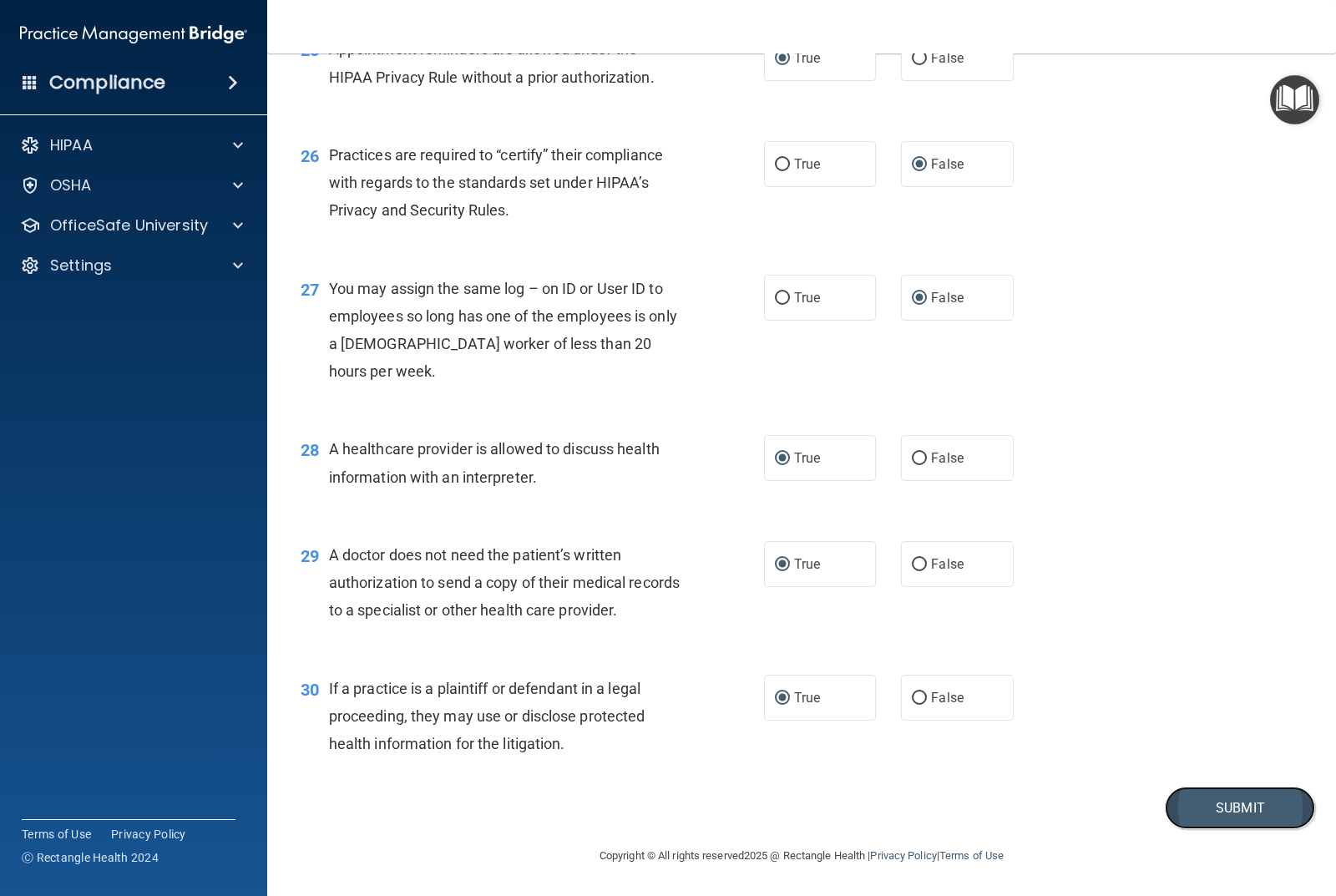
click at [1210, 809] on button "Submit" at bounding box center [1240, 808] width 151 height 43
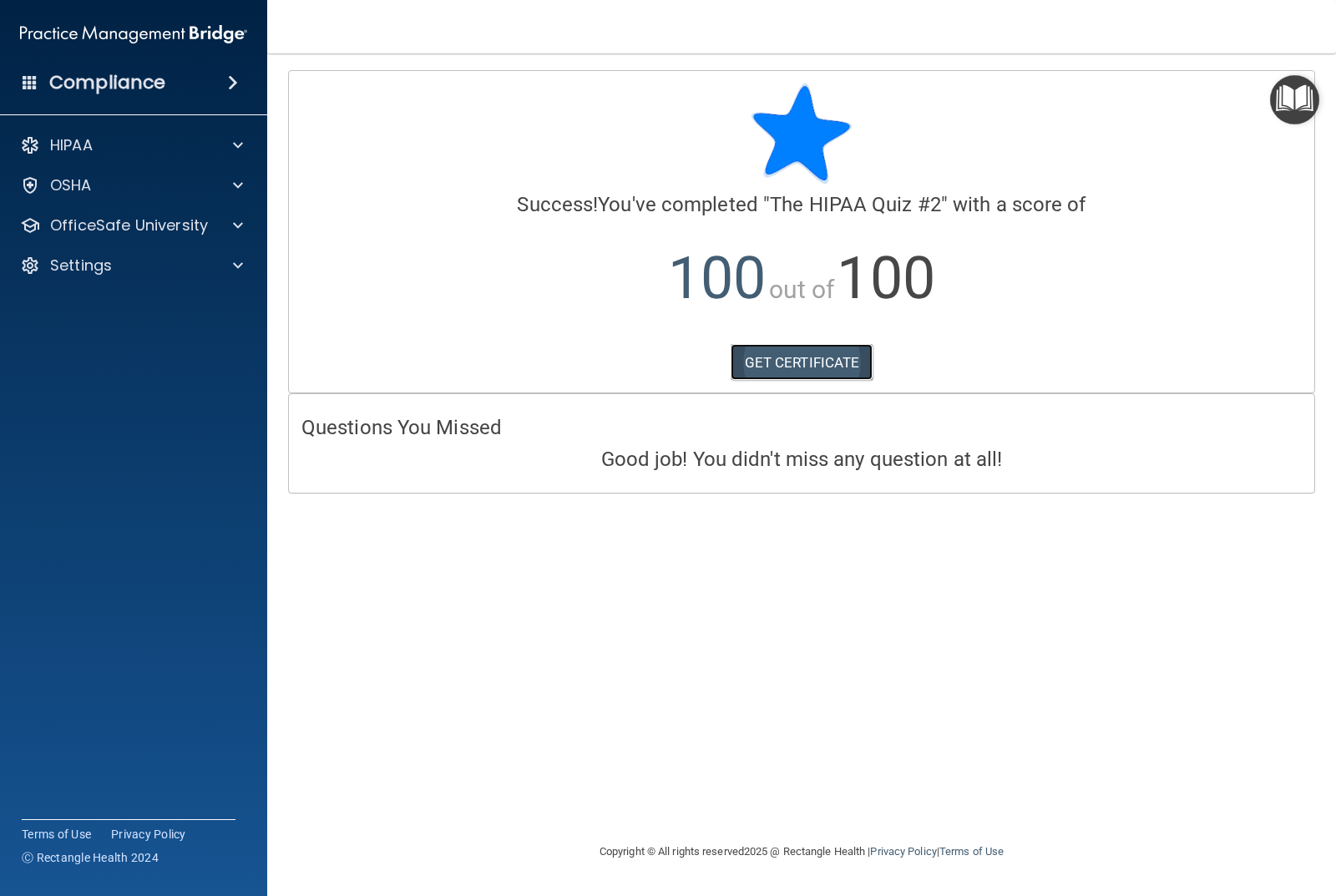
click at [760, 354] on link "GET CERTIFICATE" at bounding box center [802, 363] width 143 height 37
click at [238, 224] on span at bounding box center [238, 225] width 10 height 20
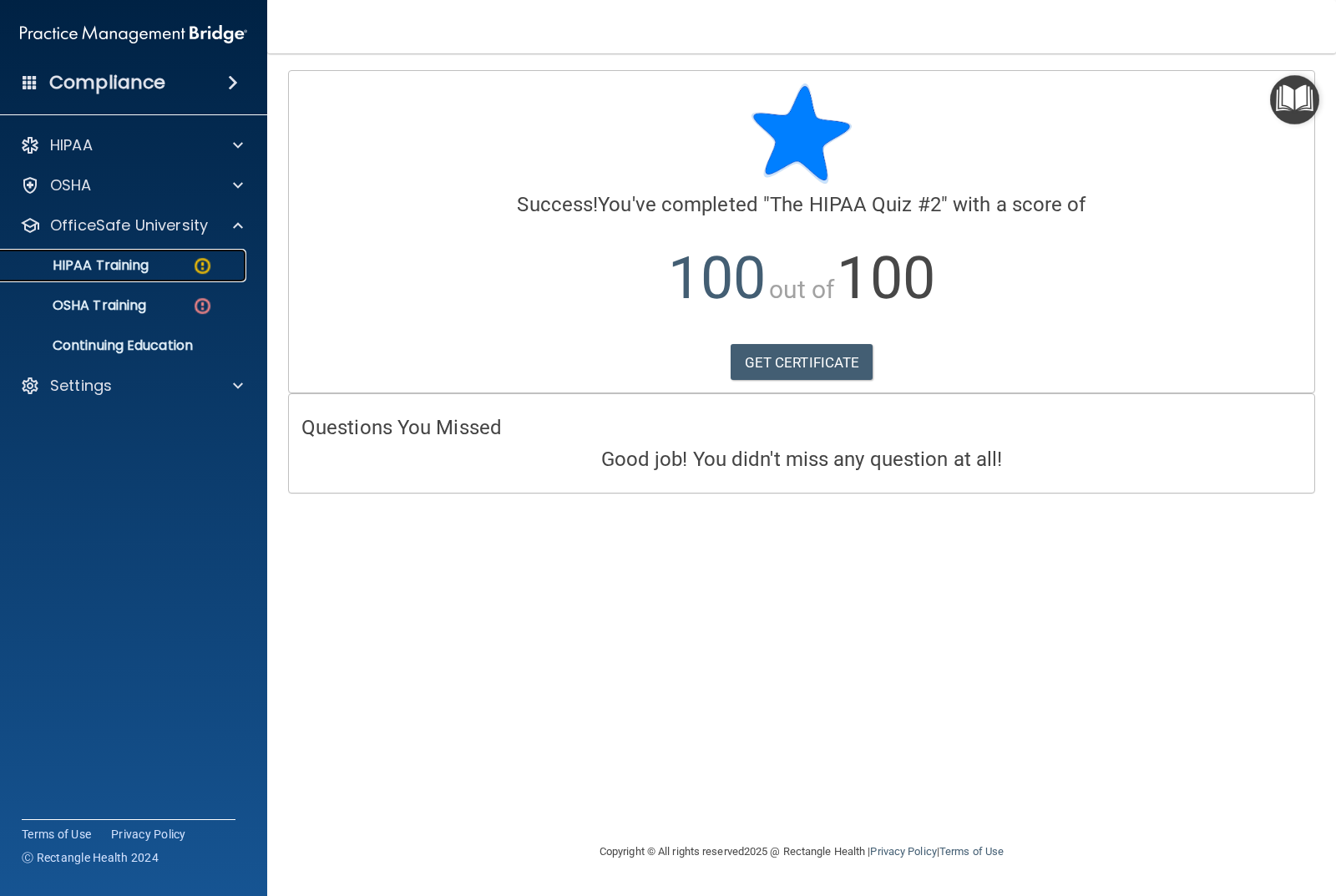
click at [129, 265] on p "HIPAA Training" at bounding box center [79, 265] width 138 height 17
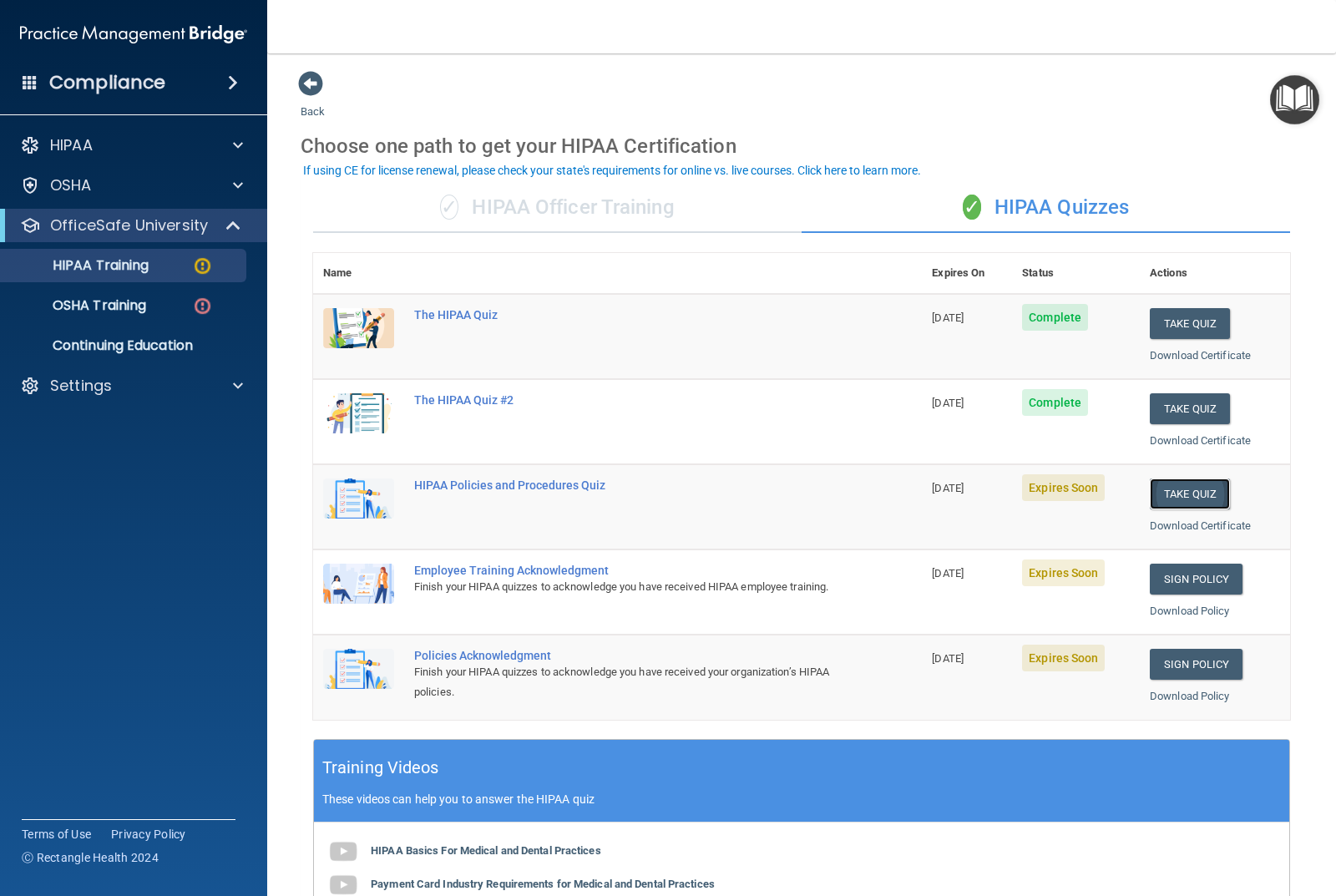
click at [1175, 483] on button "Take Quiz" at bounding box center [1190, 494] width 80 height 31
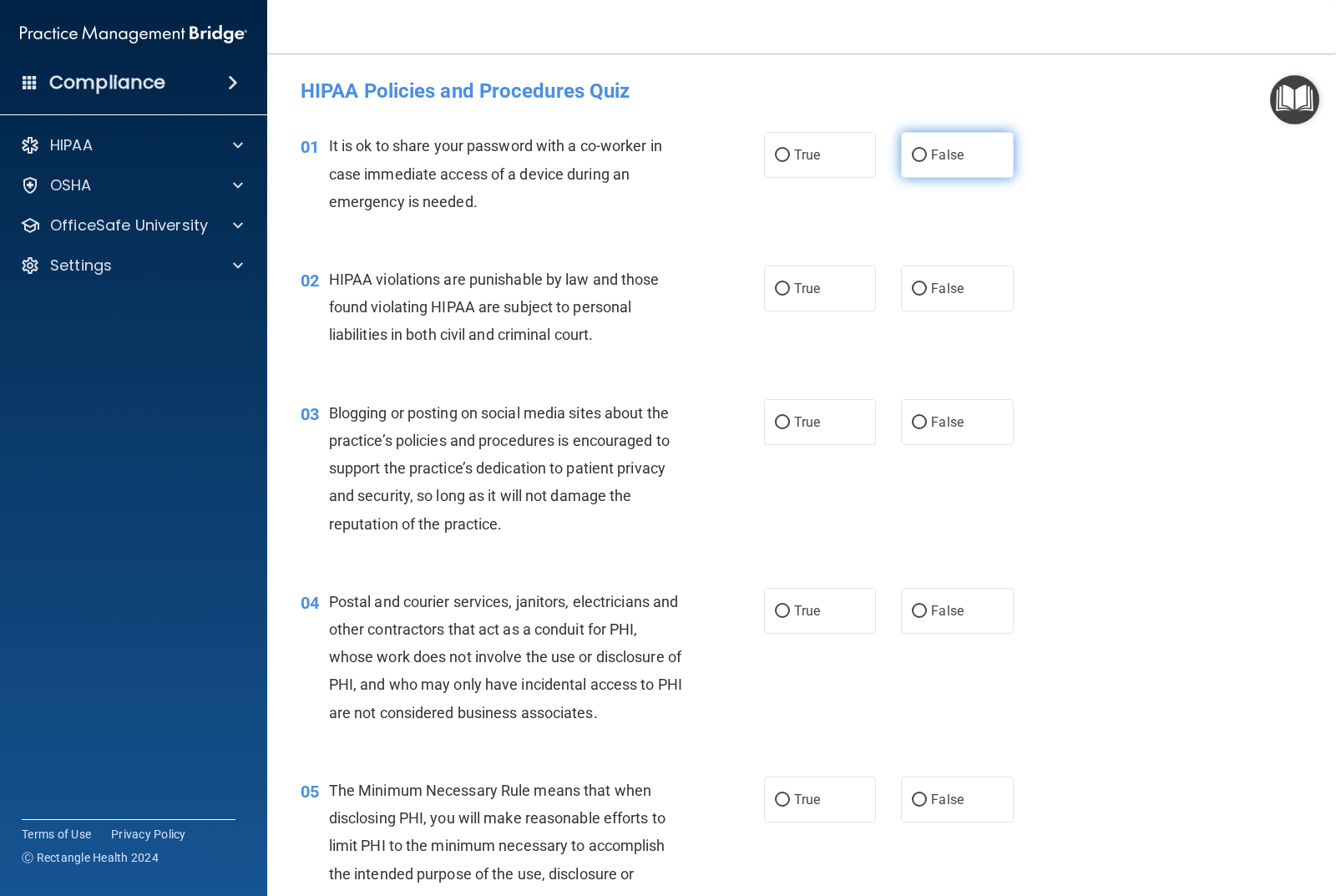
click at [913, 154] on input "False" at bounding box center [919, 156] width 15 height 13
radio input "true"
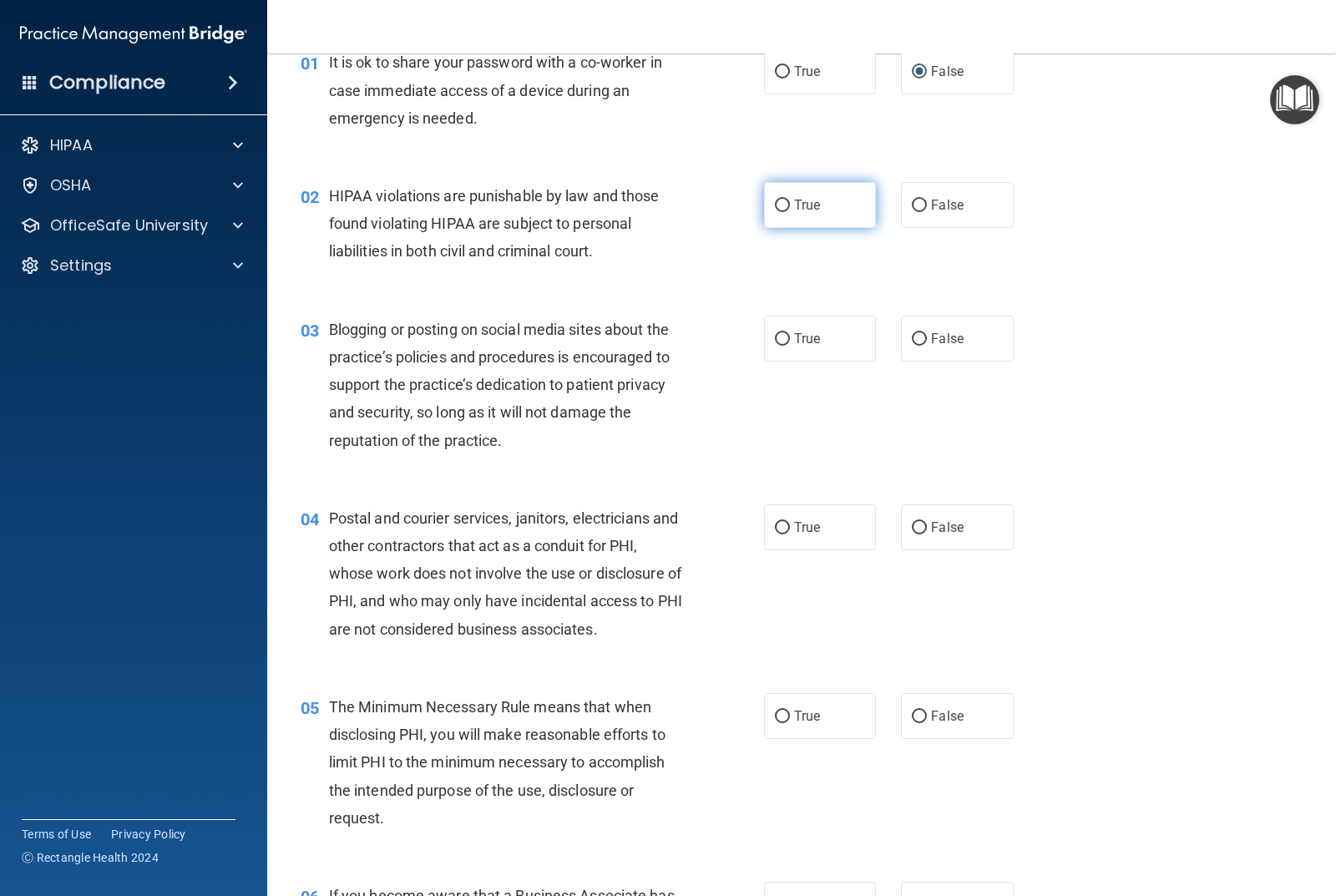
click at [775, 206] on input "True" at bounding box center [781, 205] width 15 height 13
radio input "true"
click at [915, 337] on input "False" at bounding box center [919, 339] width 15 height 13
radio input "true"
click at [775, 527] on input "True" at bounding box center [781, 528] width 15 height 13
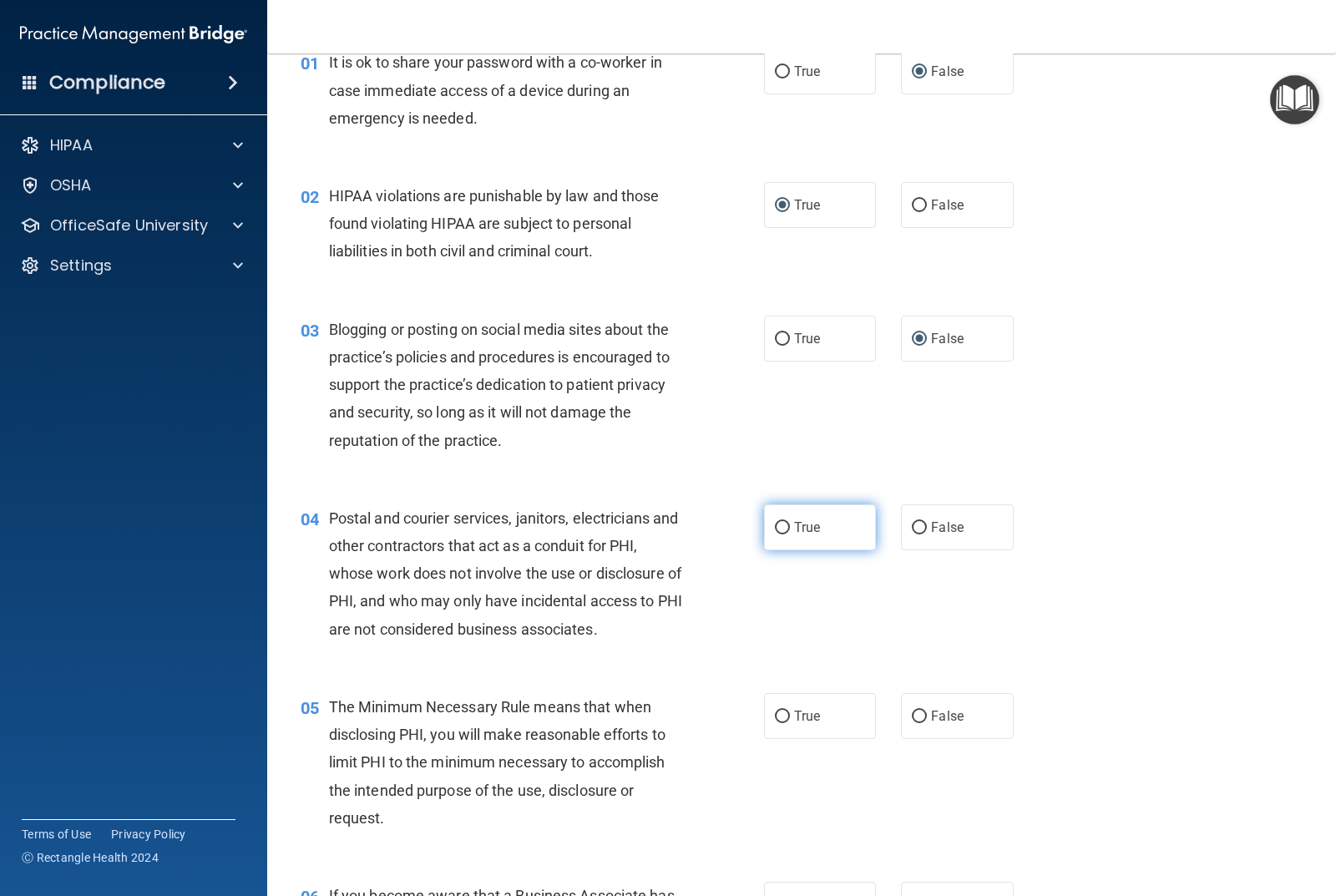
radio input "true"
click at [776, 714] on input "True" at bounding box center [781, 717] width 15 height 13
radio input "true"
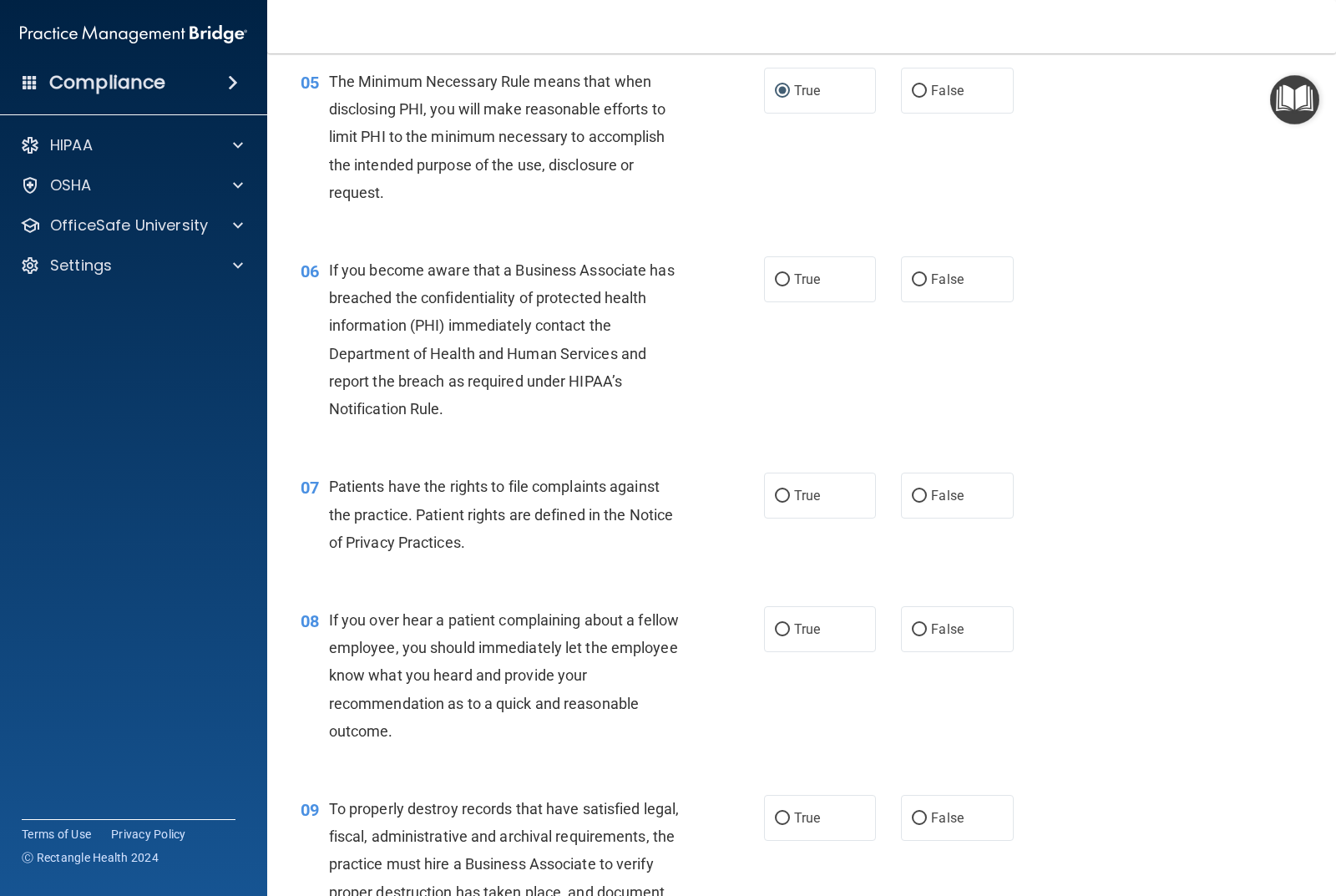
scroll to position [752, 0]
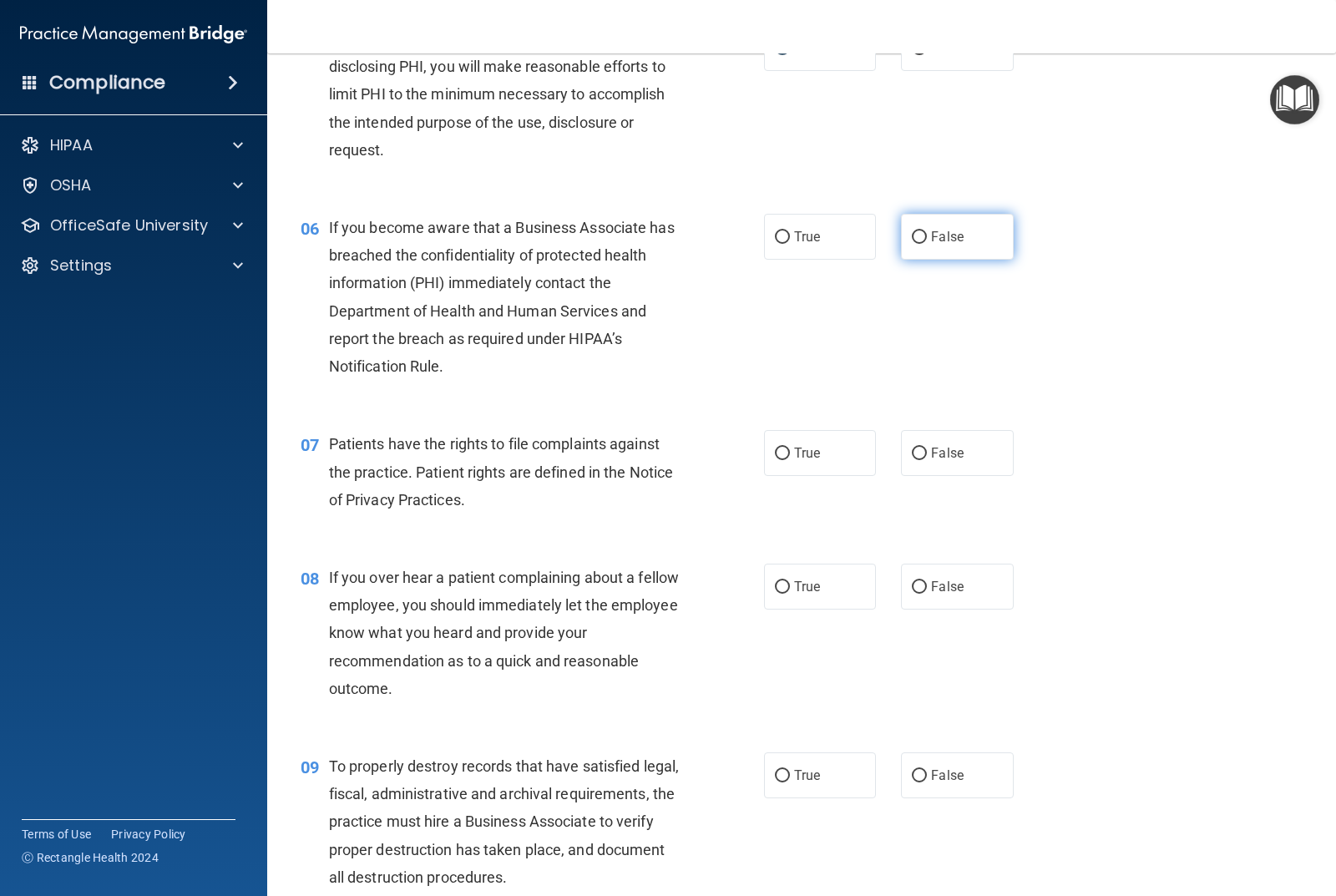
click at [913, 238] on input "False" at bounding box center [919, 238] width 15 height 13
radio input "true"
click at [775, 454] on input "True" at bounding box center [781, 454] width 15 height 13
radio input "true"
click at [913, 586] on input "False" at bounding box center [919, 587] width 15 height 13
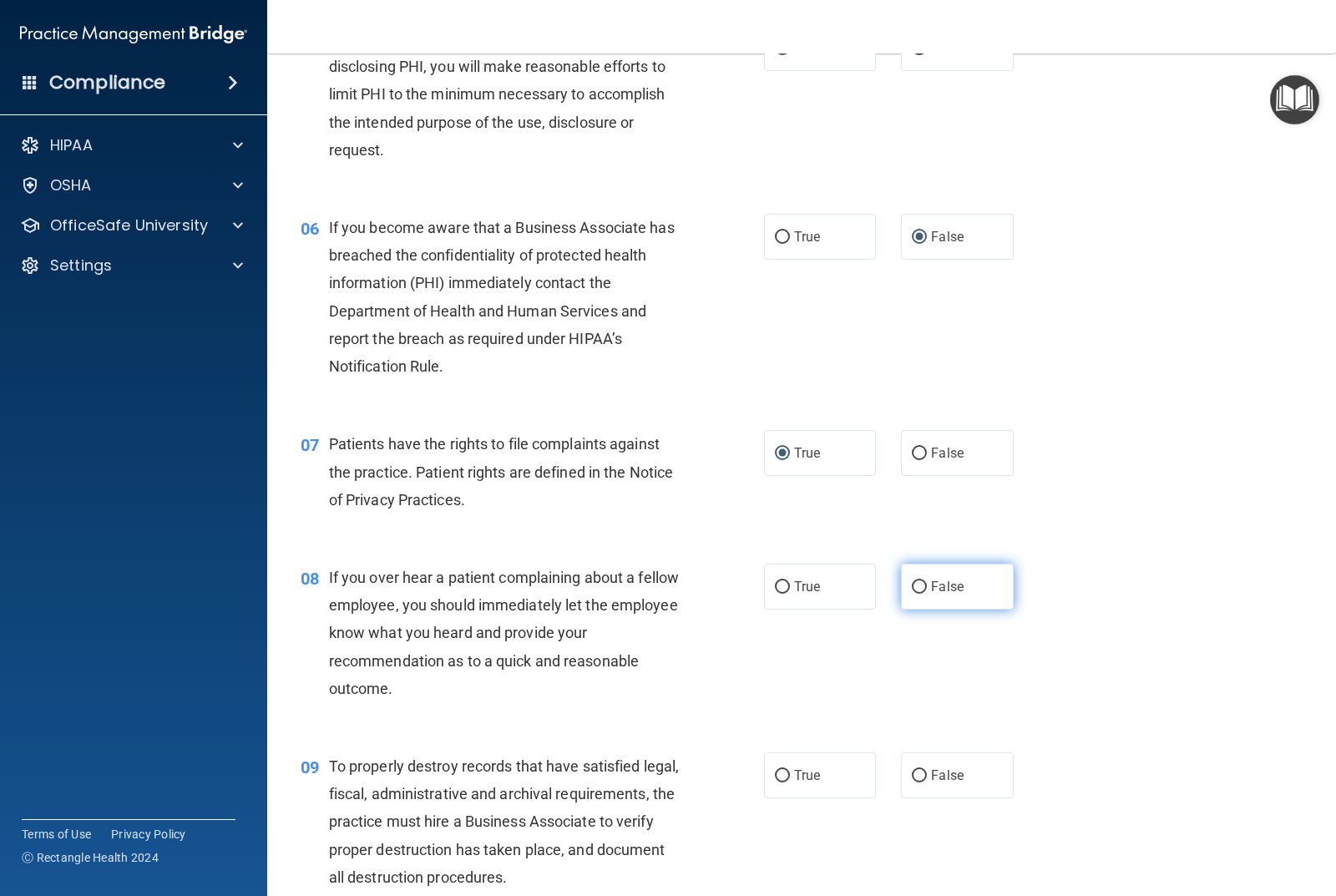
radio input "true"
click at [913, 774] on input "False" at bounding box center [919, 776] width 15 height 13
radio input "true"
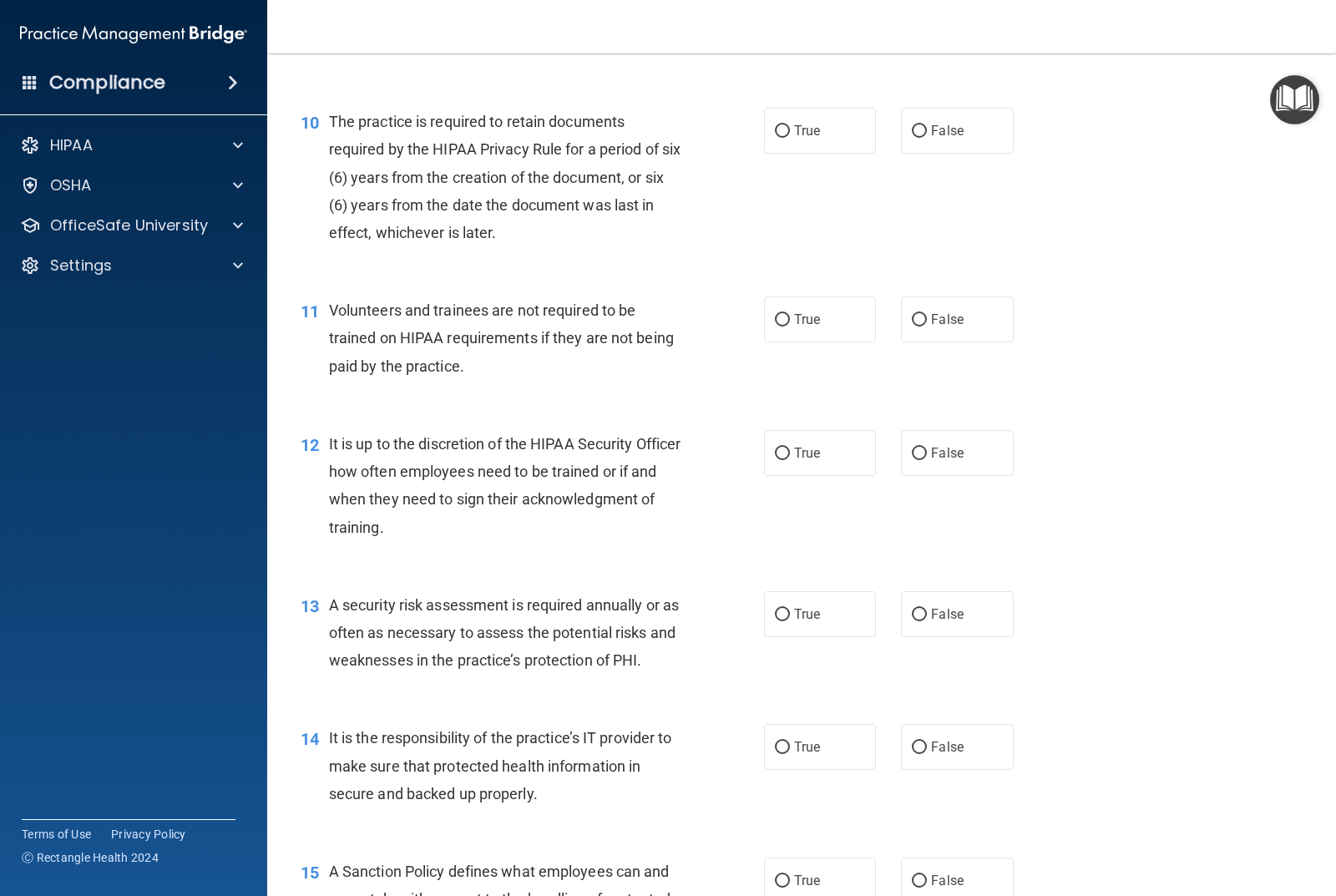
scroll to position [1588, 0]
click at [775, 129] on input "True" at bounding box center [781, 129] width 15 height 13
radio input "true"
click at [913, 315] on input "False" at bounding box center [919, 318] width 15 height 13
radio input "true"
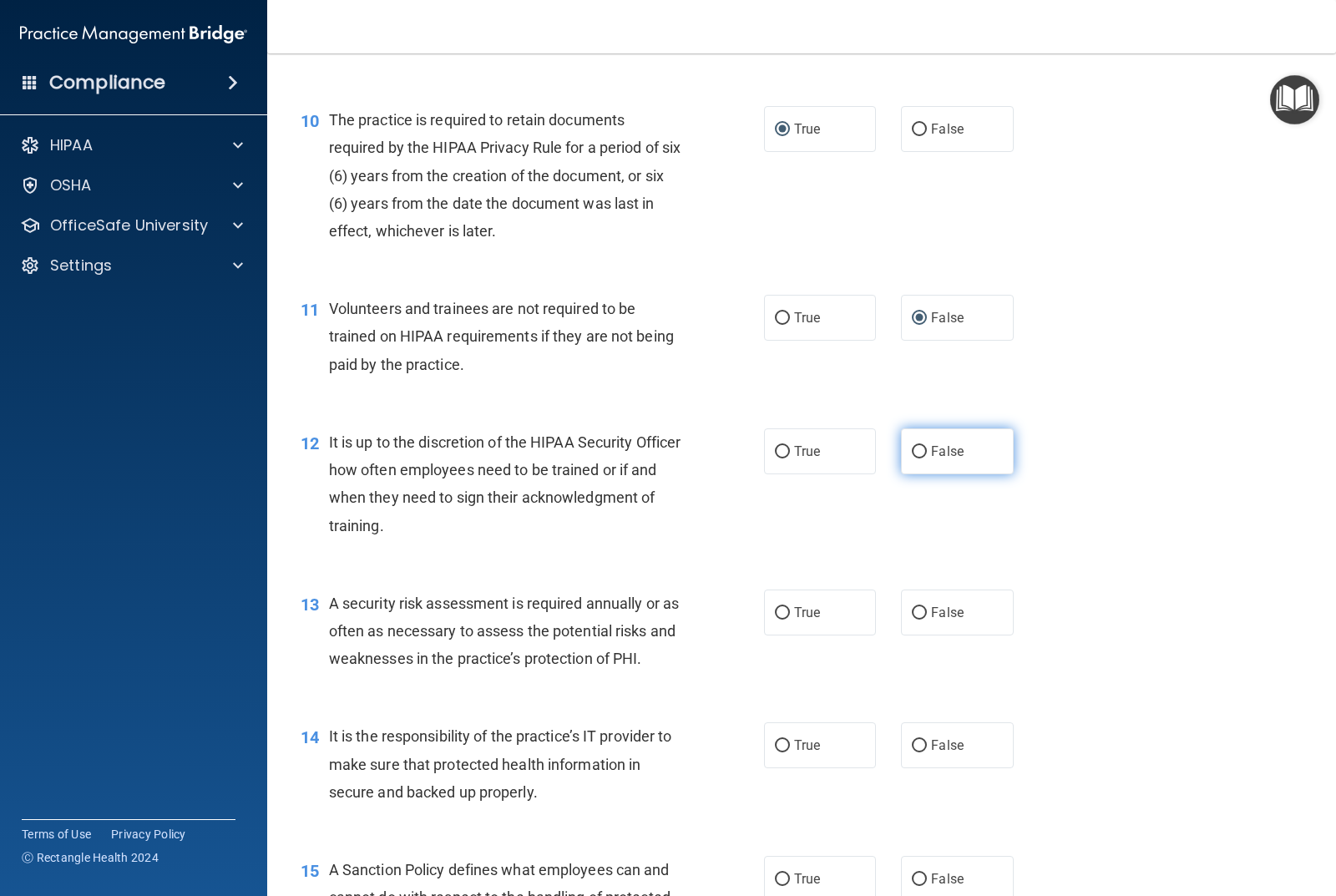
click at [913, 449] on input "False" at bounding box center [919, 452] width 15 height 13
radio input "true"
click at [778, 608] on input "True" at bounding box center [781, 613] width 15 height 13
radio input "true"
click at [913, 740] on input "False" at bounding box center [919, 746] width 15 height 13
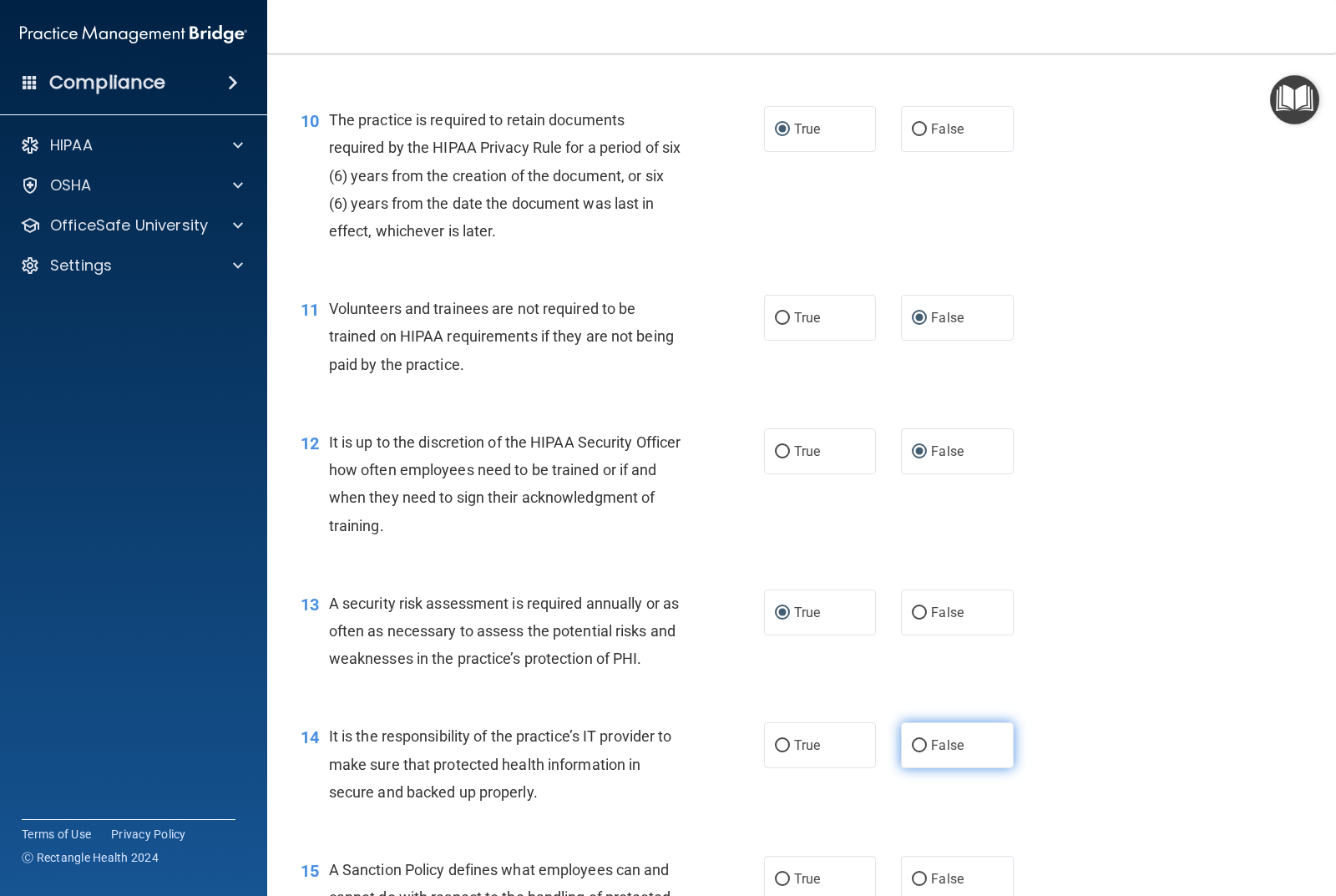
radio input "true"
click at [913, 874] on input "False" at bounding box center [919, 879] width 15 height 13
radio input "true"
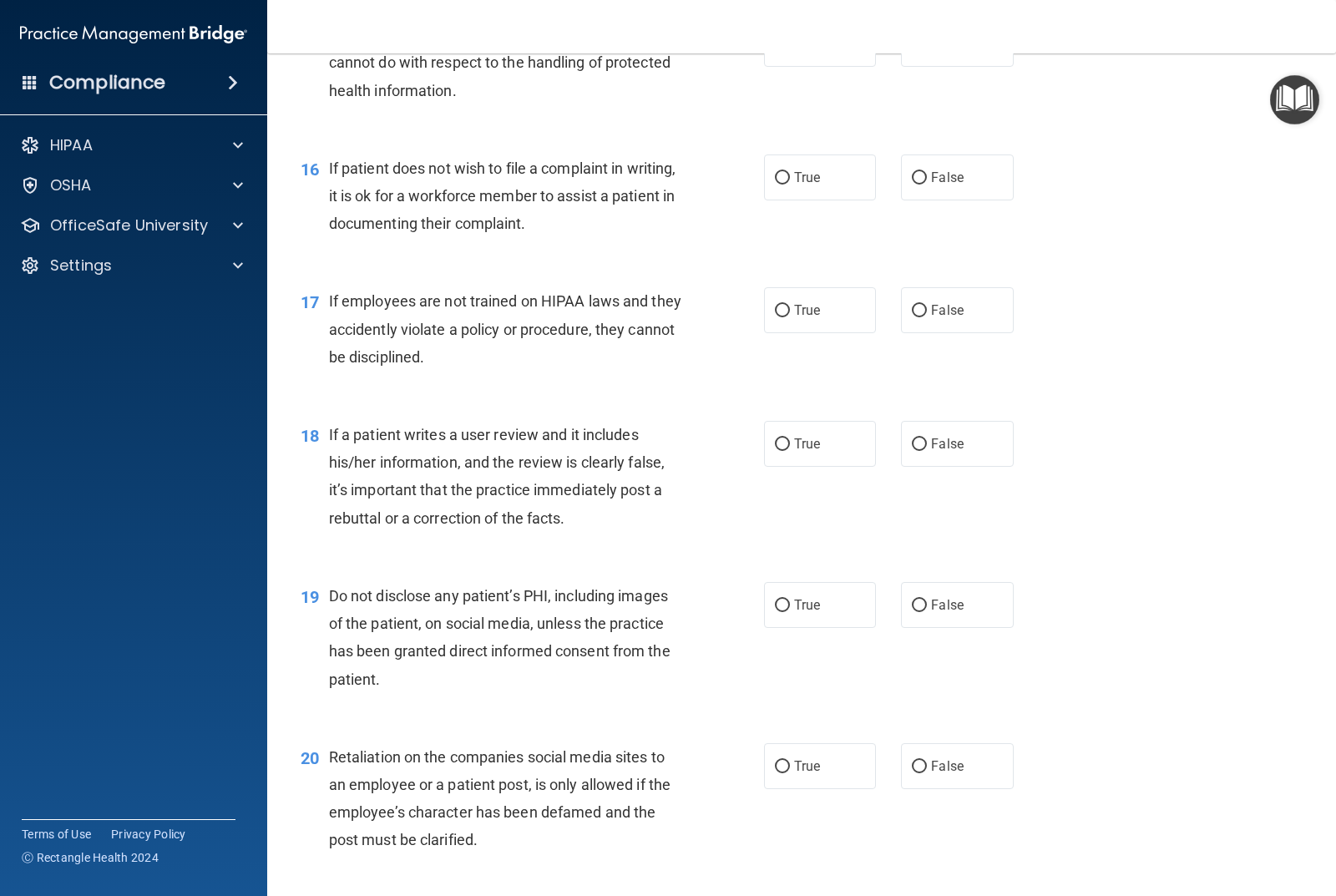
scroll to position [2506, 0]
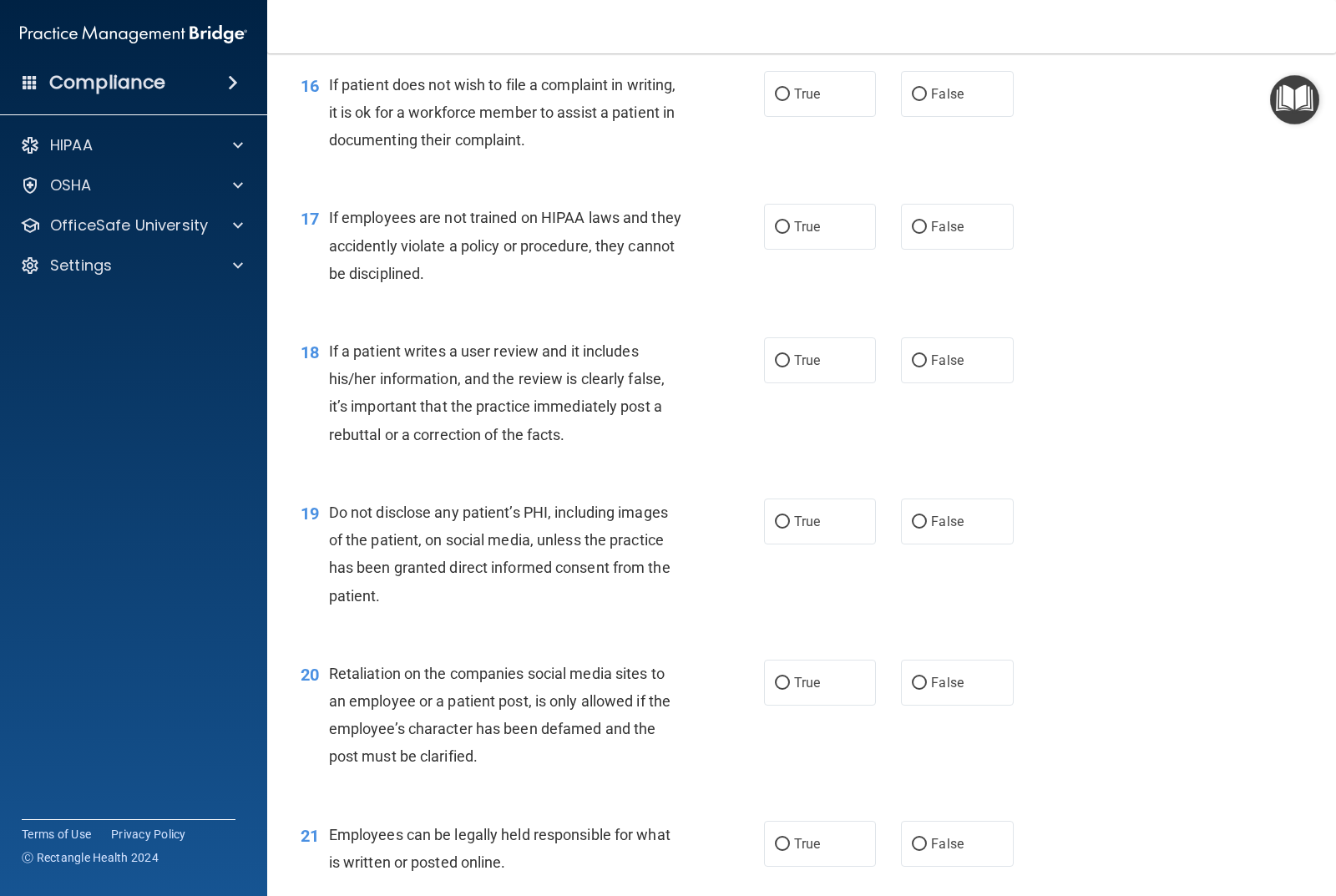
drag, startPoint x: 778, startPoint y: 93, endPoint x: 777, endPoint y: 136, distance: 43.0
click at [777, 93] on input "True" at bounding box center [781, 95] width 15 height 13
radio input "true"
click at [913, 229] on input "False" at bounding box center [919, 227] width 15 height 13
radio input "true"
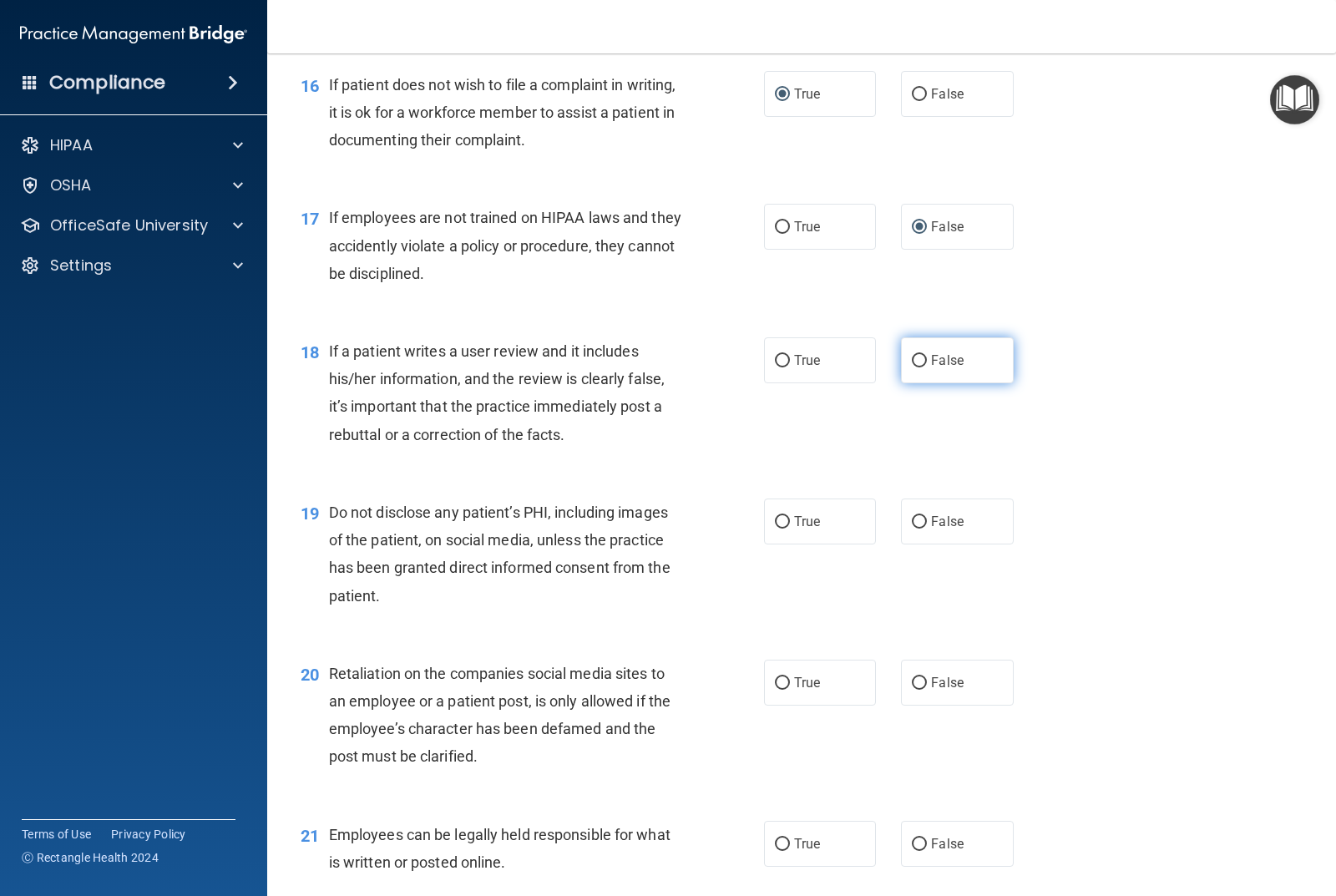
click at [913, 361] on input "False" at bounding box center [919, 361] width 15 height 13
radio input "true"
click at [779, 520] on input "True" at bounding box center [781, 522] width 15 height 13
radio input "true"
drag, startPoint x: 913, startPoint y: 680, endPoint x: 910, endPoint y: 696, distance: 16.3
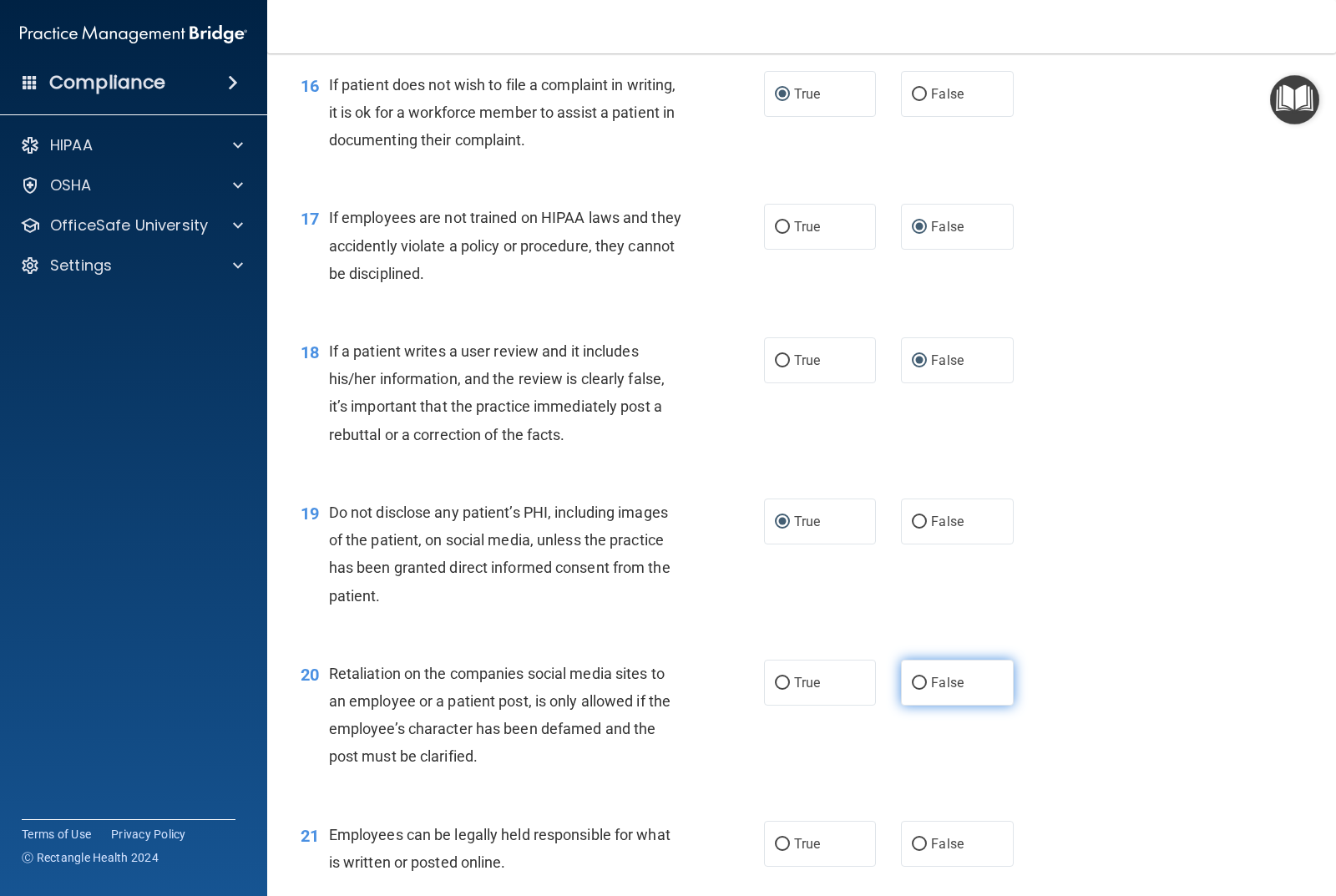
click at [913, 683] on input "False" at bounding box center [919, 684] width 15 height 13
radio input "true"
click at [775, 841] on input "True" at bounding box center [781, 844] width 15 height 13
radio input "true"
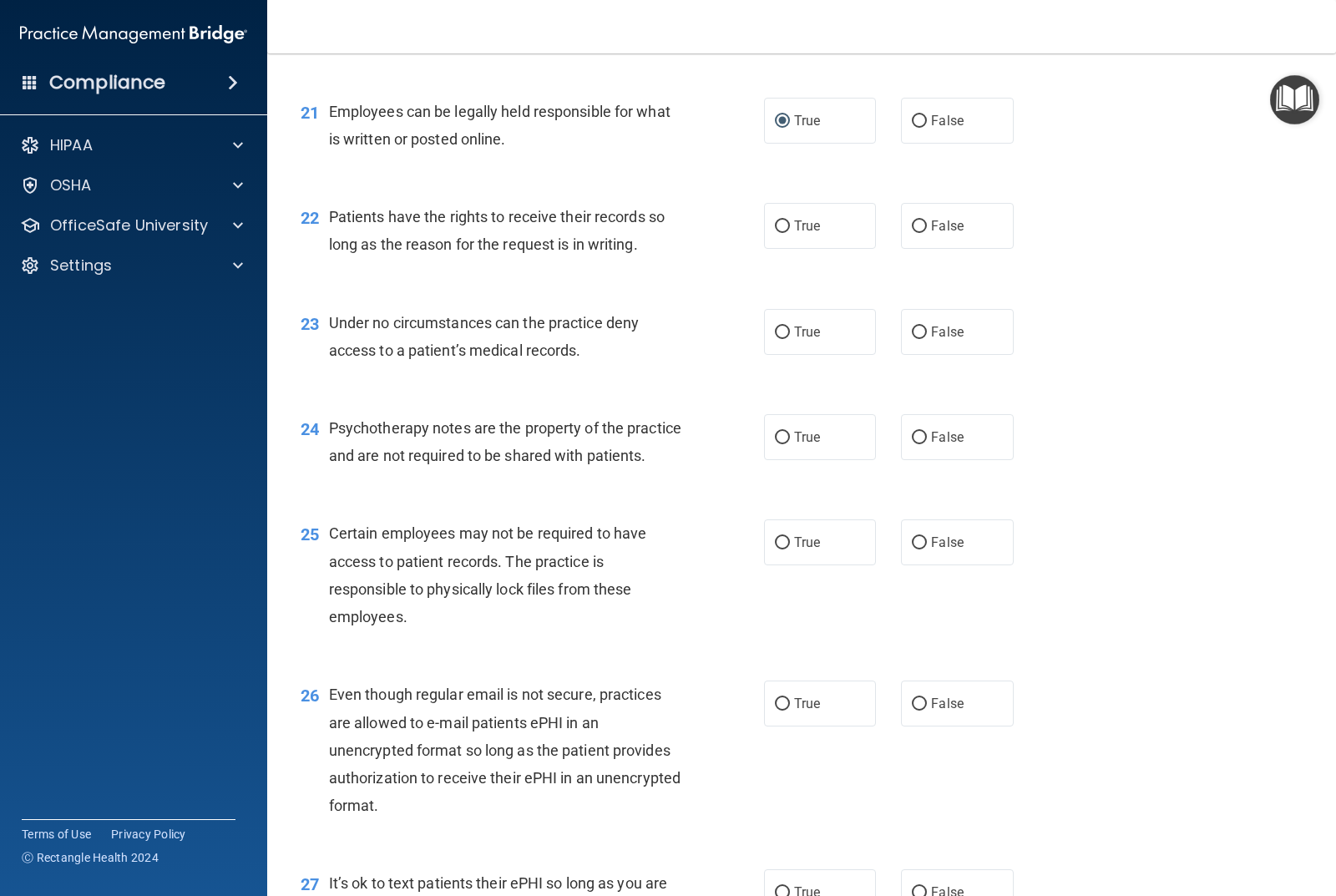
scroll to position [3258, 0]
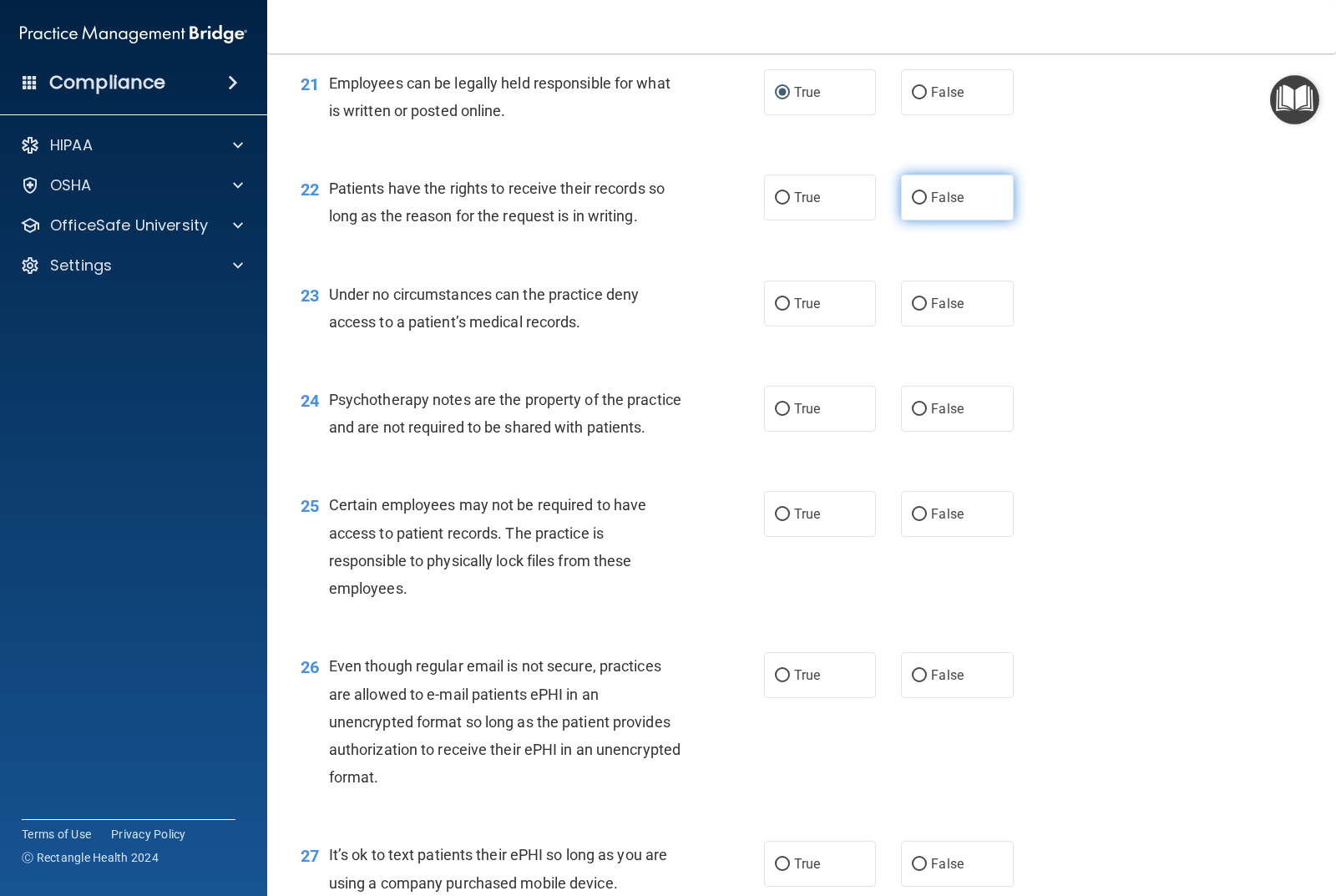
click at [913, 198] on input "False" at bounding box center [919, 198] width 15 height 13
radio input "true"
click at [913, 307] on input "False" at bounding box center [919, 304] width 15 height 13
radio input "true"
click at [775, 408] on input "True" at bounding box center [781, 409] width 15 height 13
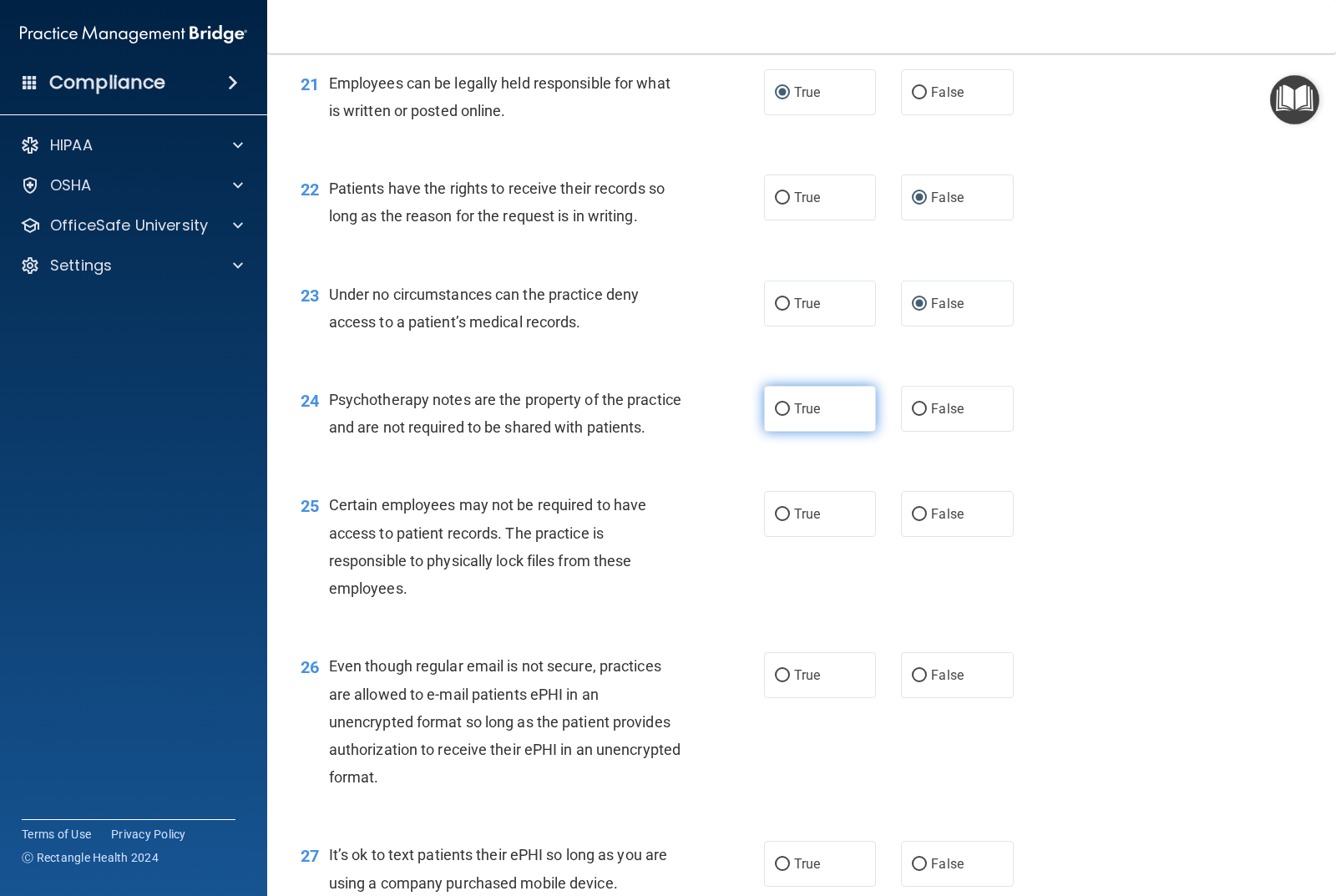
radio input "true"
drag, startPoint x: 778, startPoint y: 538, endPoint x: 778, endPoint y: 558, distance: 20.0
click at [778, 521] on input "True" at bounding box center [781, 515] width 15 height 13
radio input "true"
click at [794, 684] on span "True" at bounding box center [807, 675] width 25 height 16
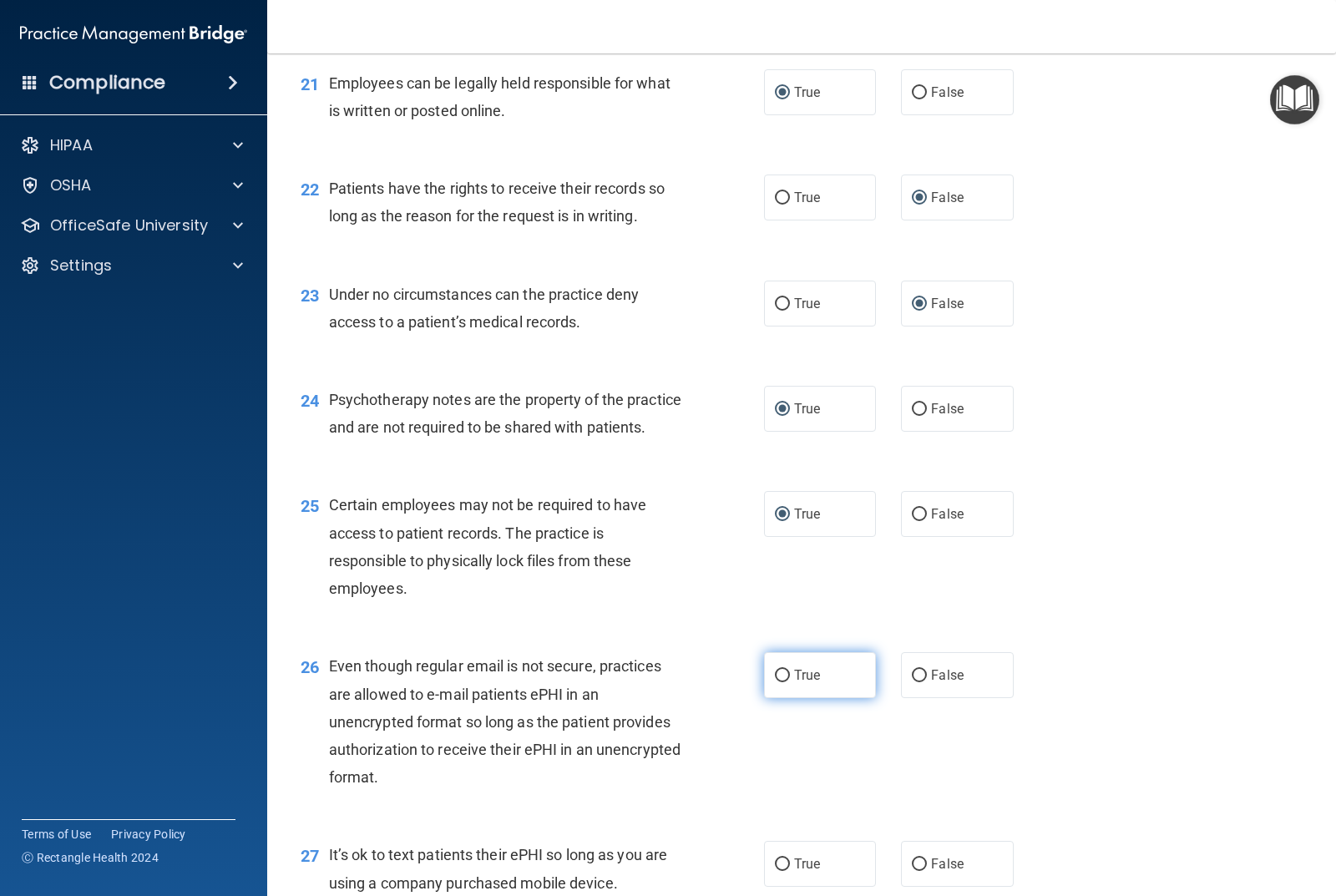
click at [790, 683] on input "True" at bounding box center [781, 676] width 15 height 13
radio input "true"
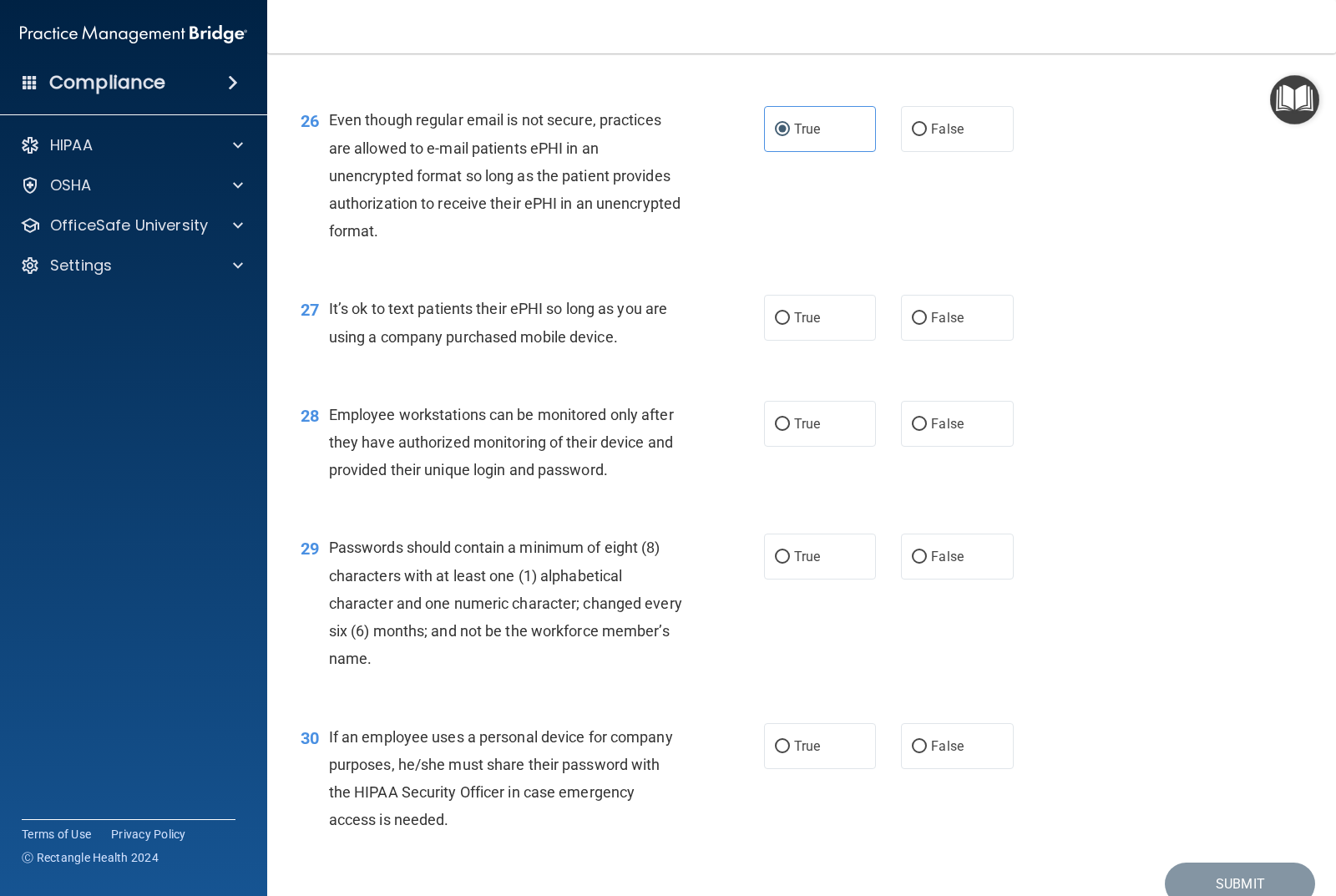
scroll to position [3842, 0]
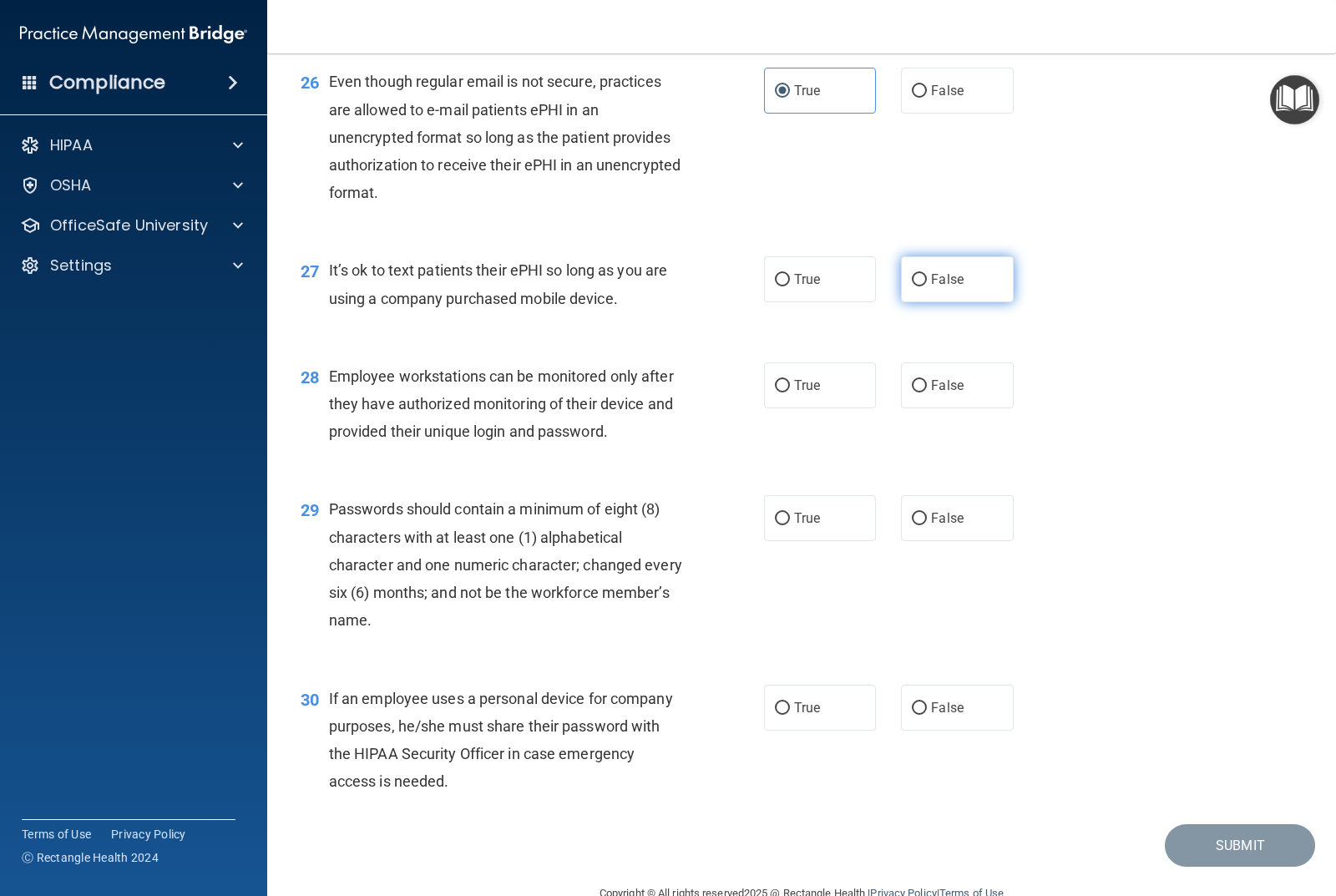
click at [947, 288] on span "False" at bounding box center [947, 280] width 32 height 16
click at [927, 287] on input "False" at bounding box center [919, 280] width 15 height 13
radio input "true"
click at [931, 393] on span "False" at bounding box center [947, 385] width 32 height 16
click at [927, 392] on input "False" at bounding box center [919, 386] width 15 height 13
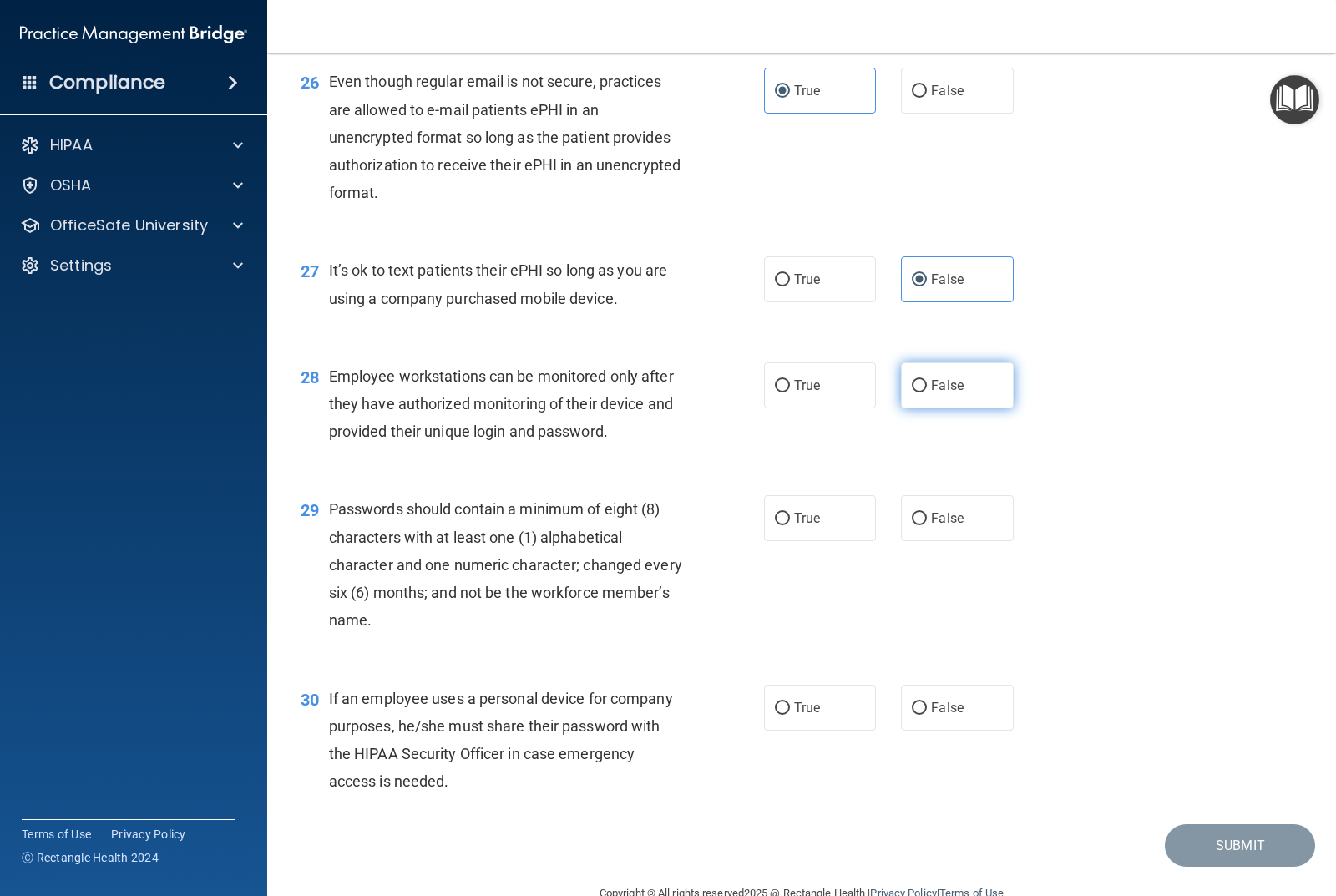
radio input "true"
click at [806, 526] on span "True" at bounding box center [807, 518] width 25 height 16
click at [790, 525] on input "True" at bounding box center [781, 518] width 15 height 13
radio input "true"
click at [943, 716] on span "False" at bounding box center [947, 708] width 32 height 16
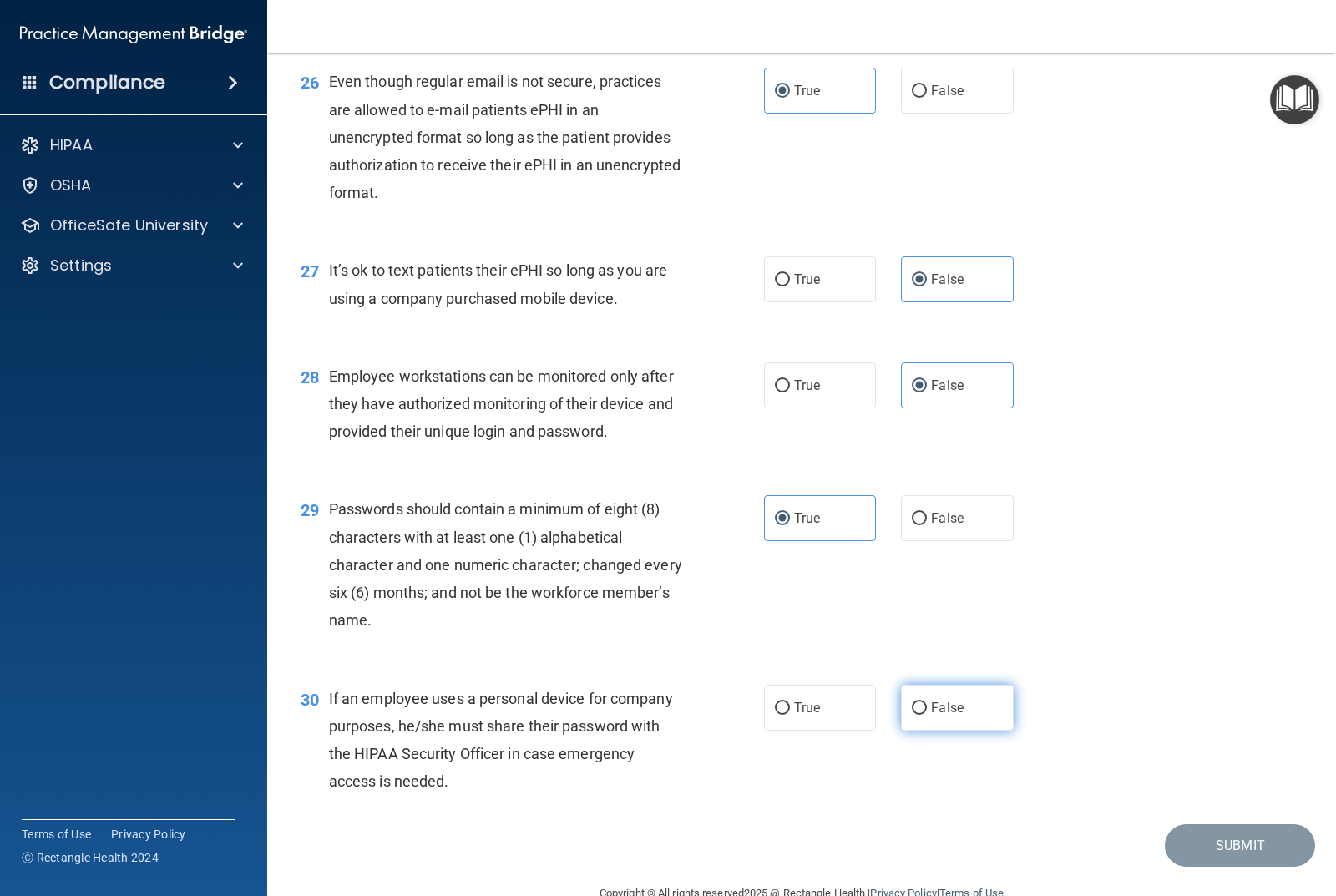
click at [927, 715] on input "False" at bounding box center [919, 708] width 15 height 13
radio input "true"
click at [1222, 866] on button "Submit" at bounding box center [1240, 846] width 151 height 43
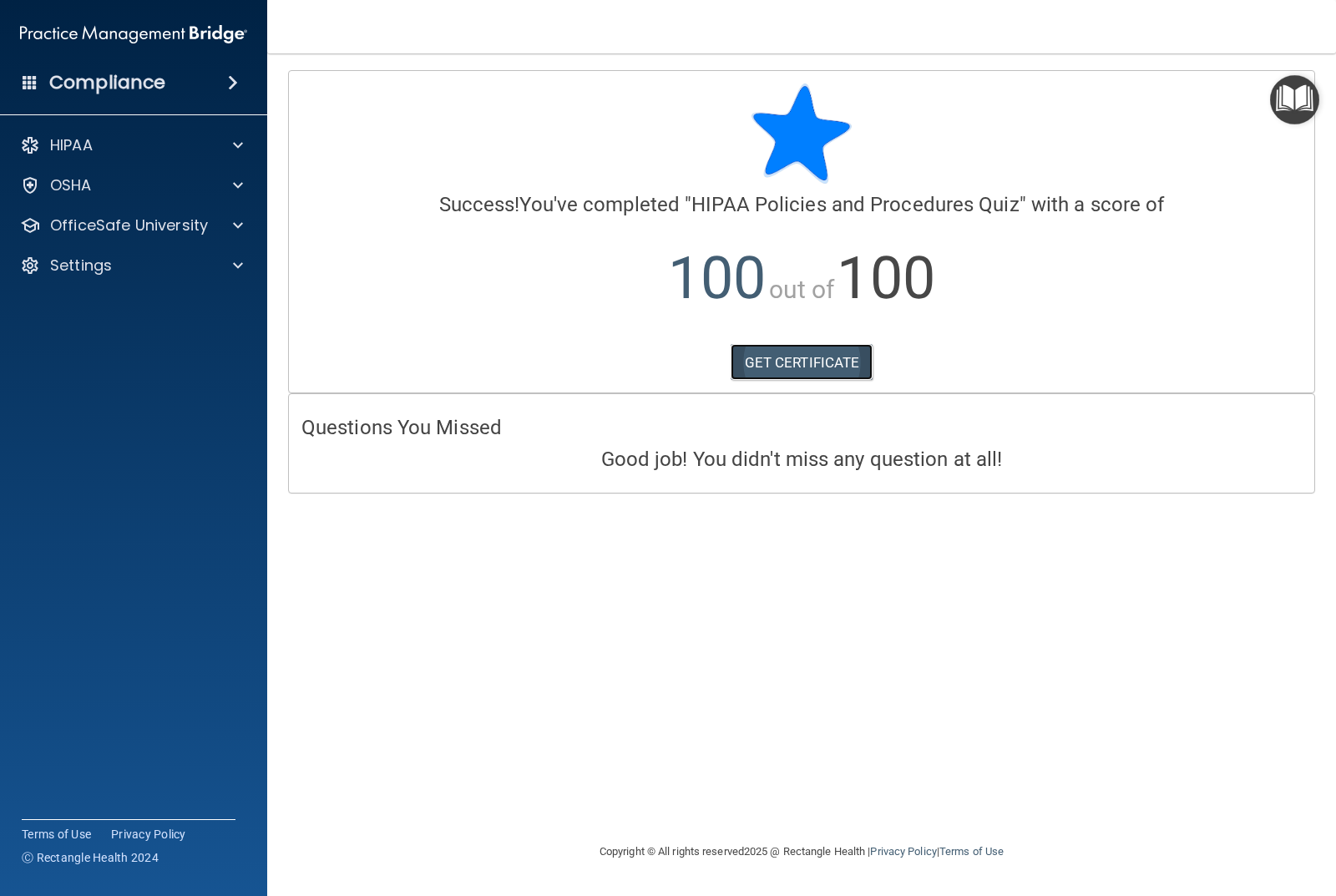
click at [826, 352] on link "GET CERTIFICATE" at bounding box center [802, 363] width 143 height 37
click at [238, 227] on span at bounding box center [238, 225] width 10 height 20
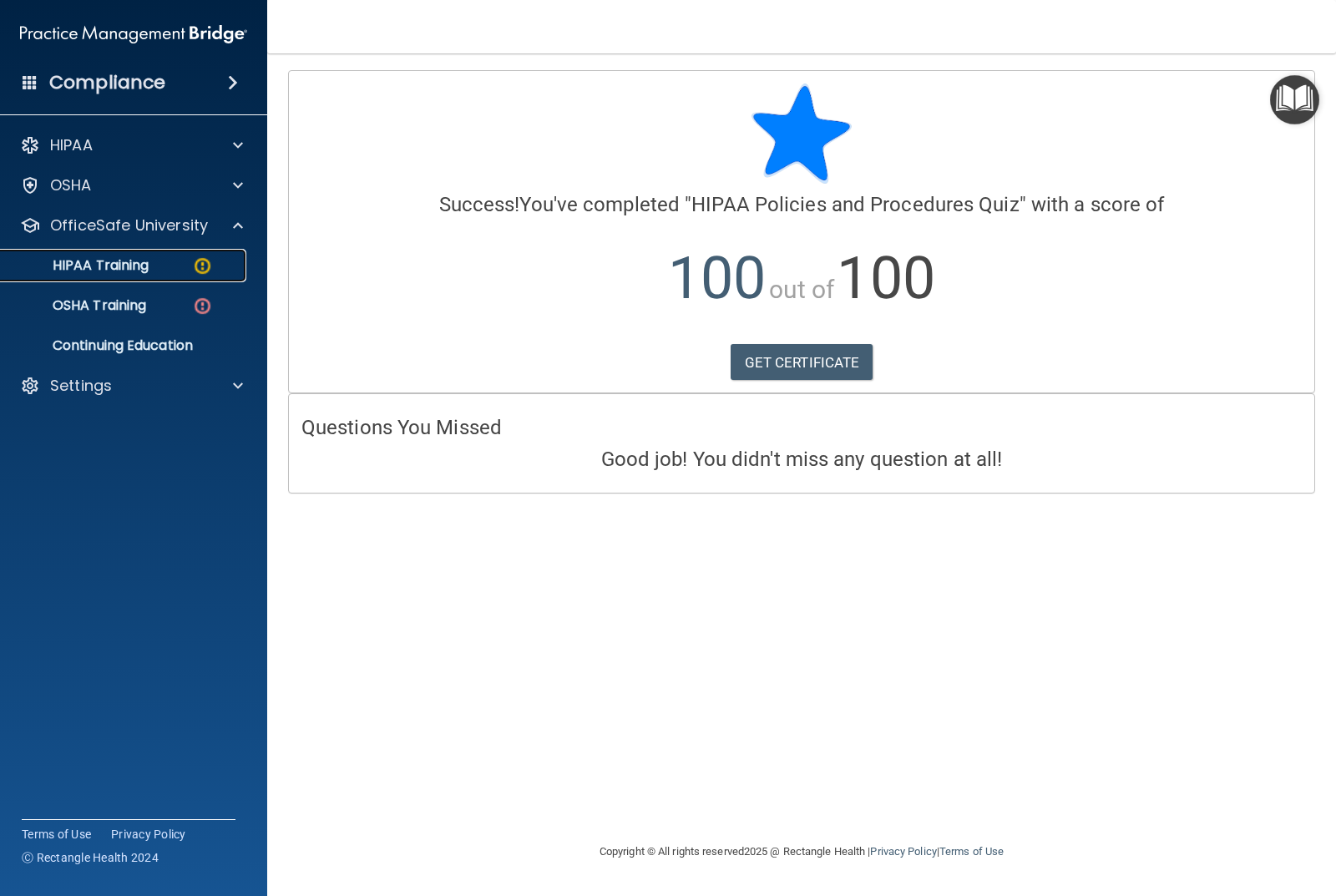
click at [137, 270] on p "HIPAA Training" at bounding box center [79, 265] width 138 height 17
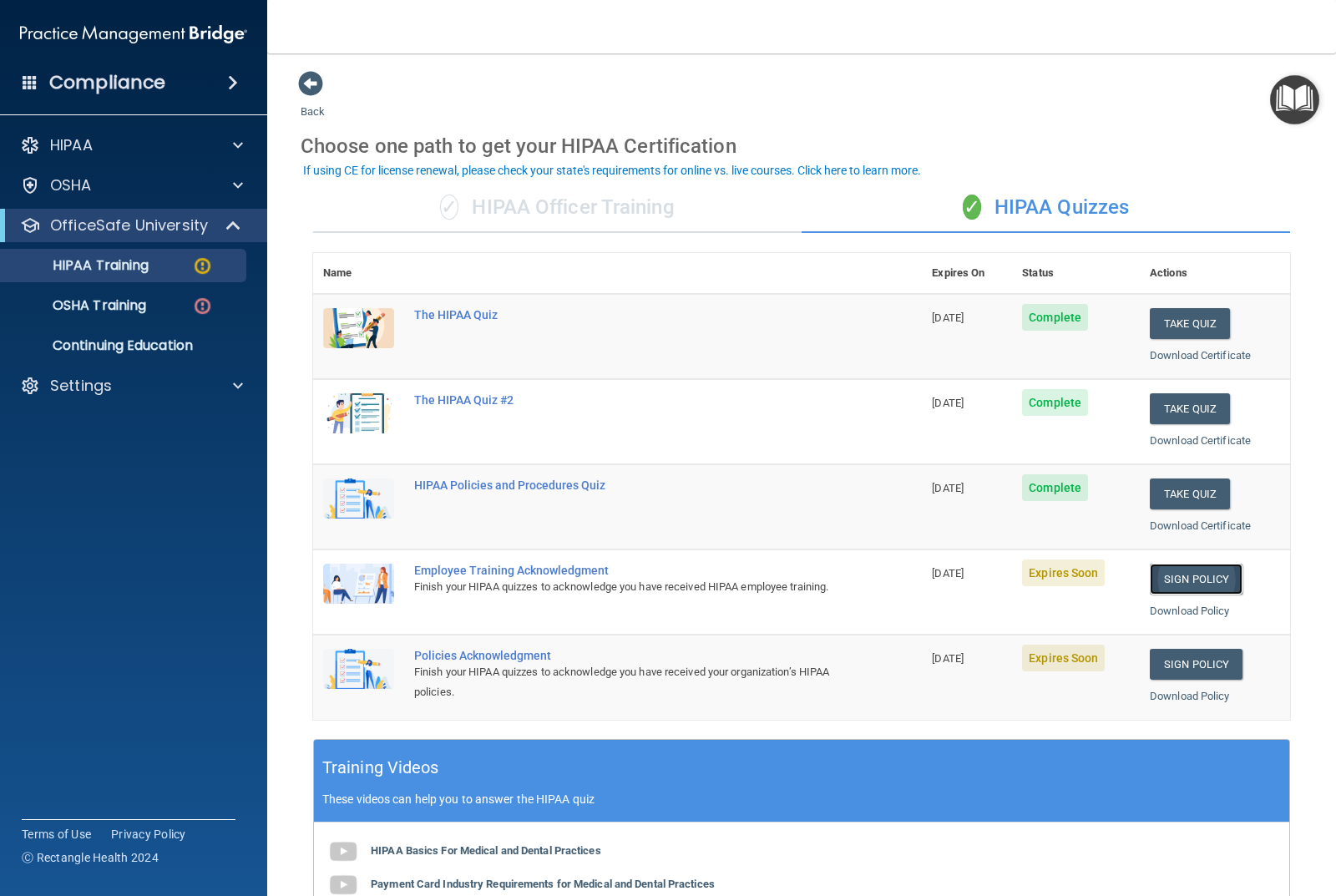
click at [1173, 578] on link "Sign Policy" at bounding box center [1196, 579] width 93 height 31
click at [243, 380] on span at bounding box center [238, 385] width 10 height 20
click at [99, 467] on p "Sign Out" at bounding box center [124, 466] width 228 height 17
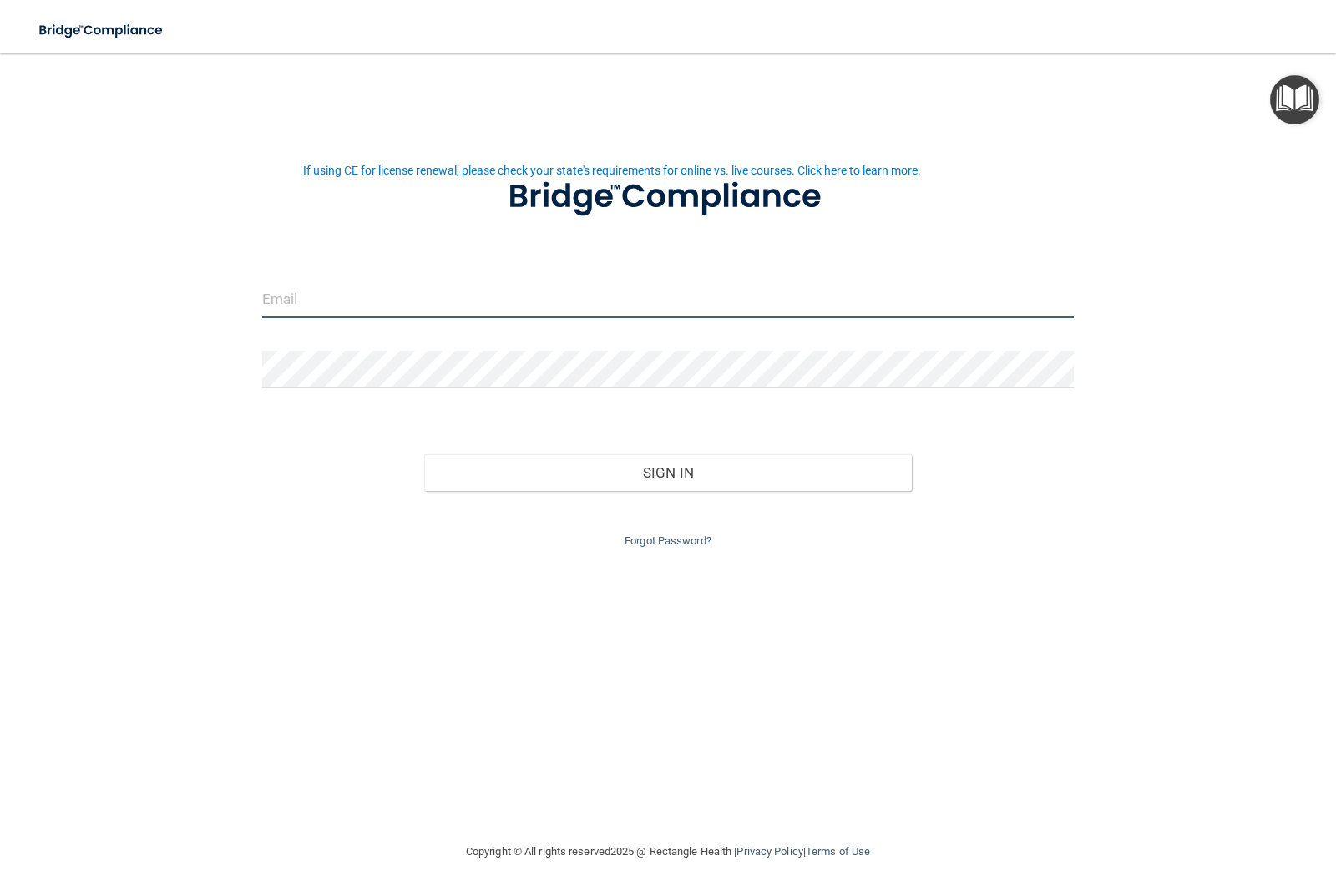
type input "[EMAIL_ADDRESS][DOMAIN_NAME]"
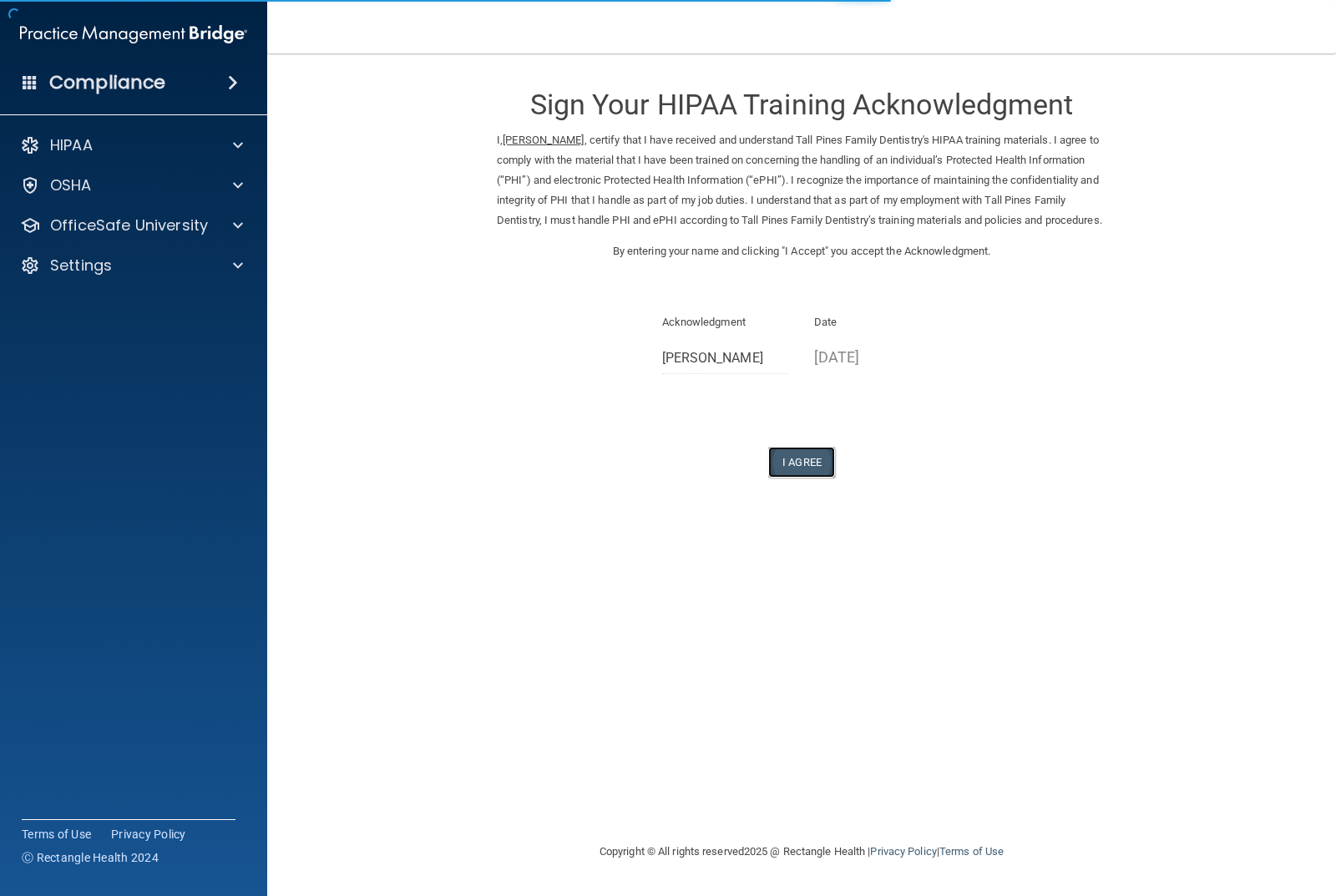
click at [813, 477] on button "I Agree" at bounding box center [802, 463] width 67 height 31
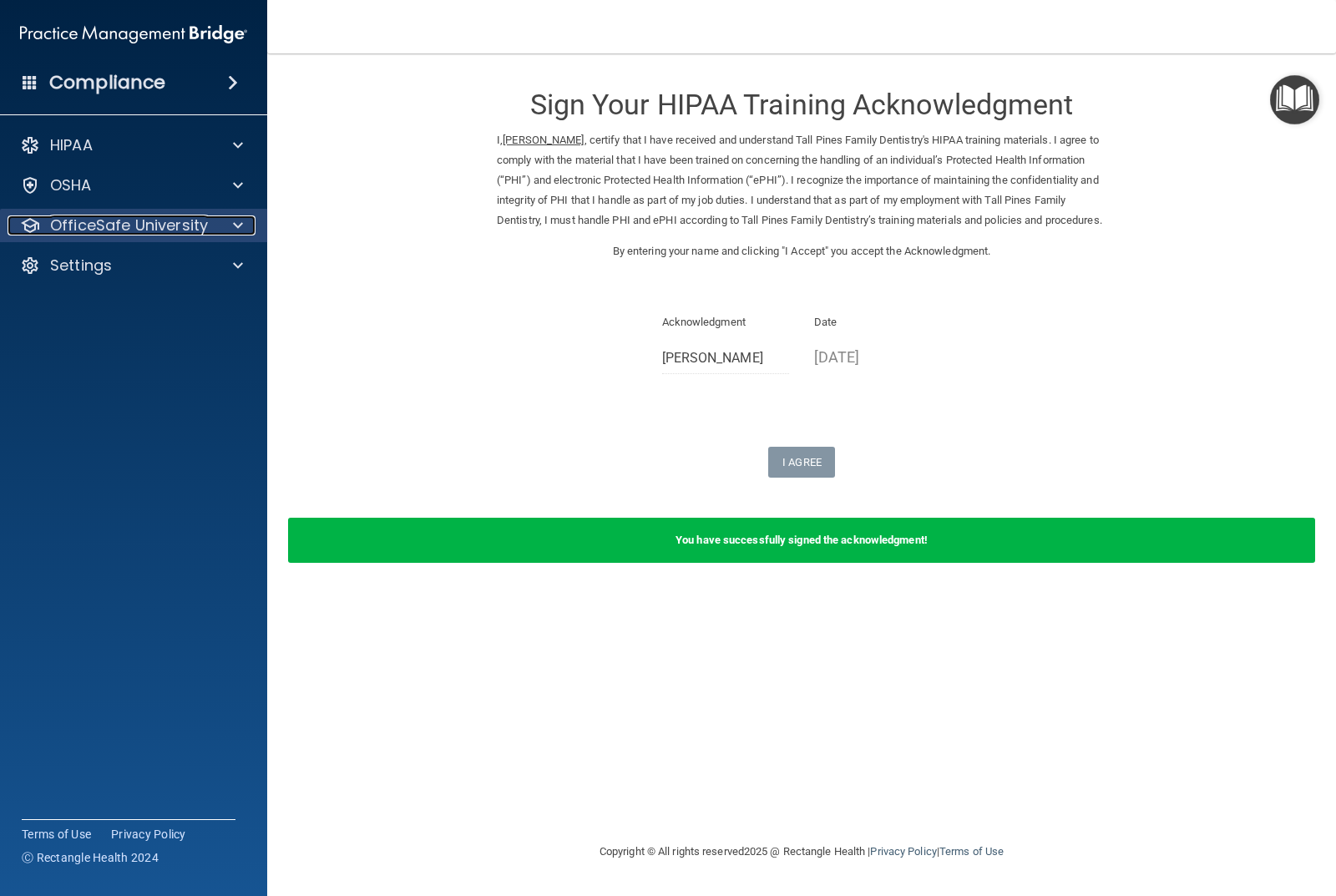
click at [245, 221] on div at bounding box center [235, 225] width 42 height 20
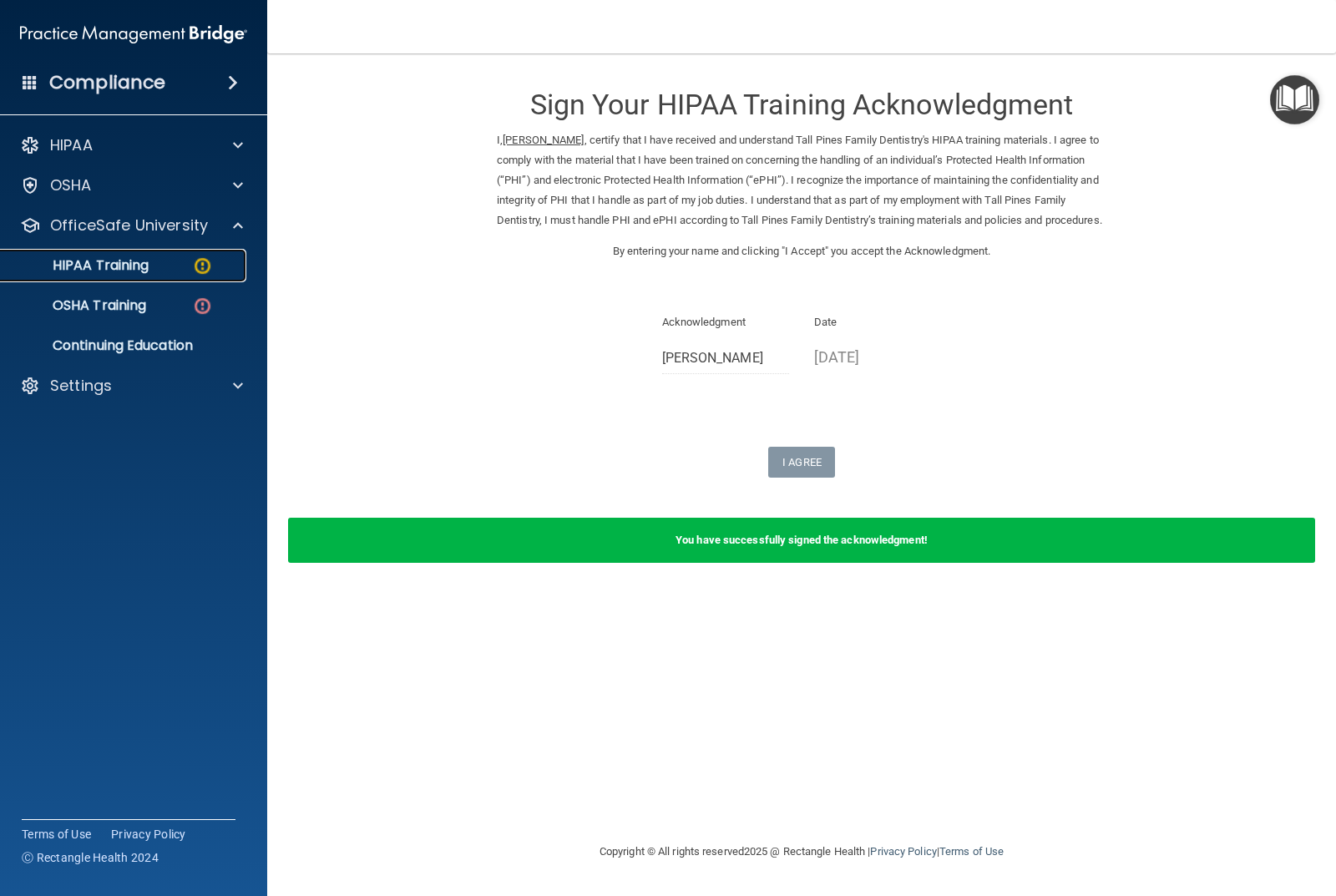
click at [194, 261] on img at bounding box center [201, 265] width 21 height 21
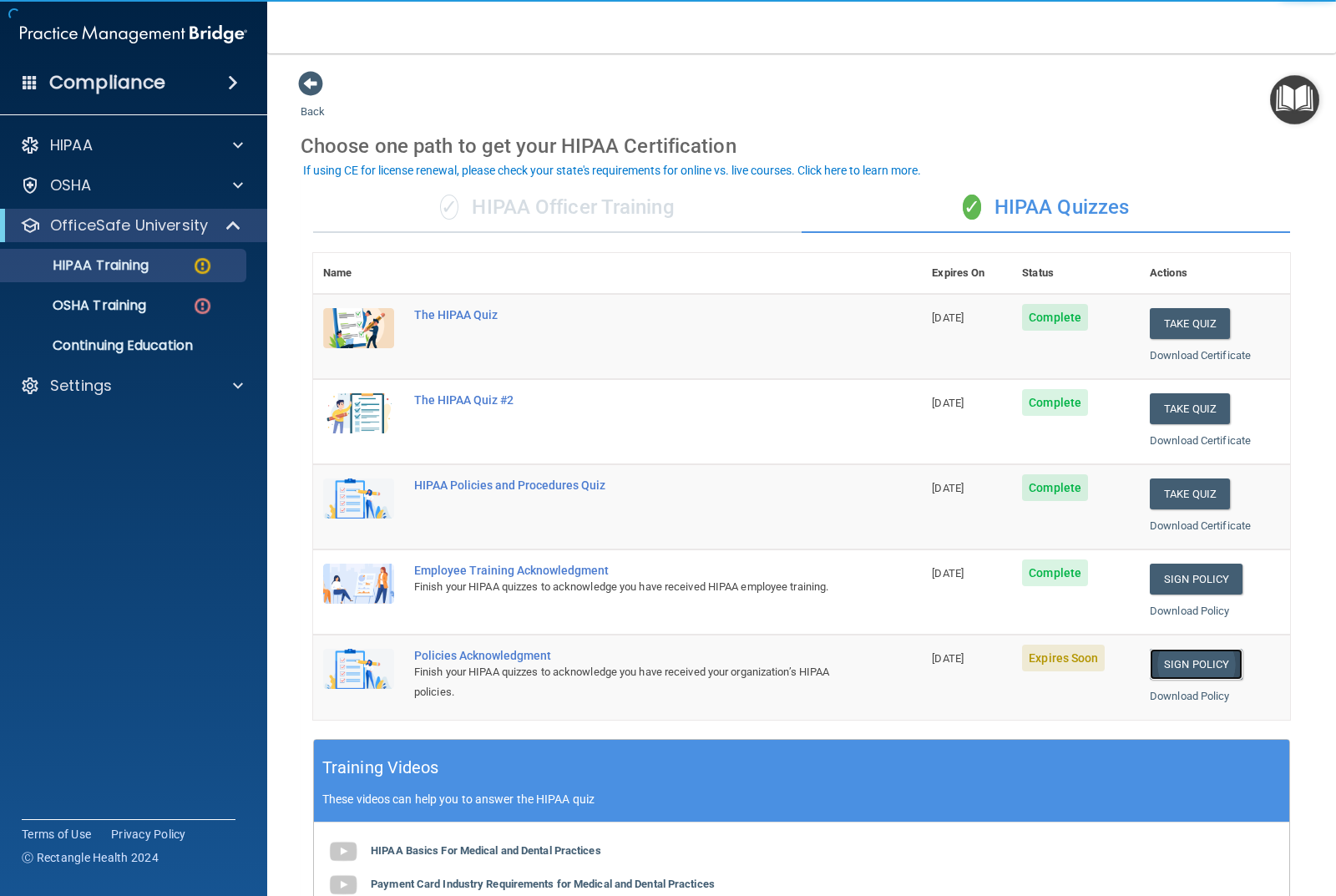
click at [1179, 662] on link "Sign Policy" at bounding box center [1196, 665] width 93 height 31
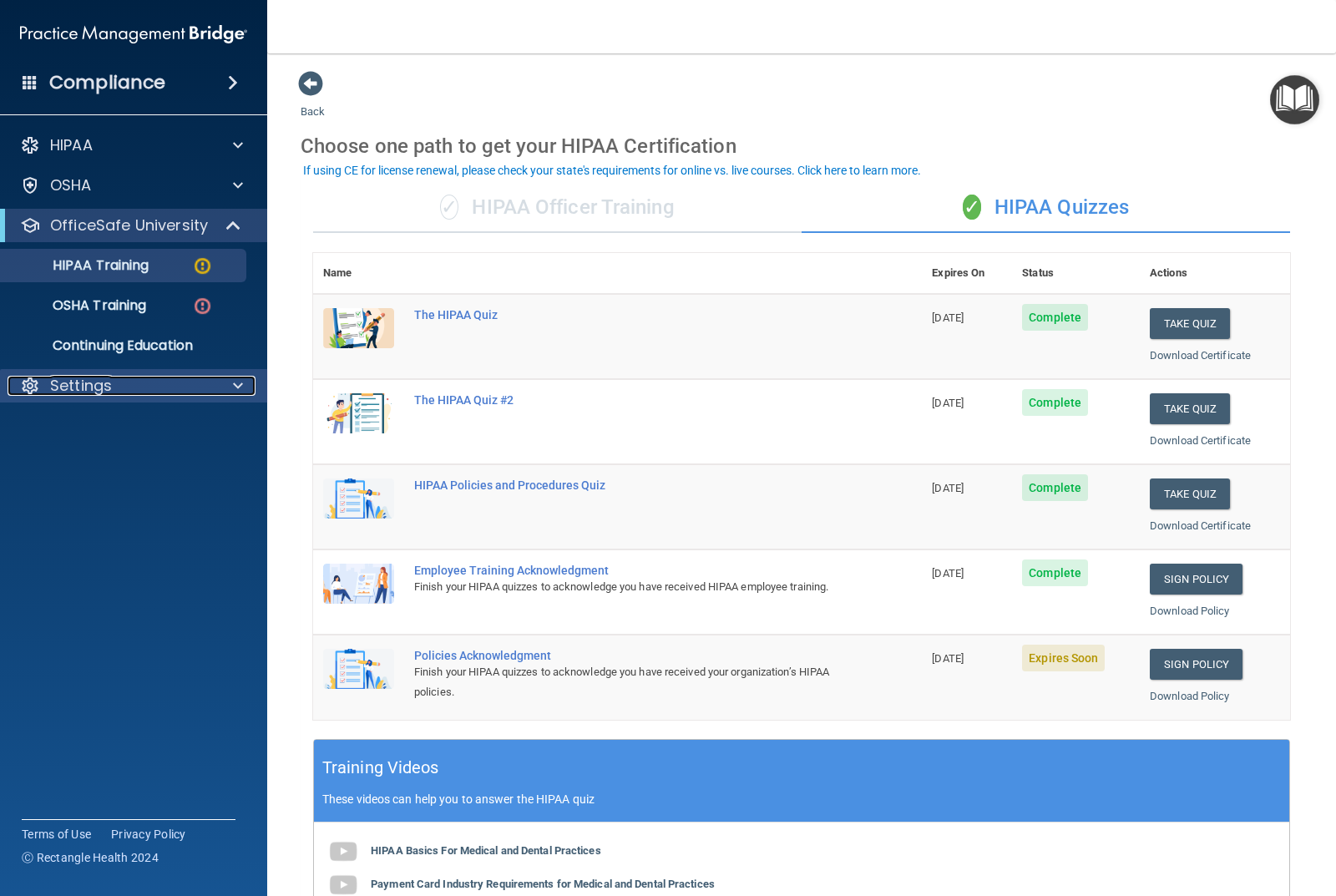
click at [220, 392] on div at bounding box center [235, 385] width 42 height 20
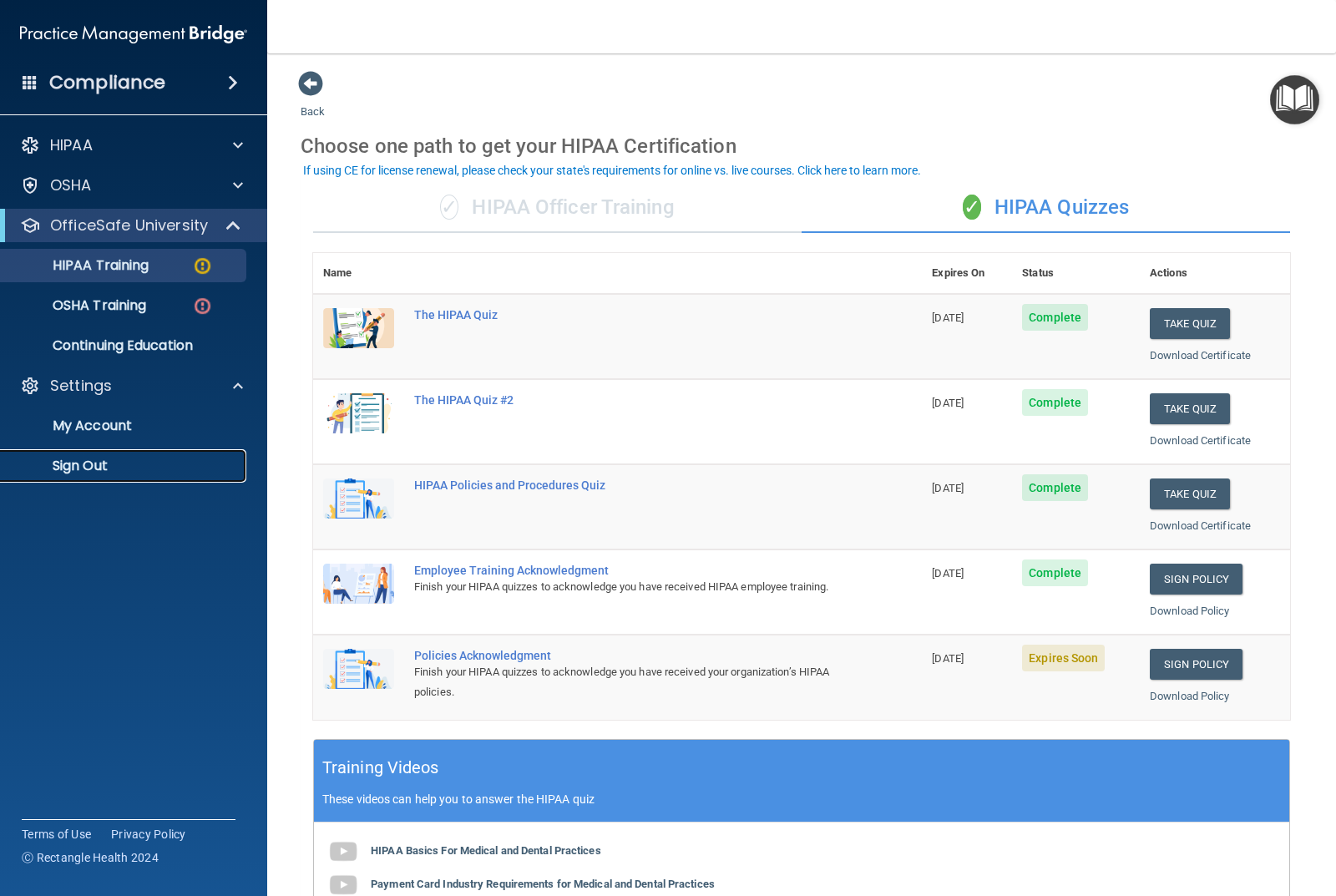
click at [68, 470] on p "Sign Out" at bounding box center [124, 466] width 228 height 17
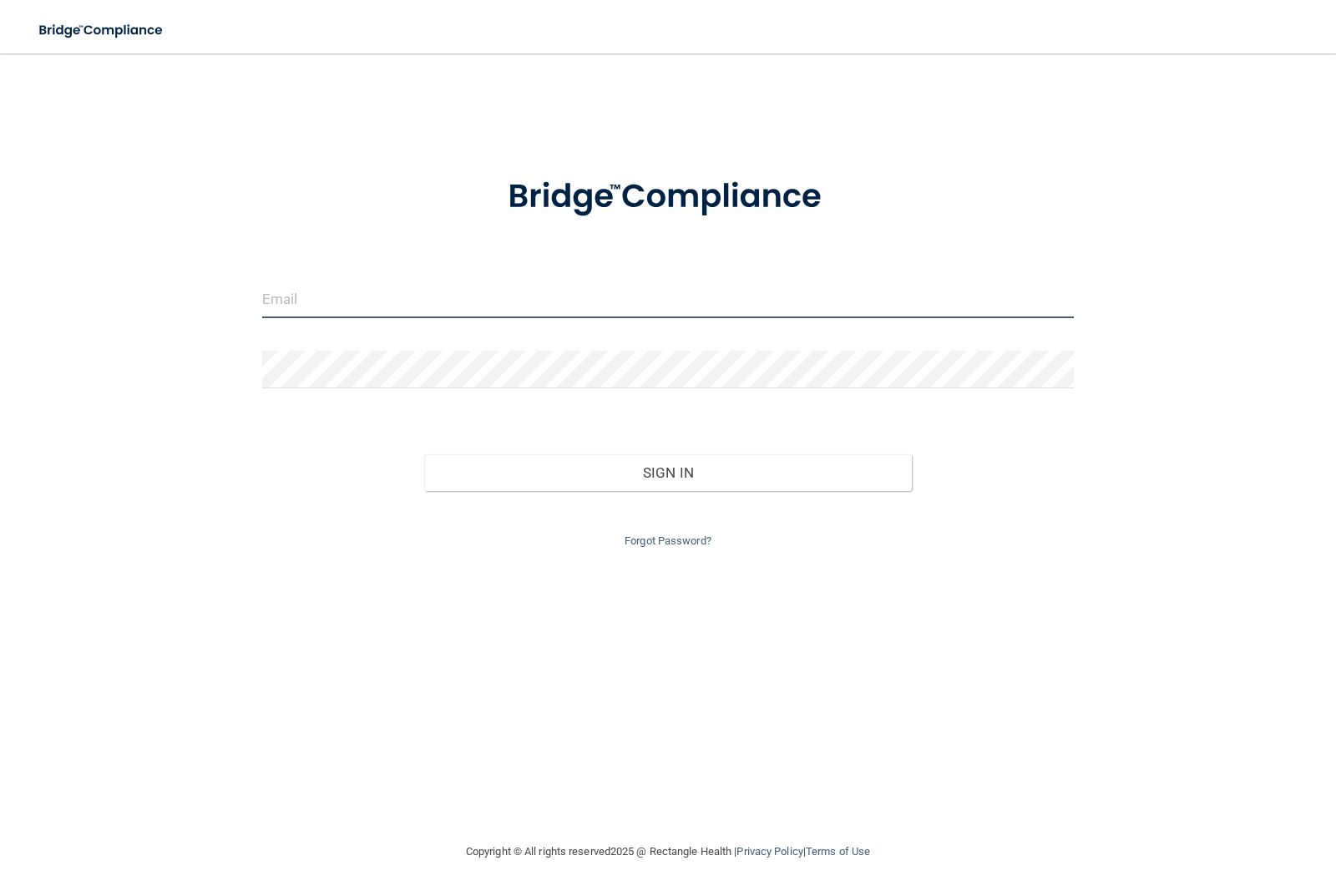
type input "[EMAIL_ADDRESS][DOMAIN_NAME]"
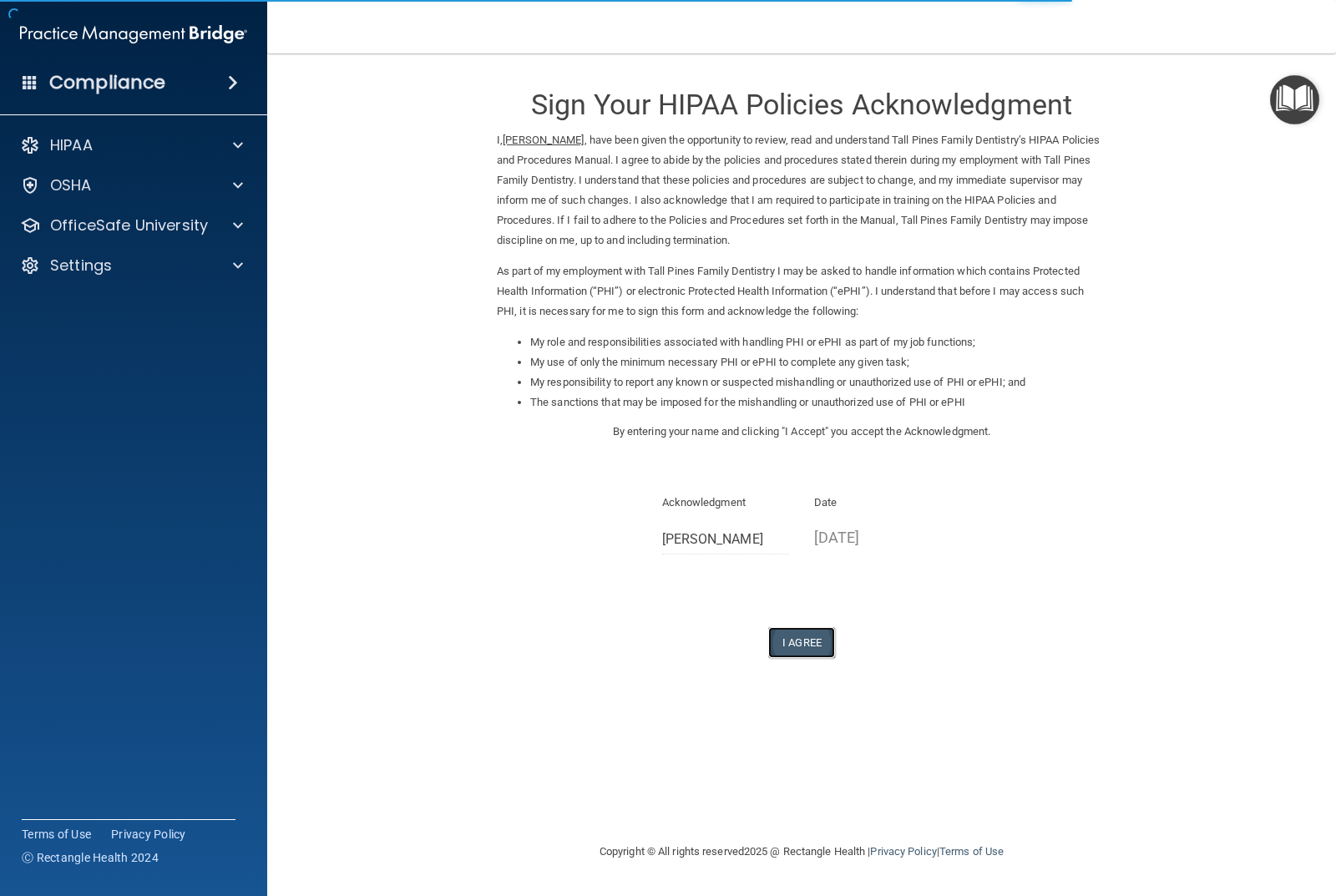
click at [806, 641] on button "I Agree" at bounding box center [802, 643] width 67 height 31
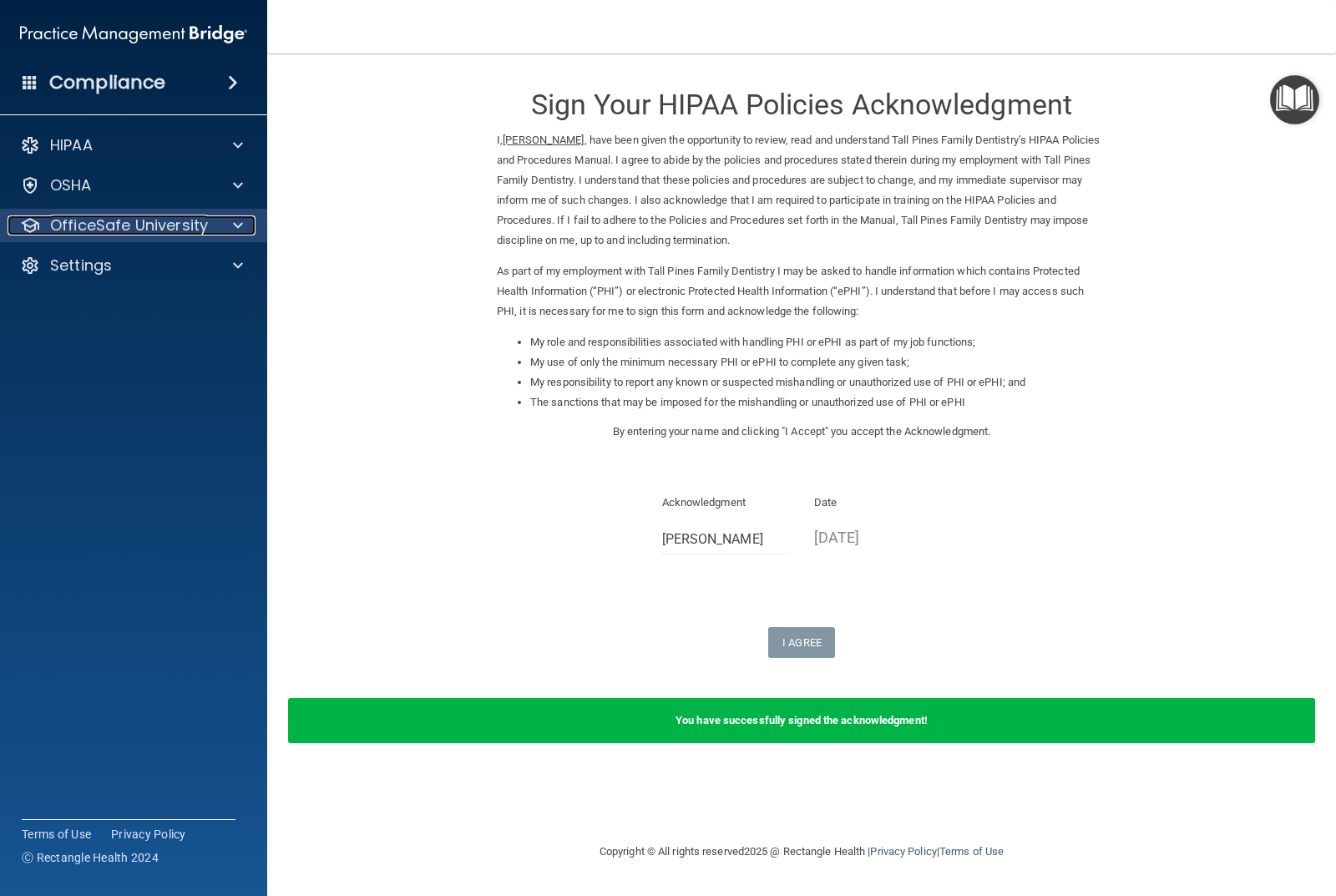
click at [244, 220] on div at bounding box center [235, 225] width 42 height 20
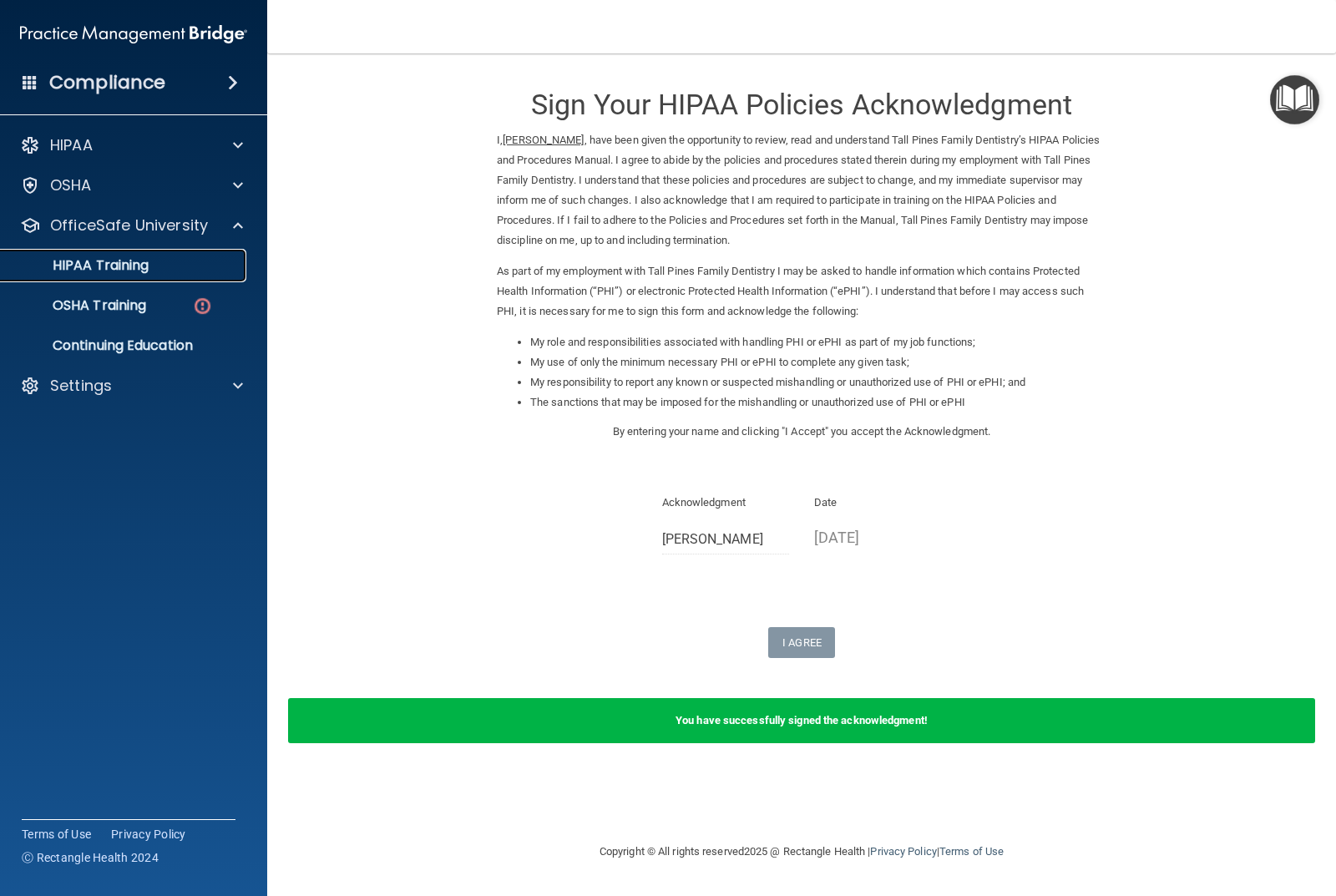
click at [81, 267] on p "HIPAA Training" at bounding box center [79, 265] width 138 height 17
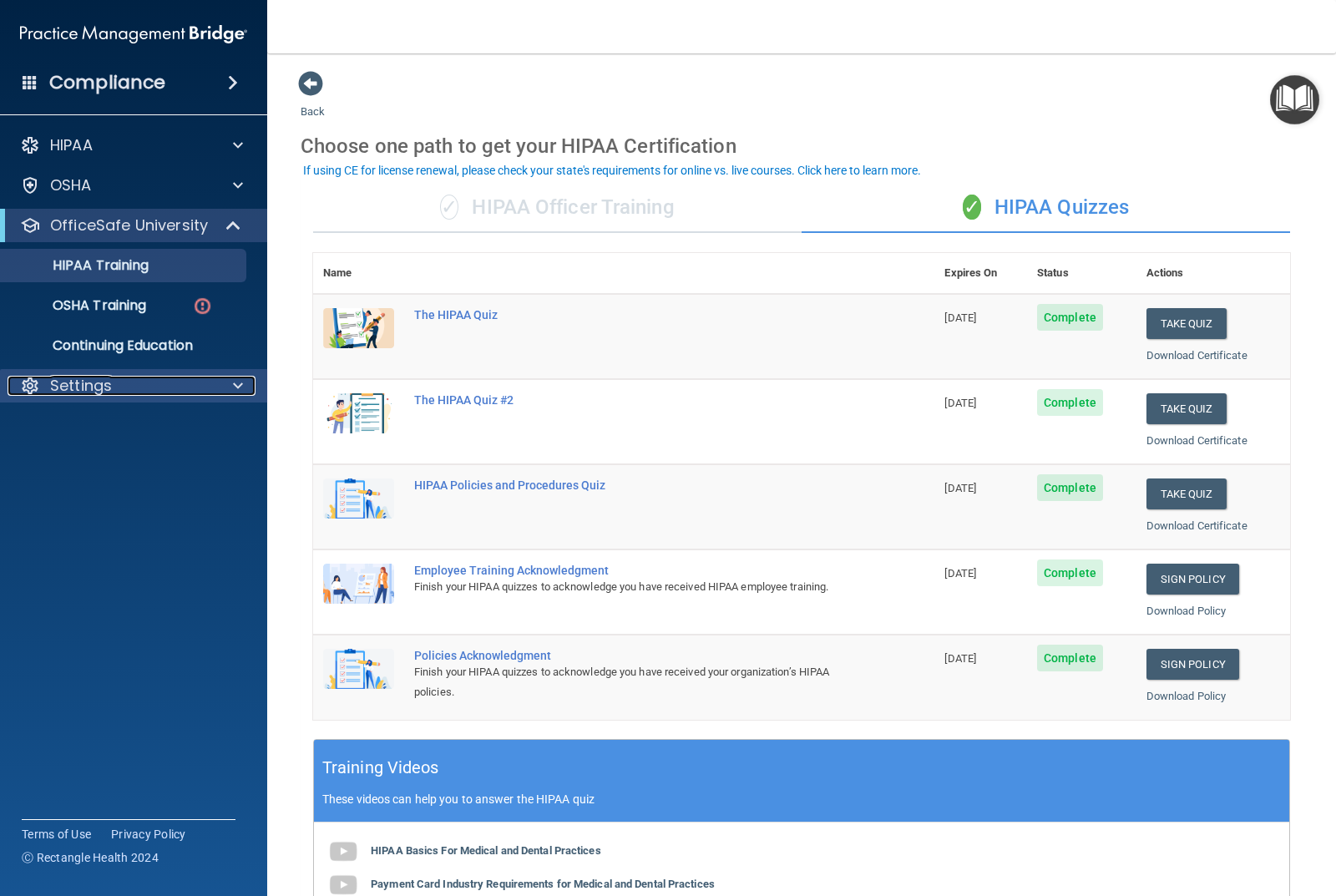
click at [229, 381] on div at bounding box center [235, 385] width 42 height 20
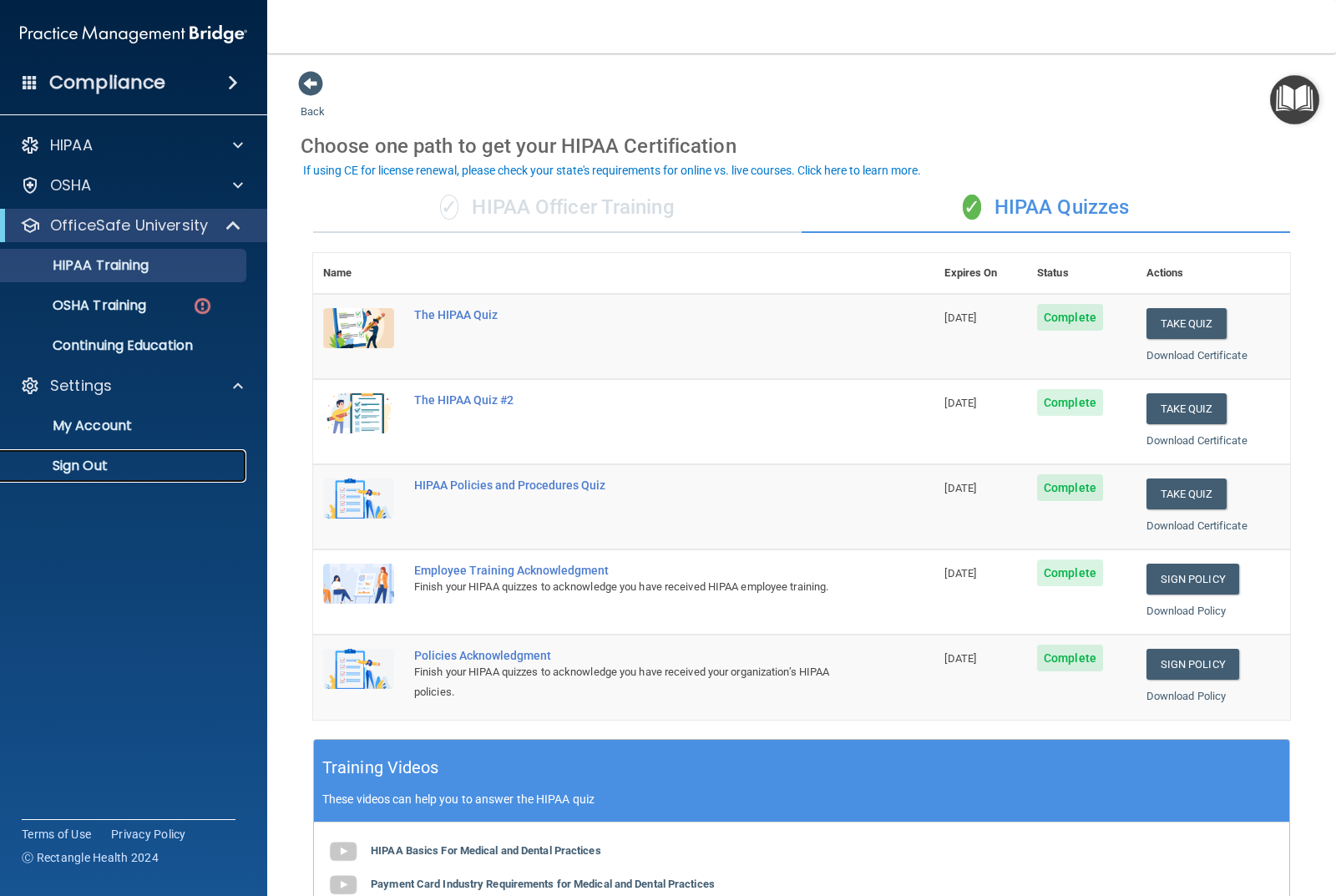
click at [23, 461] on p "Sign Out" at bounding box center [124, 466] width 228 height 17
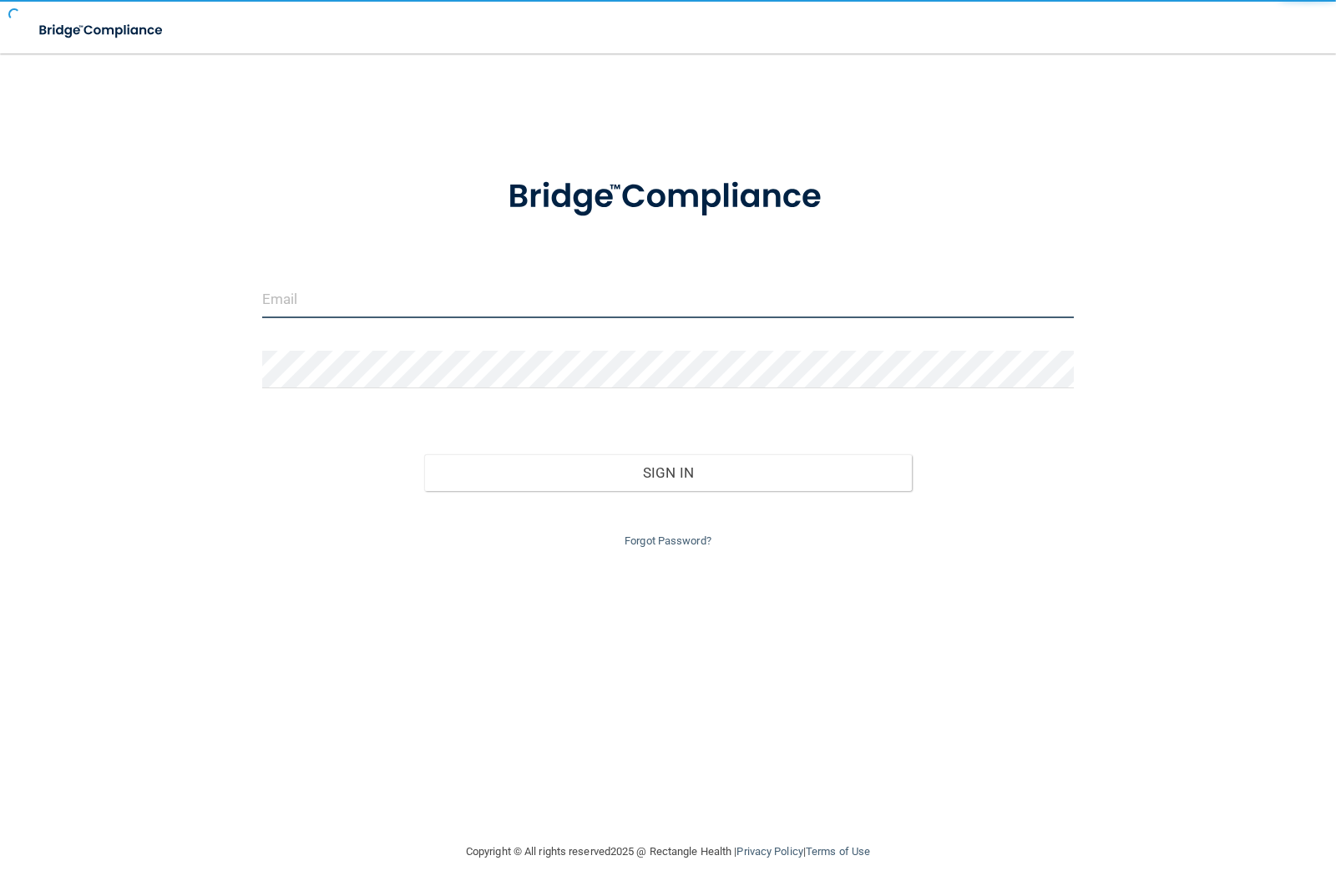
type input "[EMAIL_ADDRESS][DOMAIN_NAME]"
